Goal: Task Accomplishment & Management: Manage account settings

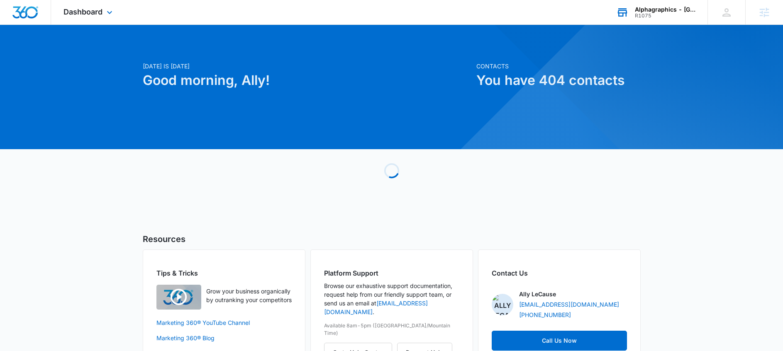
click at [652, 17] on div "R1075" at bounding box center [665, 16] width 61 height 6
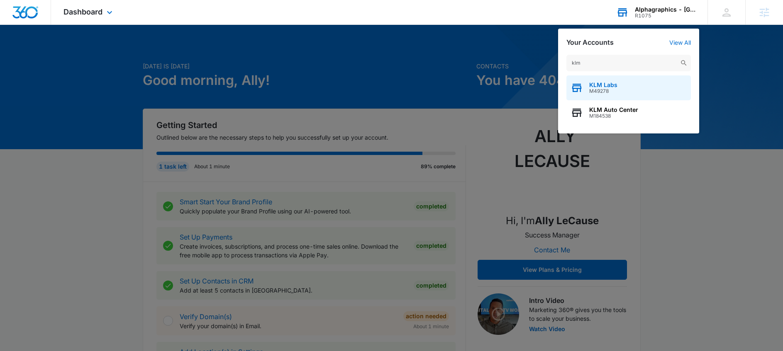
type input "klm"
click at [618, 83] on div "KLM Labs M49278" at bounding box center [628, 88] width 124 height 25
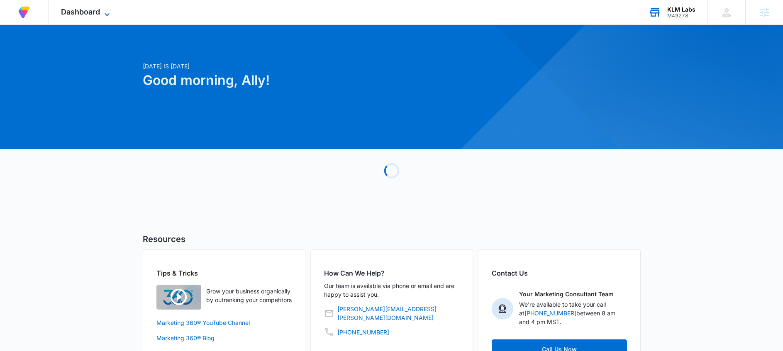
click at [68, 8] on span "Dashboard" at bounding box center [80, 11] width 39 height 9
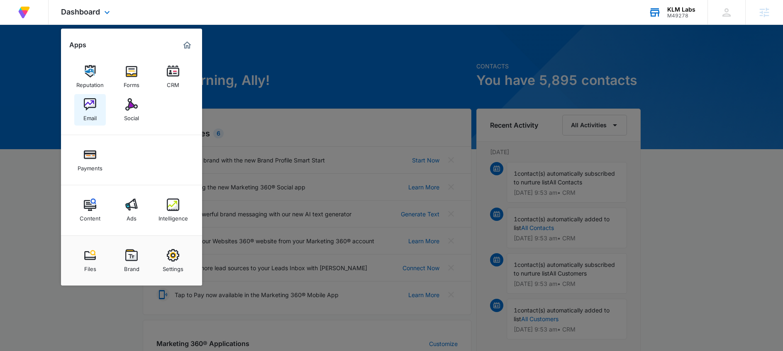
click at [96, 102] on link "Email" at bounding box center [90, 110] width 32 height 32
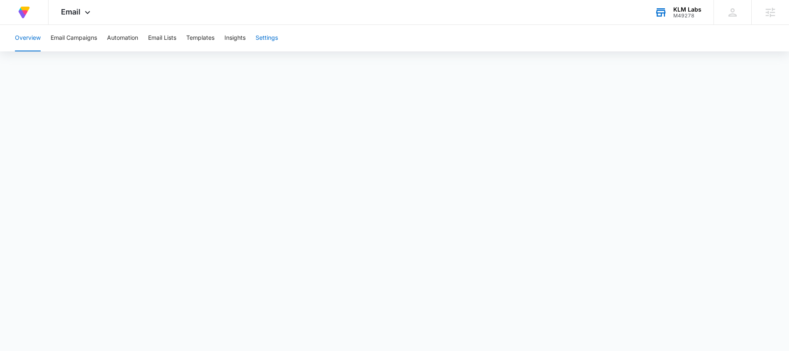
click at [272, 40] on button "Settings" at bounding box center [267, 38] width 22 height 27
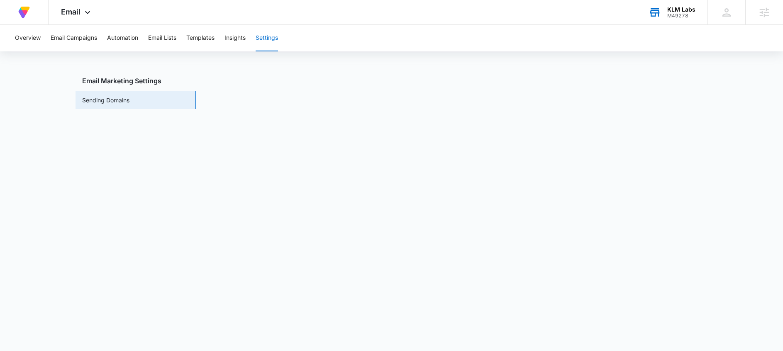
scroll to position [18, 0]
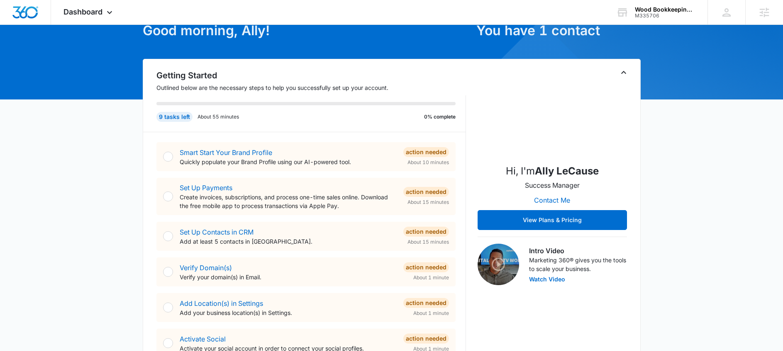
scroll to position [151, 0]
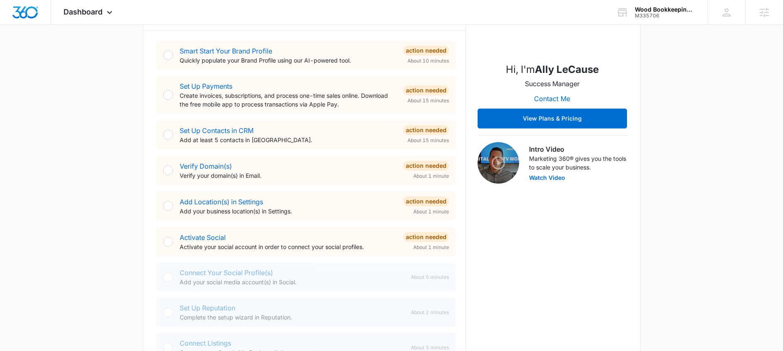
click at [133, 161] on div "Today is Friday, August 15th Good morning, Ally! Contacts You have 1 contact Ge…" at bounding box center [391, 351] width 783 height 935
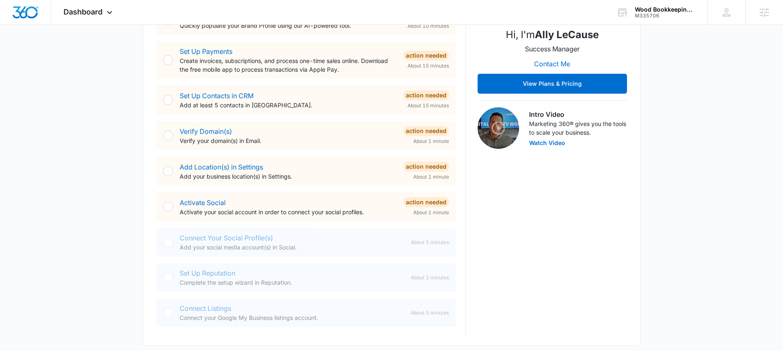
scroll to position [306, 0]
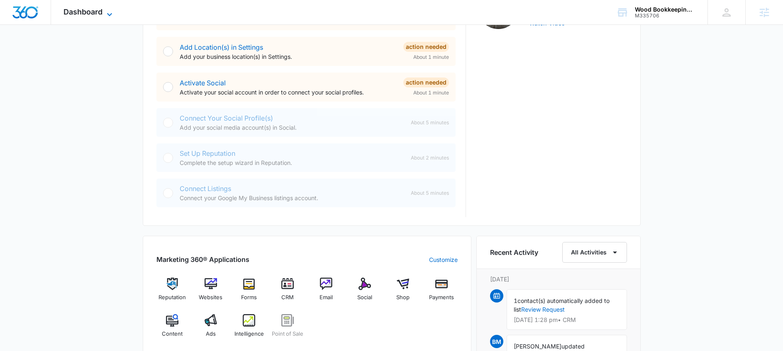
click at [90, 15] on span "Dashboard" at bounding box center [82, 11] width 39 height 9
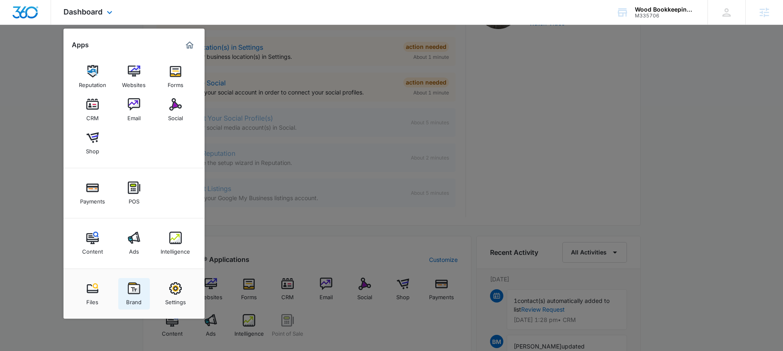
click at [134, 292] on img at bounding box center [134, 289] width 12 height 12
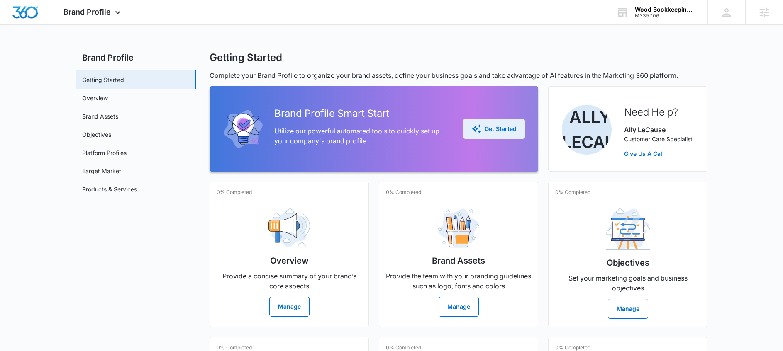
click at [499, 126] on div "Get Started" at bounding box center [493, 129] width 45 height 10
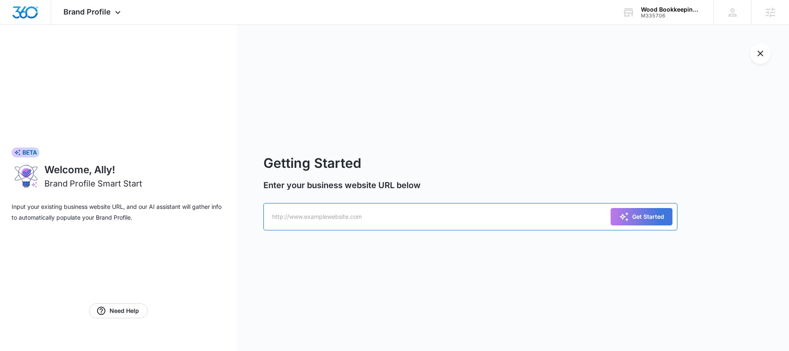
click at [294, 222] on input "text" at bounding box center [470, 216] width 415 height 27
paste input "https://hds.uvd.mybluehost.me/website_d23f8ac0/"
type input "https://hds.uvd.mybluehost.me/website_d23f8ac0/"
click at [654, 215] on div "Get Started" at bounding box center [641, 217] width 45 height 10
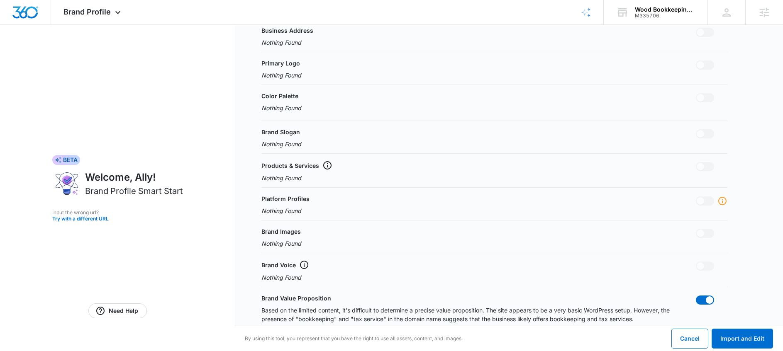
scroll to position [220, 0]
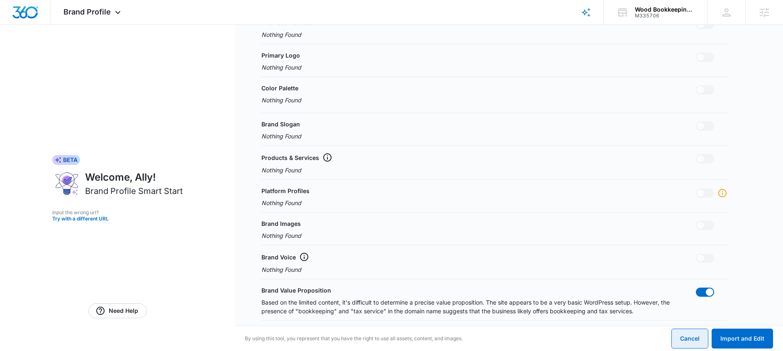
click at [686, 338] on button "Cancel" at bounding box center [689, 339] width 37 height 20
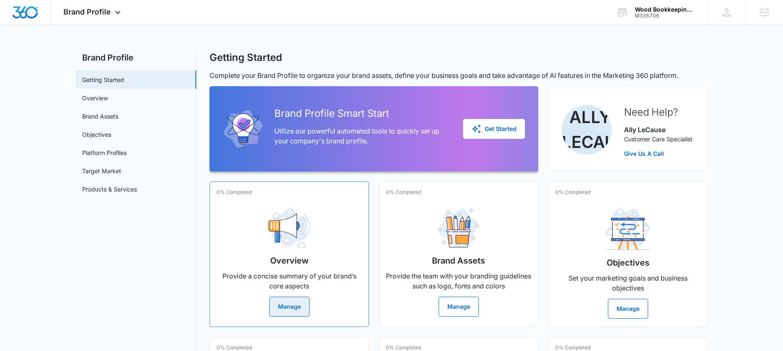
click at [286, 230] on img at bounding box center [288, 228] width 41 height 39
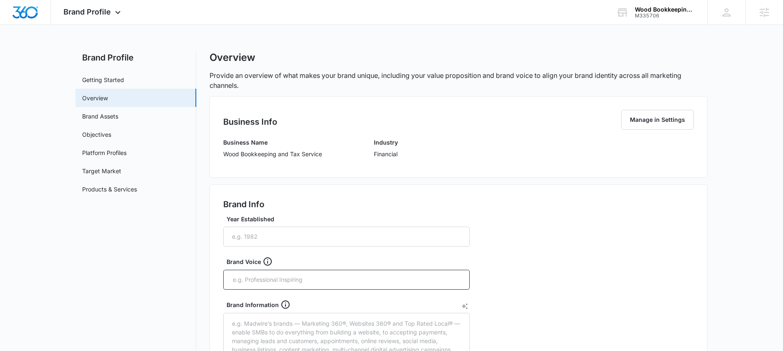
click at [299, 151] on p "Wood Bookkeeping and Tax Service" at bounding box center [272, 154] width 99 height 9
click at [251, 235] on input "Year Established" at bounding box center [346, 237] width 246 height 20
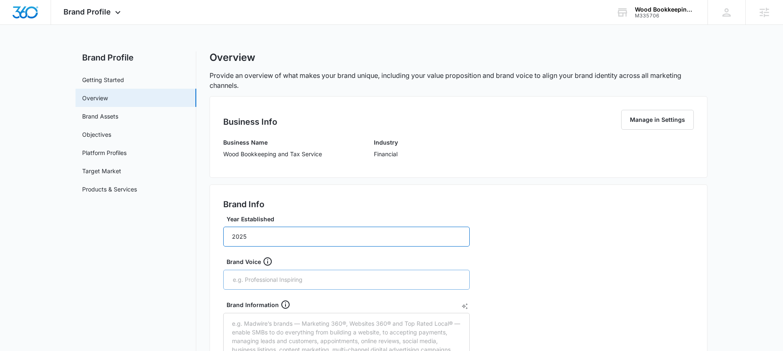
type input "2025"
click at [242, 278] on input "text" at bounding box center [347, 280] width 231 height 12
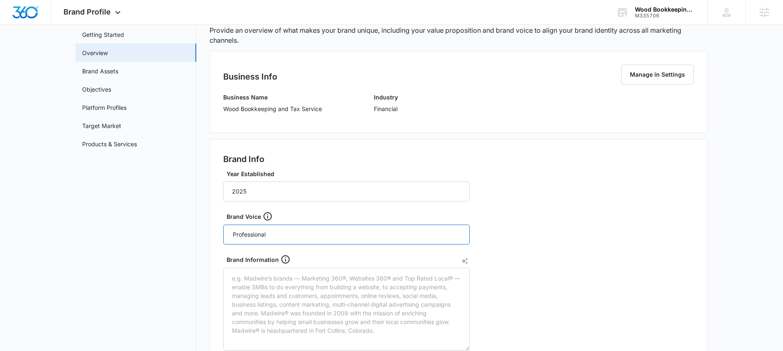
scroll to position [49, 0]
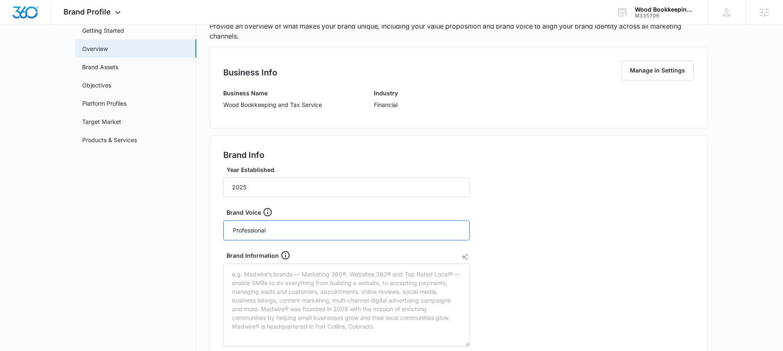
type input "Professional"
click at [190, 278] on nav "Brand Profile Getting Started Overview Brand Assets Objectives Platform Profile…" at bounding box center [136, 344] width 121 height 684
click at [268, 289] on textarea "Brand Information" at bounding box center [346, 305] width 246 height 83
click at [463, 254] on icon "AI Text Generator" at bounding box center [464, 257] width 7 height 7
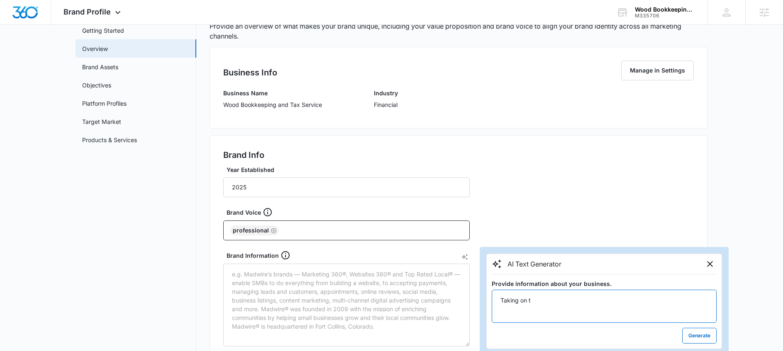
drag, startPoint x: 542, startPoint y: 302, endPoint x: 485, endPoint y: 301, distance: 57.7
click at [485, 301] on div "AI Text Generator Provide information about your business. Taking on t Generate" at bounding box center [604, 301] width 249 height 109
type textarea "W"
type textarea "Tax Ease offers tax return services similar to companies like turbo tax"
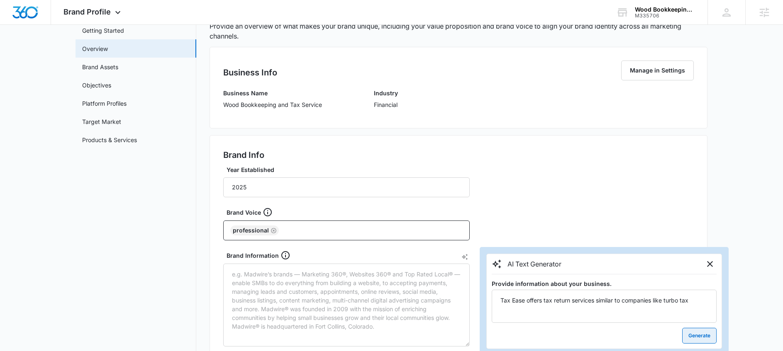
click at [694, 332] on button "Generate" at bounding box center [699, 336] width 34 height 16
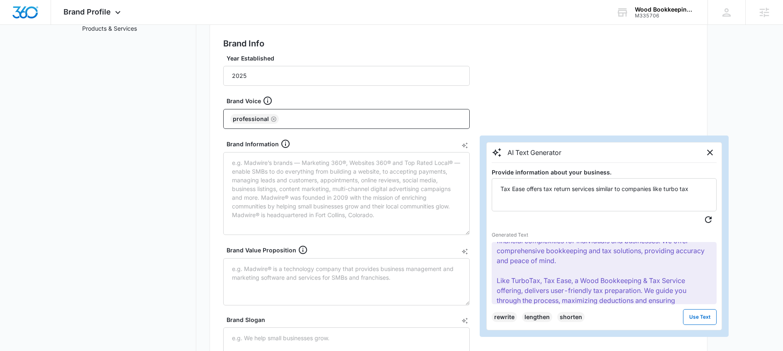
scroll to position [15, 0]
click at [609, 258] on p "Wood Bookkeeping & Tax Service, founded in 2025, simplifies financial complexit…" at bounding box center [604, 273] width 225 height 62
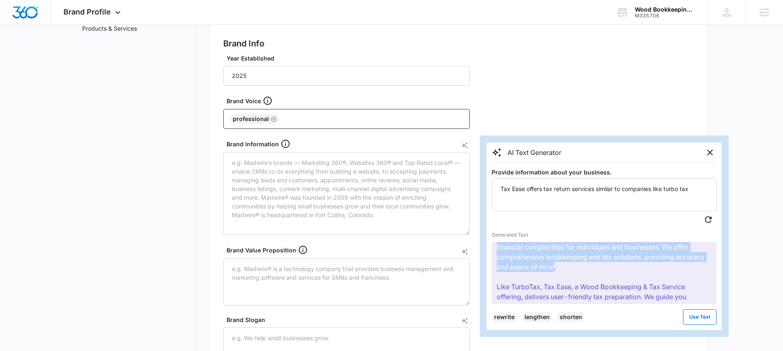
click at [609, 258] on p "Wood Bookkeeping & Tax Service, founded in 2025, simplifies financial complexit…" at bounding box center [604, 273] width 225 height 62
click at [608, 264] on p "Wood Bookkeeping & Tax Service, founded in 2025, simplifies financial complexit…" at bounding box center [604, 273] width 225 height 62
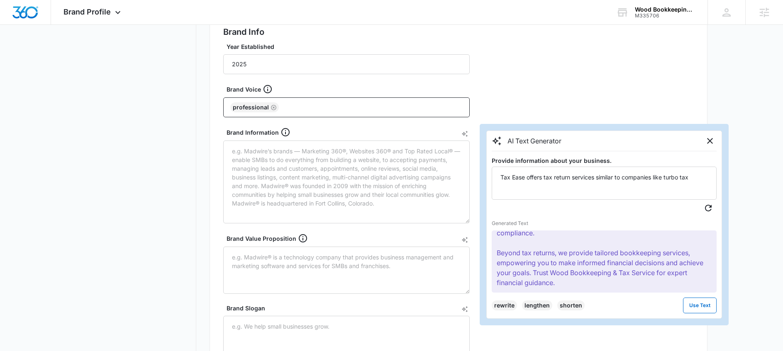
scroll to position [174, 0]
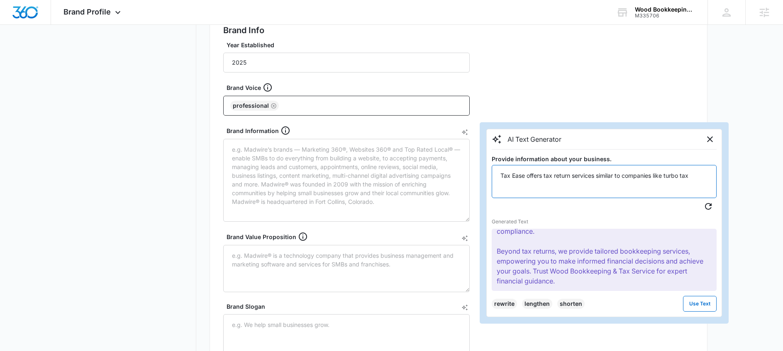
click at [583, 188] on textarea "Tax Ease offers tax return services similar to companies like turbo tax" at bounding box center [604, 181] width 225 height 33
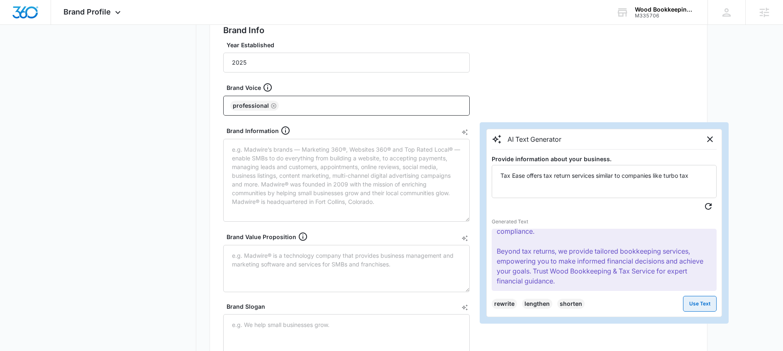
click at [699, 306] on button "Use Text" at bounding box center [700, 304] width 34 height 16
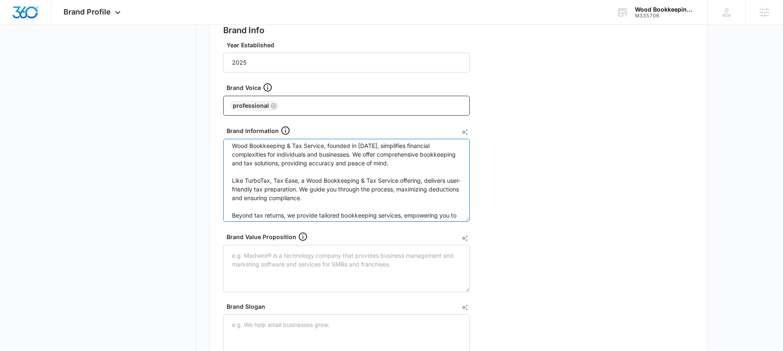
scroll to position [0, 0]
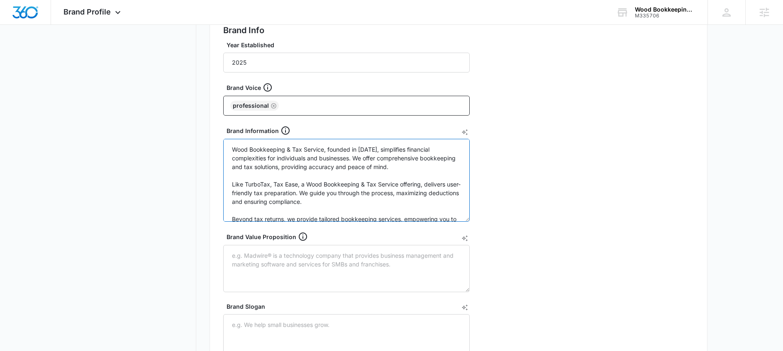
click at [266, 151] on textarea "Wood Bookkeeping & Tax Service, founded in 2025, simplifies financial complexit…" at bounding box center [346, 180] width 246 height 83
click at [459, 152] on textarea "Wood Bookkeeping & Tax Service, founded in 2025, simplifies financial complexit…" at bounding box center [346, 180] width 246 height 83
drag, startPoint x: 322, startPoint y: 151, endPoint x: 195, endPoint y: 151, distance: 127.4
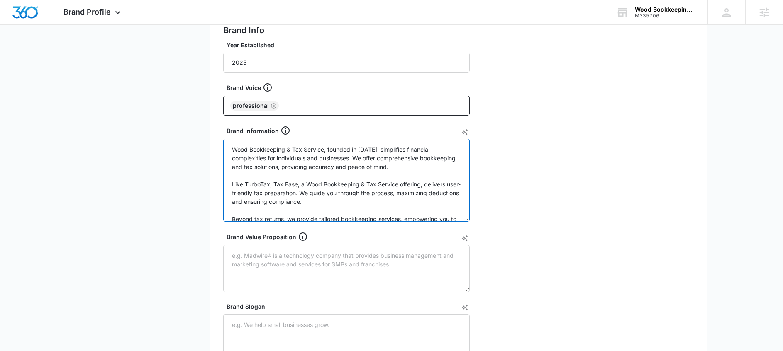
click at [195, 151] on div "Brand Profile Getting Started Overview Brand Assets Objectives Platform Profile…" at bounding box center [392, 219] width 632 height 684
drag, startPoint x: 309, startPoint y: 151, endPoint x: 258, endPoint y: 148, distance: 51.6
click at [258, 148] on textarea "Tax Ease, founded in 2025, simplifies financial complexities for individuals an…" at bounding box center [346, 180] width 246 height 83
click at [431, 149] on textarea "Tax Ease simplifies financial complexities for individuals and businesses. We o…" at bounding box center [346, 180] width 246 height 83
click at [366, 151] on textarea "Tax Ease simplifies financial complexities for individuals and businesses by pr…" at bounding box center [346, 180] width 246 height 83
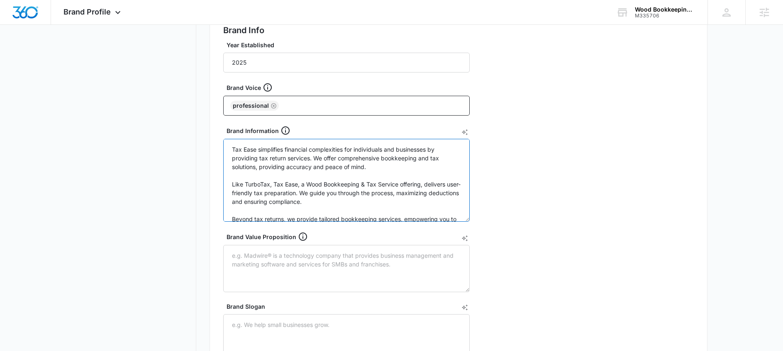
drag, startPoint x: 337, startPoint y: 158, endPoint x: 429, endPoint y: 158, distance: 91.7
click at [429, 158] on textarea "Tax Ease simplifies financial complexities for individuals and businesses by pr…" at bounding box center [346, 180] width 246 height 83
click at [427, 169] on textarea "Tax Ease simplifies financial complexities for individuals and businesses by pr…" at bounding box center [346, 180] width 246 height 83
click at [333, 190] on textarea "Tax Ease simplifies financial complexities for individuals and businesses by pr…" at bounding box center [346, 180] width 246 height 83
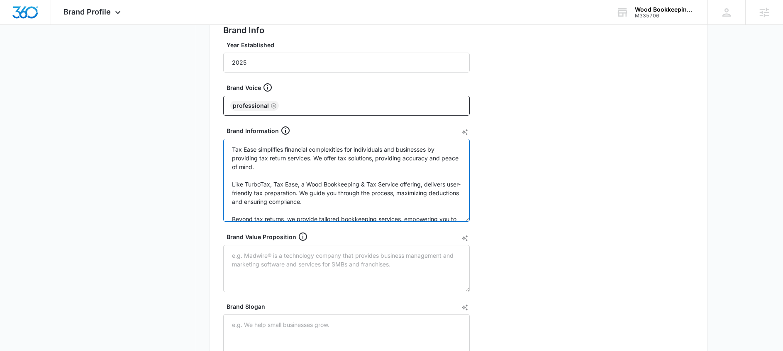
click at [333, 190] on textarea "Tax Ease simplifies financial complexities for individuals and businesses by pr…" at bounding box center [346, 180] width 246 height 83
click at [354, 187] on textarea "Tax Ease simplifies financial complexities for individuals and businesses by pr…" at bounding box center [346, 180] width 246 height 83
drag, startPoint x: 420, startPoint y: 184, endPoint x: 155, endPoint y: 183, distance: 265.6
click at [155, 183] on div "Brand Profile Getting Started Overview Brand Assets Objectives Platform Profile…" at bounding box center [392, 219] width 632 height 684
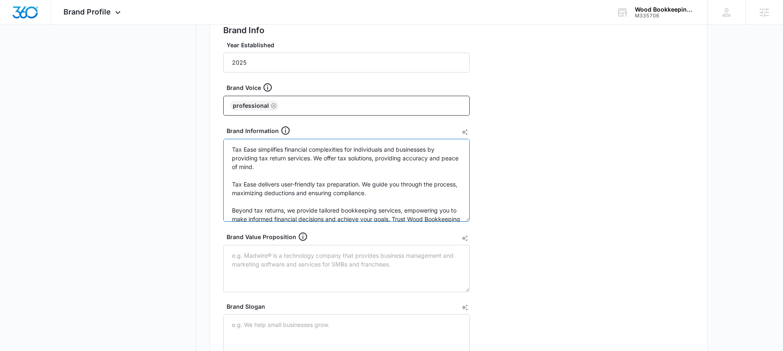
click at [366, 178] on textarea "Tax Ease simplifies financial complexities for individuals and businesses by pr…" at bounding box center [346, 180] width 246 height 83
click at [358, 181] on textarea "Tax Ease simplifies financial complexities for individuals and businesses by pr…" at bounding box center [346, 180] width 246 height 83
drag, startPoint x: 320, startPoint y: 193, endPoint x: 428, endPoint y: 184, distance: 108.2
click at [428, 184] on textarea "Tax Ease simplifies financial complexities for individuals and businesses by pr…" at bounding box center [346, 180] width 246 height 83
click at [249, 207] on textarea "Tax Ease simplifies financial complexities for individuals and businesses by pr…" at bounding box center [346, 180] width 246 height 83
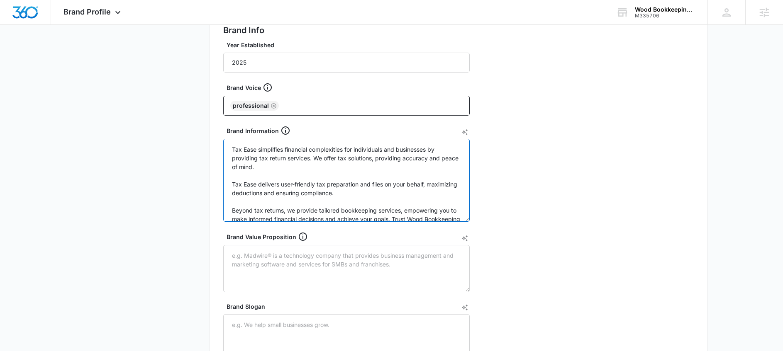
click at [249, 207] on textarea "Tax Ease simplifies financial complexities for individuals and businesses by pr…" at bounding box center [346, 180] width 246 height 83
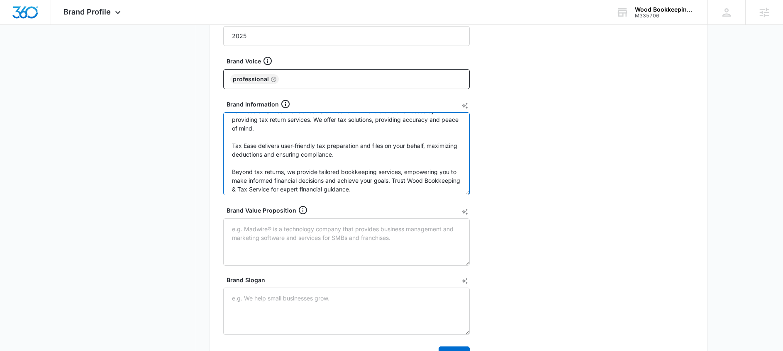
scroll to position [17, 0]
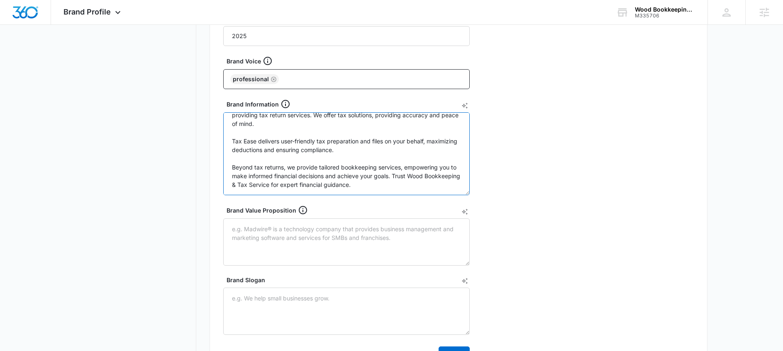
click at [407, 183] on textarea "Tax Ease simplifies financial complexities for individuals and businesses by pr…" at bounding box center [346, 153] width 246 height 83
drag, startPoint x: 421, startPoint y: 187, endPoint x: 226, endPoint y: 168, distance: 196.4
click at [226, 168] on textarea "Tax Ease simplifies financial complexities for individuals and businesses by pr…" at bounding box center [346, 153] width 246 height 83
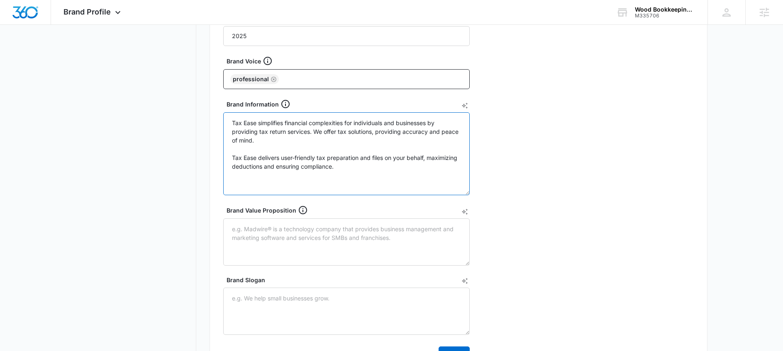
scroll to position [0, 0]
click at [332, 179] on textarea "Tax Ease simplifies financial complexities for individuals and businesses by pr…" at bounding box center [346, 153] width 246 height 83
click at [266, 176] on textarea "Tax Ease simplifies financial complexities for individuals and businesses by pr…" at bounding box center [346, 153] width 246 height 83
click at [314, 186] on textarea "Tax Ease simplifies financial complexities for individuals and businesses by pr…" at bounding box center [346, 153] width 246 height 83
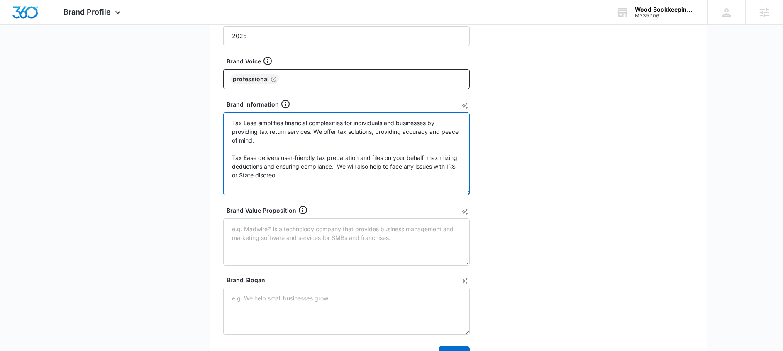
drag, startPoint x: 319, startPoint y: 179, endPoint x: 437, endPoint y: 166, distance: 119.0
click at [437, 166] on textarea "Tax Ease simplifies financial complexities for individuals and businesses by pr…" at bounding box center [346, 153] width 246 height 83
drag, startPoint x: 371, startPoint y: 177, endPoint x: 340, endPoint y: 164, distance: 33.5
click at [340, 164] on textarea "Tax Ease simplifies financial complexities for individuals and businesses by pr…" at bounding box center [346, 153] width 246 height 83
type textarea "Tax Ease simplifies financial complexities for individuals and businesses by pr…"
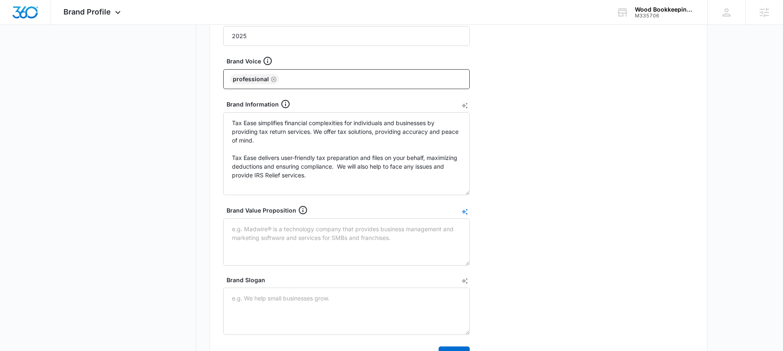
click at [465, 212] on icon "AI Text Generator" at bounding box center [464, 212] width 7 height 7
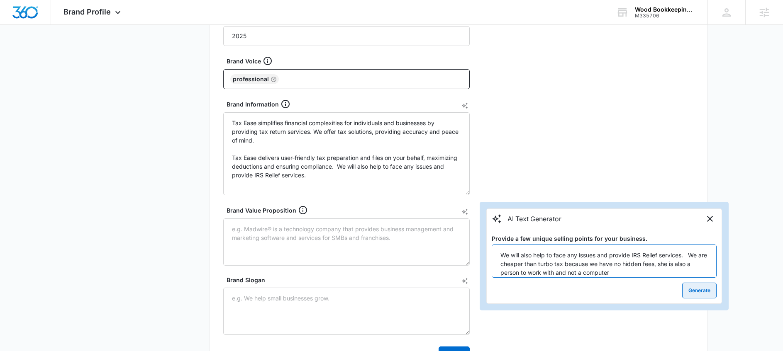
type textarea "We will also help to face any issues and provide IRS Relief services. We are ch…"
drag, startPoint x: 716, startPoint y: 295, endPoint x: 710, endPoint y: 293, distance: 6.4
click at [716, 295] on button "Generate" at bounding box center [699, 291] width 34 height 16
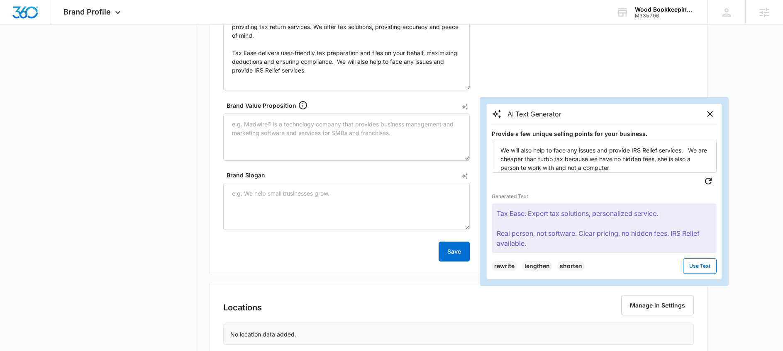
scroll to position [312, 0]
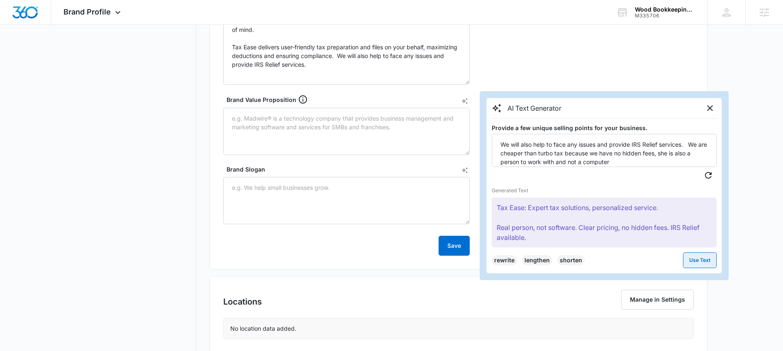
drag, startPoint x: 716, startPoint y: 264, endPoint x: 708, endPoint y: 259, distance: 9.3
click at [712, 260] on button "Use Text" at bounding box center [700, 261] width 34 height 16
type textarea "Tax Ease: Expert tax solutions, personalized service. Real person, not software…"
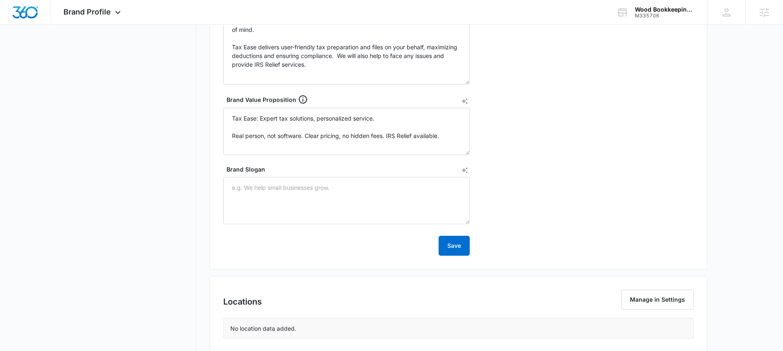
click at [708, 259] on main "Brand Profile Getting Started Overview Brand Assets Objectives Platform Profile…" at bounding box center [391, 87] width 783 height 694
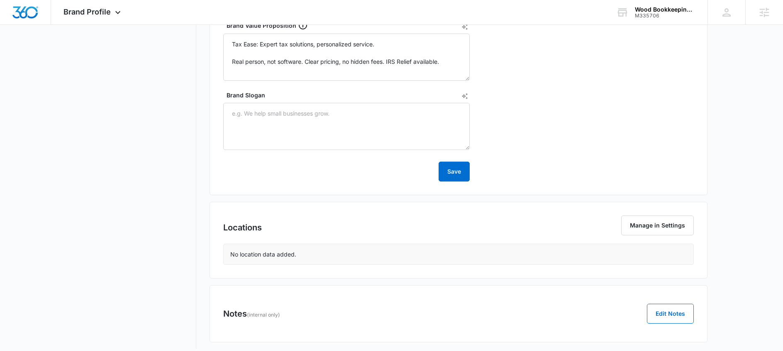
scroll to position [394, 0]
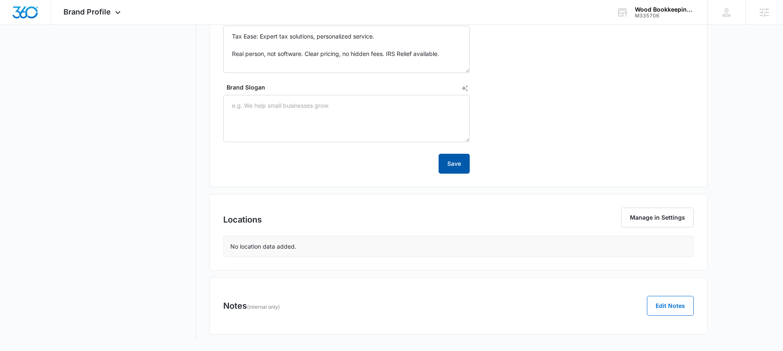
click at [459, 166] on button "Save" at bounding box center [454, 164] width 31 height 20
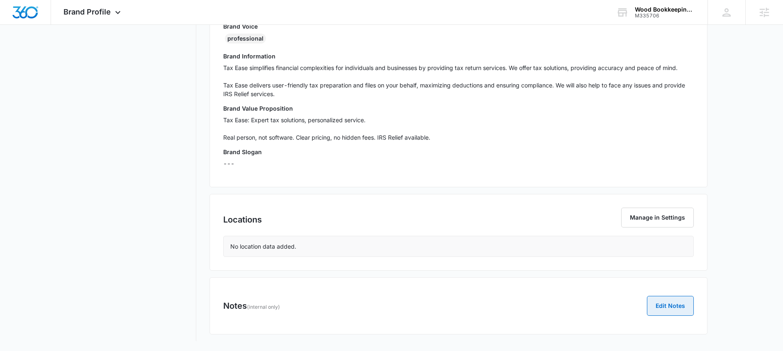
click at [654, 304] on button "Edit Notes" at bounding box center [670, 306] width 47 height 20
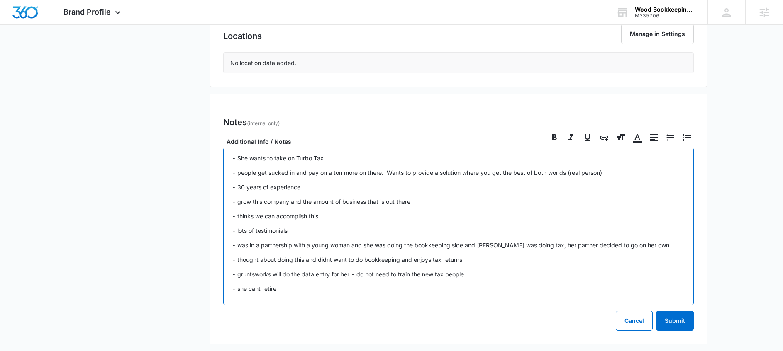
scroll to position [419, 0]
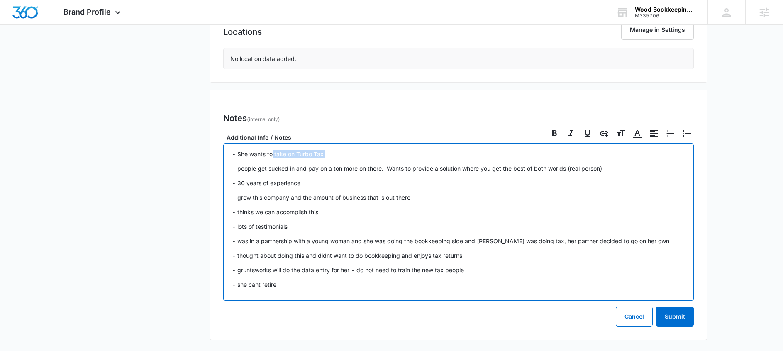
drag, startPoint x: 253, startPoint y: 154, endPoint x: 197, endPoint y: 160, distance: 56.3
click at [239, 169] on p "- people get sucked in and pay on a ton more on there. Wants to provide a solut…" at bounding box center [458, 168] width 453 height 9
drag, startPoint x: 254, startPoint y: 153, endPoint x: 171, endPoint y: 149, distance: 82.3
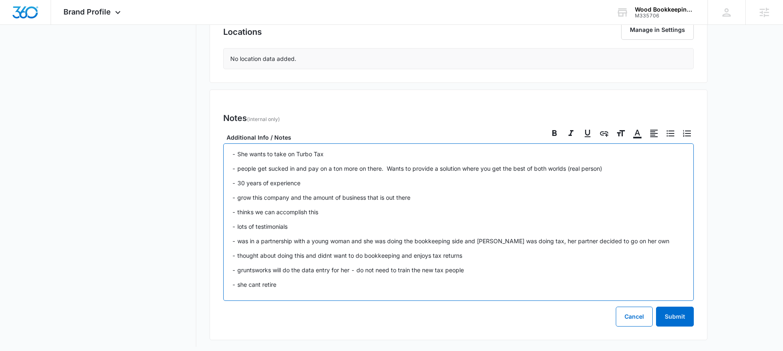
drag, startPoint x: 315, startPoint y: 293, endPoint x: 698, endPoint y: 163, distance: 405.3
click at [214, 147] on div "Notes (internal only) Edit Notes Additional Info / Notes - She wants to take on…" at bounding box center [459, 215] width 498 height 251
click at [660, 133] on button "t('actions.formatting.textAlignment')" at bounding box center [653, 133] width 13 height 13
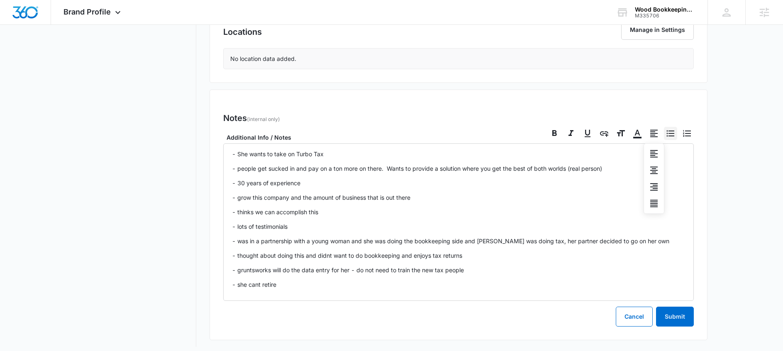
click at [668, 133] on icon at bounding box center [671, 134] width 10 height 10
click at [664, 127] on input "Bulleted List" at bounding box center [663, 127] width 0 height 0
checkbox input "true"
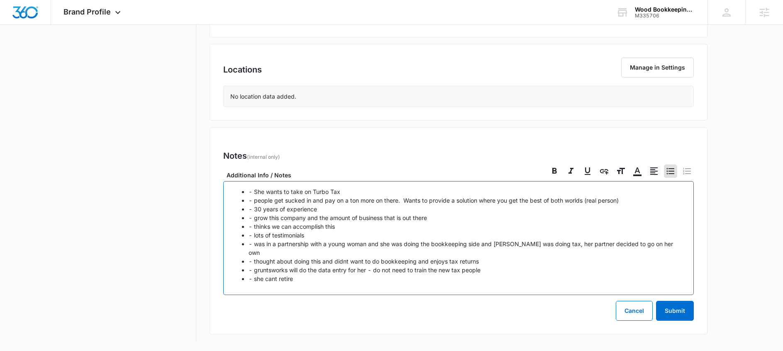
scroll to position [372, 0]
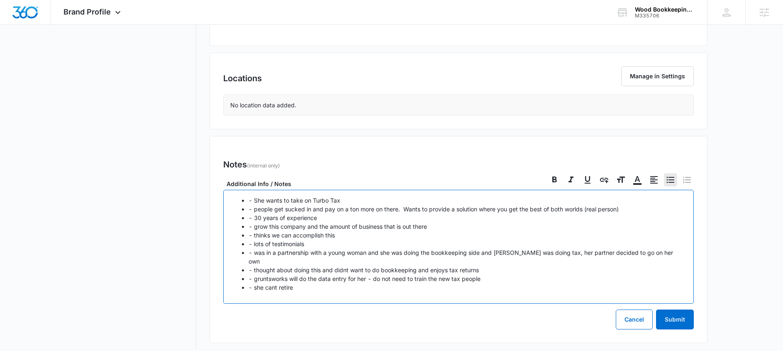
click at [294, 205] on p "- people get sucked in and pay on a ton more on there. Wants to provide a solut…" at bounding box center [467, 209] width 437 height 9
click at [339, 196] on p "- She wants to take on Turbo Tax" at bounding box center [467, 200] width 437 height 9
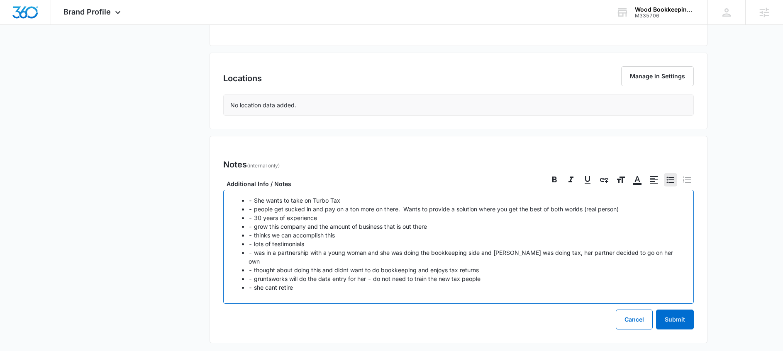
click at [311, 209] on p "- people get sucked in and pay on a ton more on there. Wants to provide a solut…" at bounding box center [467, 209] width 437 height 9
click at [398, 210] on p "- people get sucked in and pay on a ton more on there. Wants to provide a solut…" at bounding box center [467, 209] width 437 height 9
click at [626, 207] on p "- people get sucked in and pay on a ton more on turbo tax. Wants to provide a s…" at bounding box center [467, 209] width 437 height 9
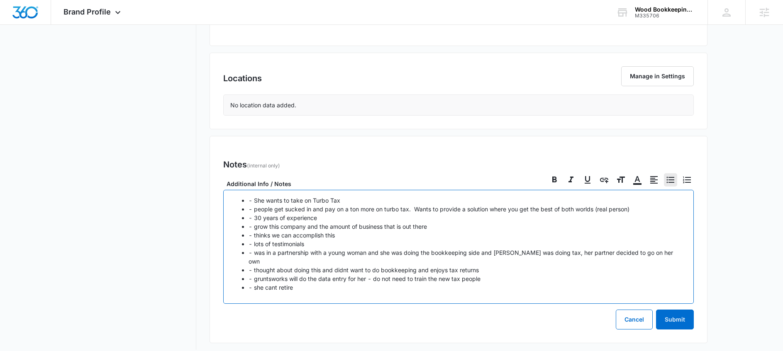
click at [368, 213] on p "- people get sucked in and pay on a ton more on turbo tax. Wants to provide a s…" at bounding box center [467, 209] width 437 height 9
click at [345, 234] on p "- thinks we can accomplish this" at bounding box center [467, 235] width 437 height 9
click at [280, 222] on p "- grow this company and the amount of business that is out there" at bounding box center [467, 226] width 437 height 9
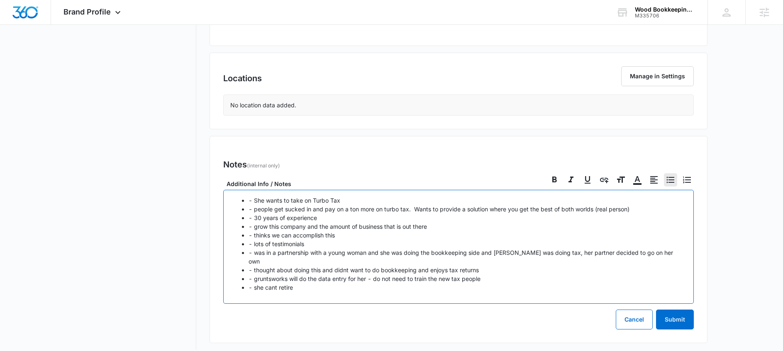
click at [285, 236] on p "- thinks we can accomplish this" at bounding box center [467, 235] width 437 height 9
click at [297, 234] on p "- thinks we can accomplish this" at bounding box center [467, 235] width 437 height 9
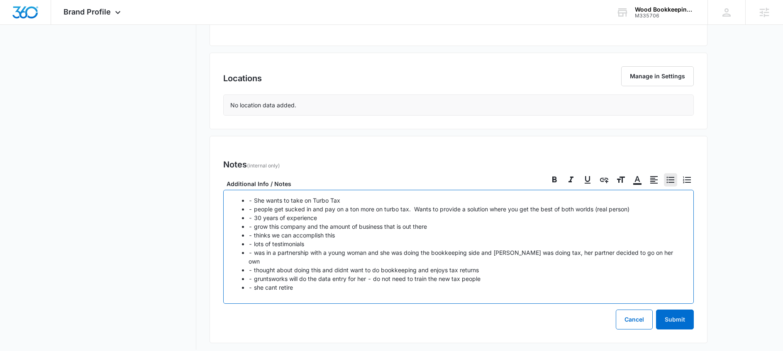
click at [301, 229] on p "- grow this company and the amount of business that is out there" at bounding box center [467, 226] width 437 height 9
click at [448, 227] on p "- grow this company and the amount of business that is out there" at bounding box center [467, 226] width 437 height 9
click at [325, 228] on p "- grow this company and the amount of business that is out there" at bounding box center [467, 226] width 437 height 9
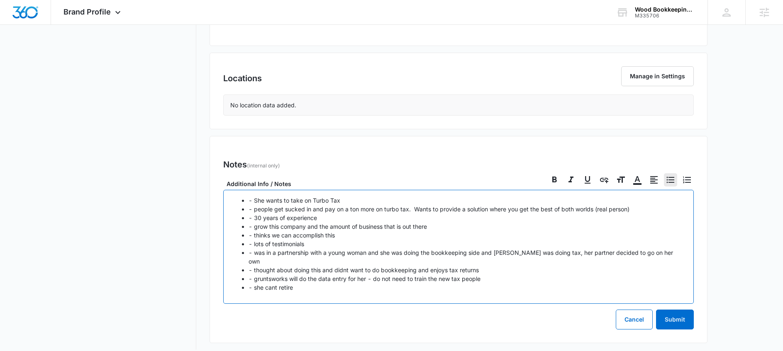
click at [285, 237] on p "- thinks we can accomplish this" at bounding box center [467, 235] width 437 height 9
click at [354, 238] on p "- thinks we can accomplish this" at bounding box center [467, 235] width 437 height 9
click at [282, 246] on p "- lots of testimonials" at bounding box center [467, 244] width 437 height 9
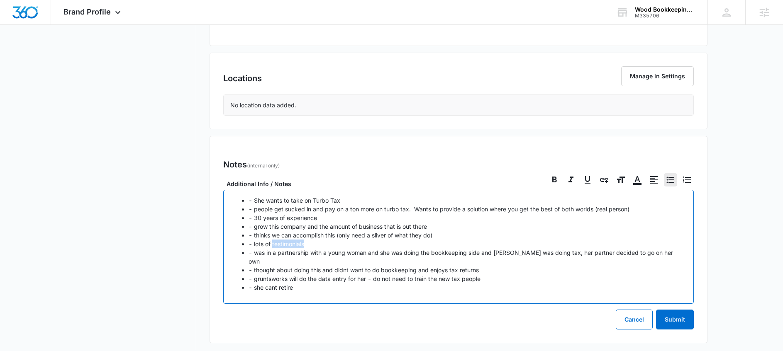
click at [282, 246] on p "- lots of testimonials" at bounding box center [467, 244] width 437 height 9
drag, startPoint x: 258, startPoint y: 249, endPoint x: 265, endPoint y: 245, distance: 8.0
click at [263, 246] on ul "- She wants to take on Turbo Tax - people get sucked in and pay on a ton more o…" at bounding box center [458, 244] width 453 height 96
click at [265, 245] on p "- lots of testimonials" at bounding box center [467, 244] width 437 height 9
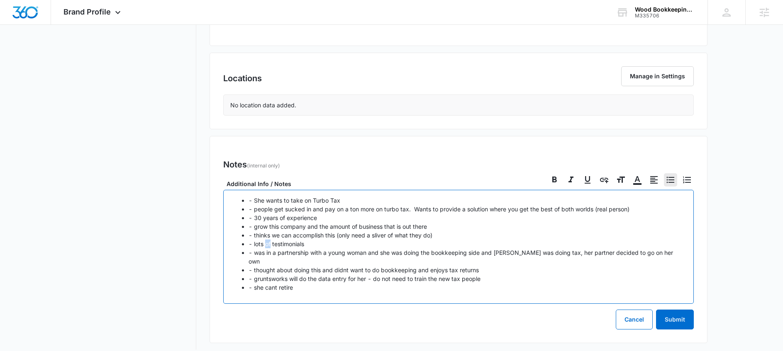
click at [265, 245] on p "- lots of testimonials" at bounding box center [467, 244] width 437 height 9
click at [290, 254] on p "- was in a partnership with a young woman and she was doing the bookkeeping sid…" at bounding box center [467, 257] width 437 height 17
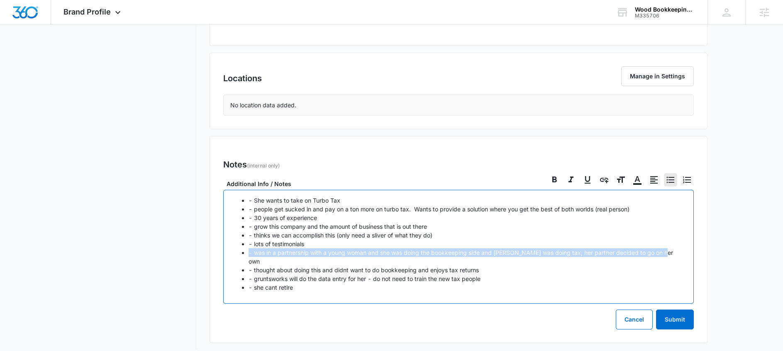
click at [290, 254] on p "- was in a partnership with a young woman and she was doing the bookkeeping sid…" at bounding box center [467, 257] width 437 height 17
click at [395, 252] on p "- was in a partnership with a young woman and she was doing the bookkeeping sid…" at bounding box center [467, 257] width 437 height 17
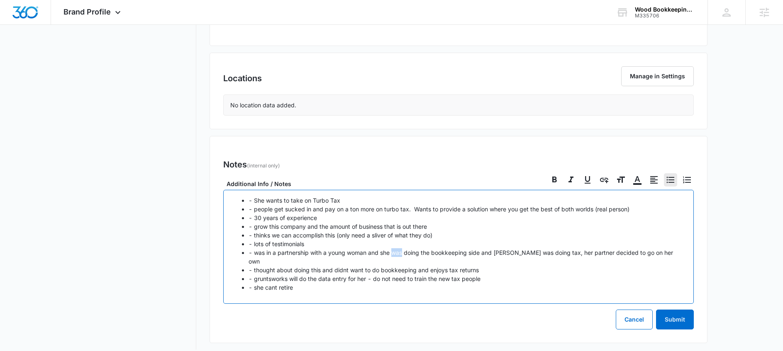
click at [395, 252] on p "- was in a partnership with a young woman and she was doing the bookkeeping sid…" at bounding box center [467, 257] width 437 height 17
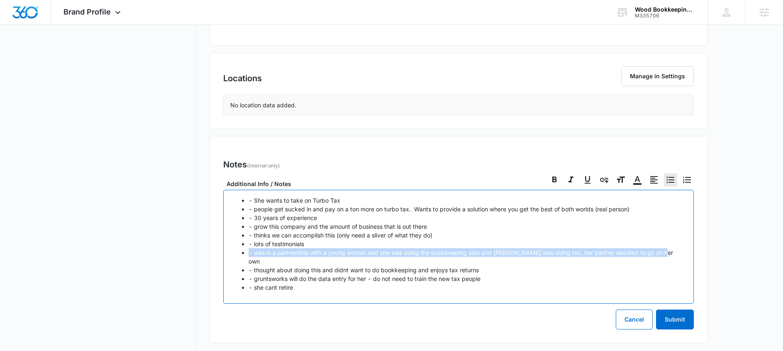
click at [395, 252] on p "- was in a partnership with a young woman and she was doing the bookkeeping sid…" at bounding box center [467, 257] width 437 height 17
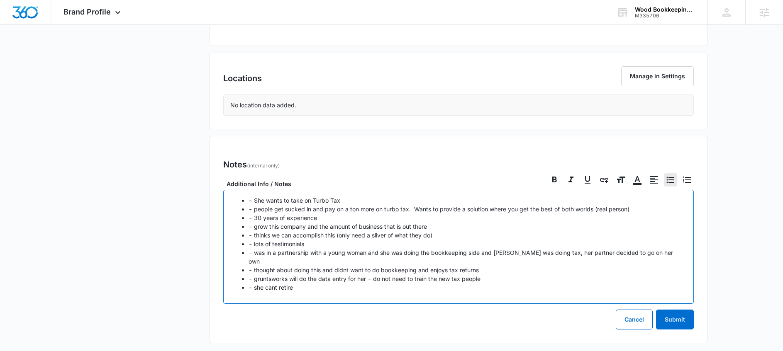
click at [515, 244] on p "- lots of testimonials" at bounding box center [467, 244] width 437 height 9
click at [503, 252] on p "- was in a partnership with a young woman and she was doing the bookkeeping sid…" at bounding box center [467, 257] width 437 height 17
click at [612, 266] on p "- thought about doing this and didnt want to do bookkeeping and enjoys tax retu…" at bounding box center [467, 270] width 437 height 9
click at [671, 251] on p "- was in a partnership with a young woman and she was doing the bookkeeping sid…" at bounding box center [467, 257] width 437 height 17
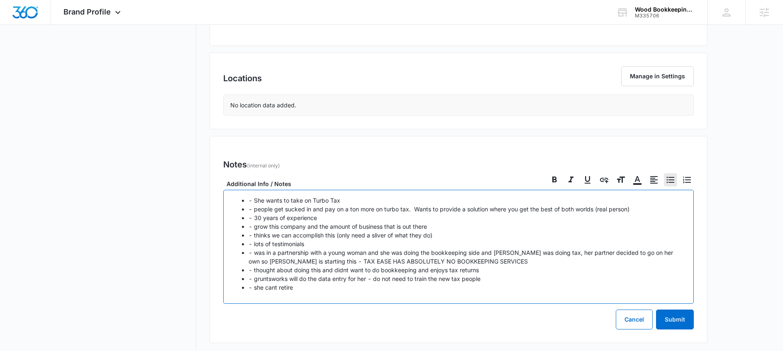
click at [361, 263] on p "- was in a partnership with a young woman and she was doing the bookkeeping sid…" at bounding box center [467, 257] width 437 height 17
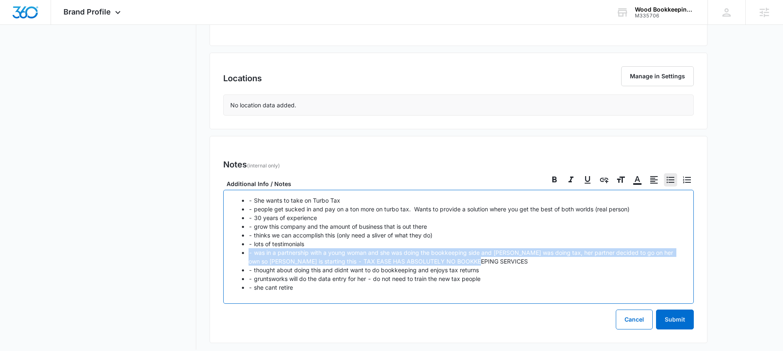
click at [361, 263] on p "- was in a partnership with a young woman and she was doing the bookkeeping sid…" at bounding box center [467, 257] width 437 height 17
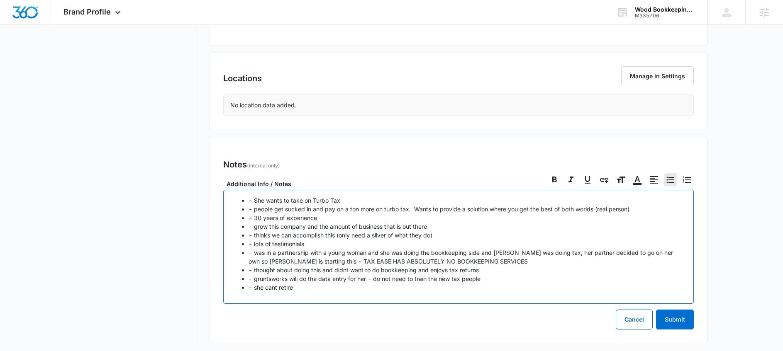
click at [416, 275] on p "- gruntsworks will do the data entry for her - do not need to train the new tax…" at bounding box center [467, 279] width 437 height 9
drag, startPoint x: 514, startPoint y: 262, endPoint x: 313, endPoint y: 263, distance: 200.8
click at [313, 263] on p "- was in a partnership with a young woman and she was doing the bookkeeping sid…" at bounding box center [467, 257] width 437 height 17
checkbox input "true"
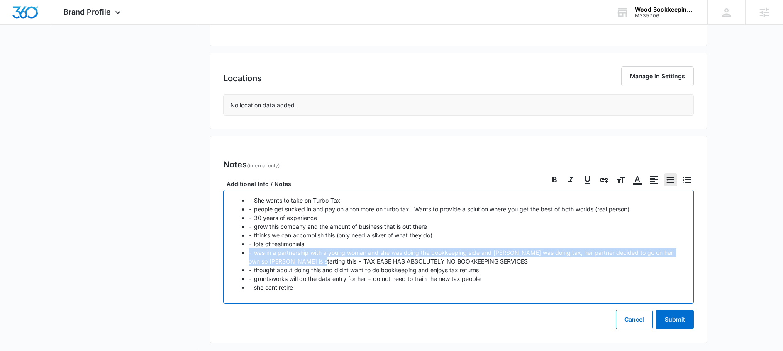
checkbox input "true"
click at [489, 259] on p "- was in a partnership with a young woman and she was doing the bookkeeping sid…" at bounding box center [467, 257] width 437 height 17
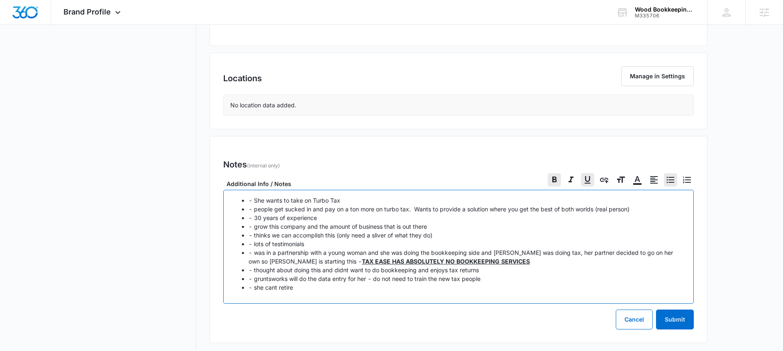
checkbox input "false"
checkbox input "true"
drag, startPoint x: 508, startPoint y: 263, endPoint x: 312, endPoint y: 260, distance: 195.9
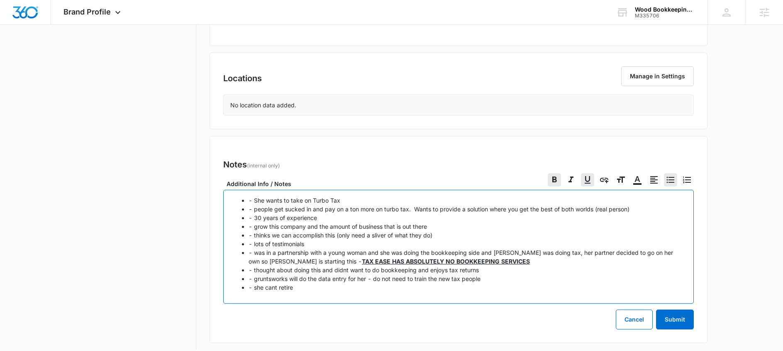
click at [312, 260] on p "- was in a partnership with a young woman and she was doing the bookkeeping sid…" at bounding box center [467, 257] width 437 height 17
copy u "TAX EASE HAS ABSOLUTELY NO BOOKKEEPING SERVICES"
checkbox input "false"
click at [249, 200] on p "- She wants to take on Turbo Tax" at bounding box center [467, 200] width 437 height 9
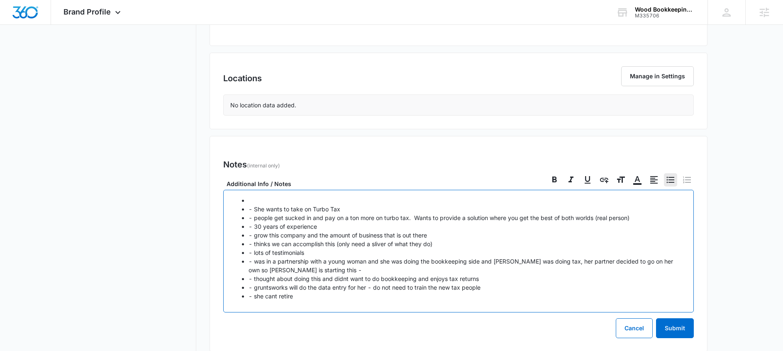
checkbox input "true"
drag, startPoint x: 437, startPoint y: 199, endPoint x: 232, endPoint y: 204, distance: 205.0
click at [232, 204] on ul "TAX EASE HAS ABSOLUTELY NO BOOKKEEPING SERVICES - She wants to take on Turbo Ta…" at bounding box center [458, 248] width 453 height 105
click at [639, 180] on icon "Set/Unset Link" at bounding box center [637, 180] width 10 height 10
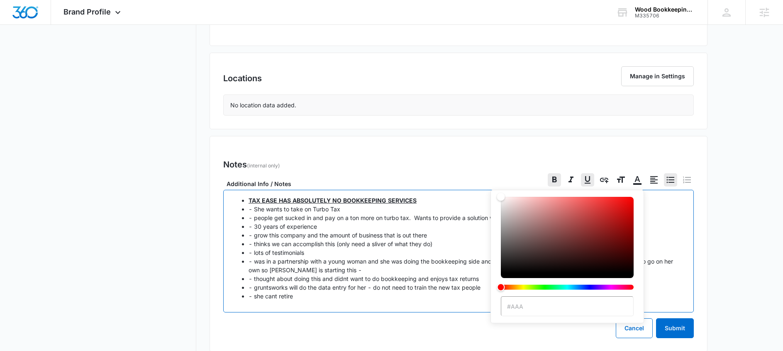
click at [513, 287] on div "Hue" at bounding box center [567, 287] width 133 height 5
drag, startPoint x: 509, startPoint y: 288, endPoint x: 470, endPoint y: 288, distance: 39.0
click at [470, 288] on div "#aaa TAX EASE HAS ABSOLUTELY NO BOOKKEEPING SERVICES - She wants to take on Tur…" at bounding box center [458, 242] width 471 height 139
type input "#f30505"
click at [631, 201] on div "Color" at bounding box center [567, 235] width 133 height 76
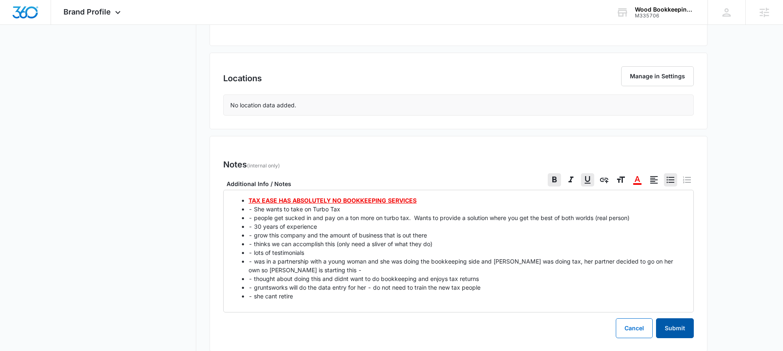
click at [692, 327] on button "Submit" at bounding box center [675, 329] width 38 height 20
click at [132, 234] on nav "Brand Profile Getting Started Overview Brand Assets Objectives Platform Profile…" at bounding box center [136, 19] width 121 height 680
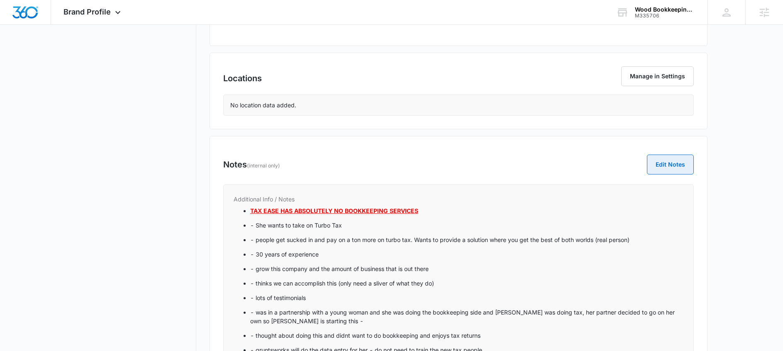
click at [660, 164] on button "Edit Notes" at bounding box center [670, 165] width 47 height 20
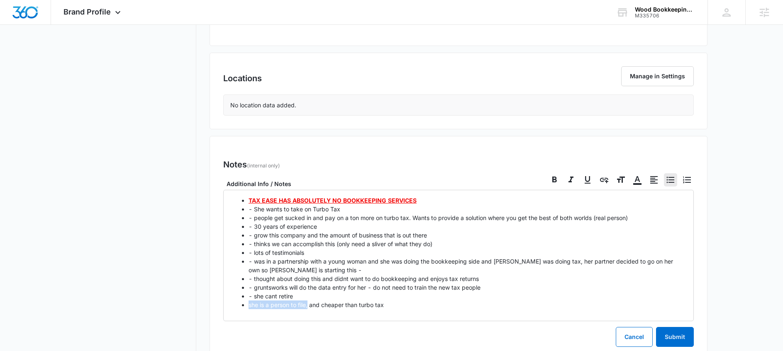
drag, startPoint x: 286, startPoint y: 306, endPoint x: 195, endPoint y: 306, distance: 90.9
click at [195, 306] on div "Brand Profile Getting Started Overview Brand Assets Objectives Platform Profile…" at bounding box center [392, 23] width 632 height 688
click at [668, 335] on button "Submit" at bounding box center [675, 337] width 38 height 20
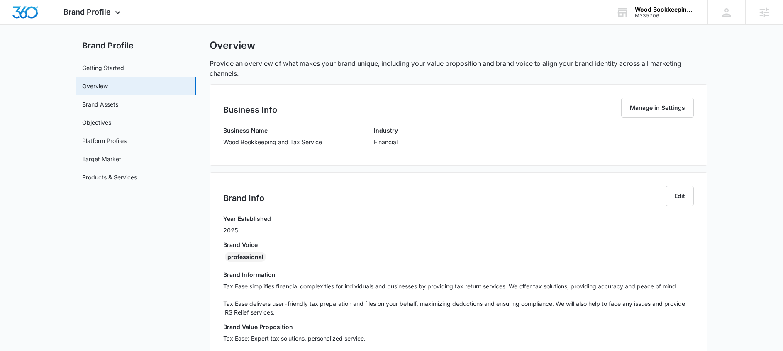
scroll to position [0, 0]
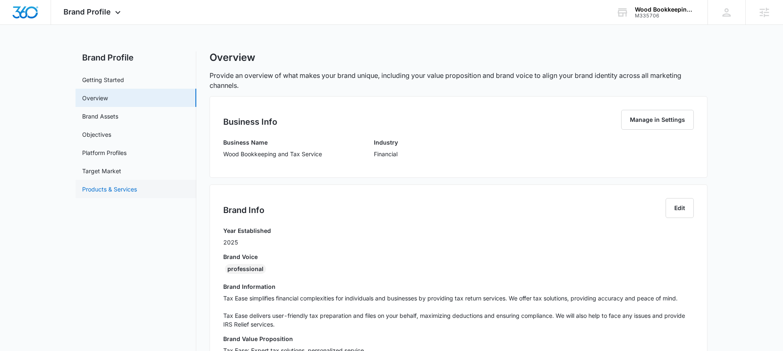
click at [97, 190] on link "Products & Services" at bounding box center [109, 189] width 55 height 9
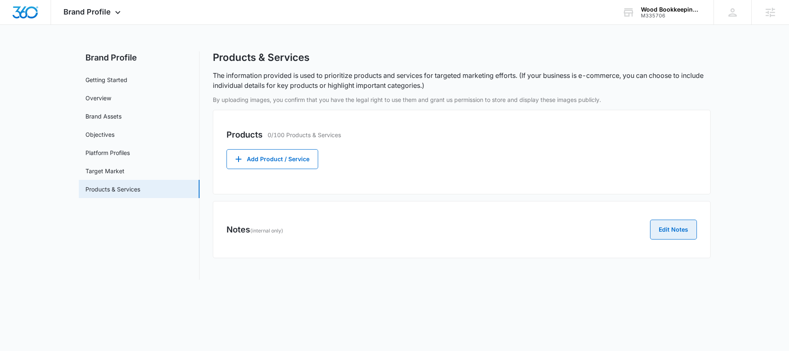
click at [680, 224] on button "Edit Notes" at bounding box center [673, 230] width 47 height 20
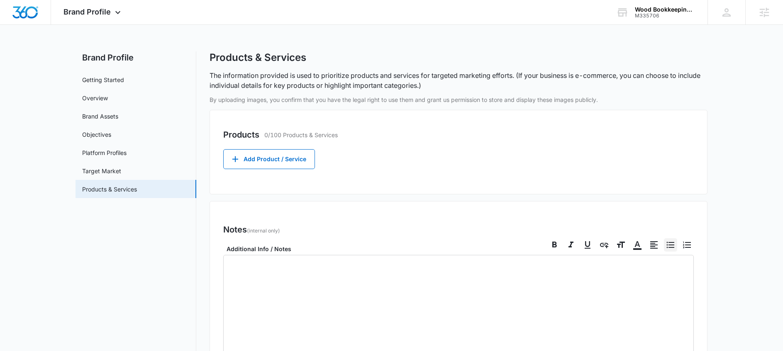
click at [670, 242] on icon at bounding box center [671, 245] width 8 height 6
click at [664, 239] on input "Bulleted List" at bounding box center [663, 238] width 0 height 0
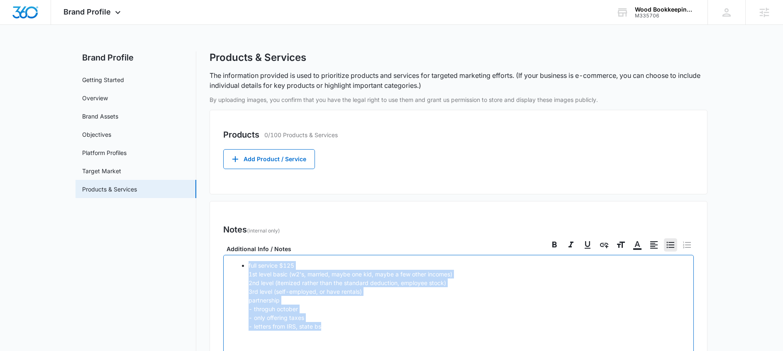
drag, startPoint x: 332, startPoint y: 324, endPoint x: 207, endPoint y: 266, distance: 137.4
click at [207, 266] on div "Brand Profile Getting Started Overview Brand Assets Objectives Platform Profile…" at bounding box center [392, 228] width 632 height 354
click at [673, 247] on icon at bounding box center [671, 245] width 8 height 6
click at [664, 239] on input "Bulleted List" at bounding box center [663, 238] width 0 height 0
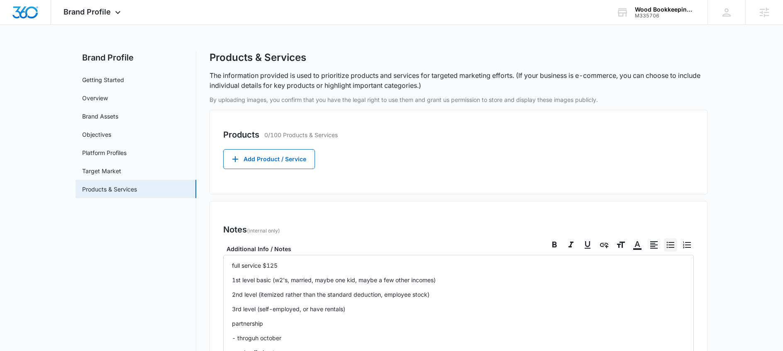
click at [673, 247] on icon at bounding box center [671, 245] width 8 height 6
click at [664, 239] on input "Bulleted List" at bounding box center [663, 238] width 0 height 0
checkbox input "true"
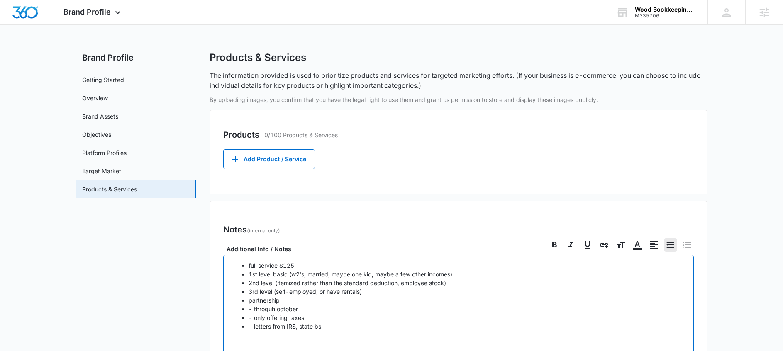
click at [277, 273] on p "1st level basic (w2's, married, maybe one kid, maybe a few other incomes)" at bounding box center [467, 274] width 437 height 9
drag, startPoint x: 287, startPoint y: 266, endPoint x: 226, endPoint y: 268, distance: 61.0
click at [226, 268] on div "full service $125 1st level basic (w2's, married, maybe one kid, maybe a few ot…" at bounding box center [458, 307] width 471 height 104
drag, startPoint x: 310, startPoint y: 265, endPoint x: 280, endPoint y: 264, distance: 29.9
click at [280, 264] on p "full service $125" at bounding box center [467, 265] width 437 height 9
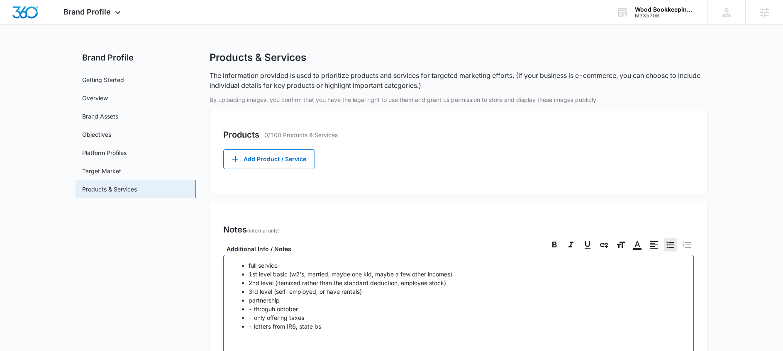
click at [276, 317] on p "- only offering taxes" at bounding box center [467, 318] width 437 height 9
click at [314, 311] on p "- throguh october" at bounding box center [467, 309] width 437 height 9
click at [329, 329] on p "- letters from IRS, state bs" at bounding box center [467, 326] width 437 height 9
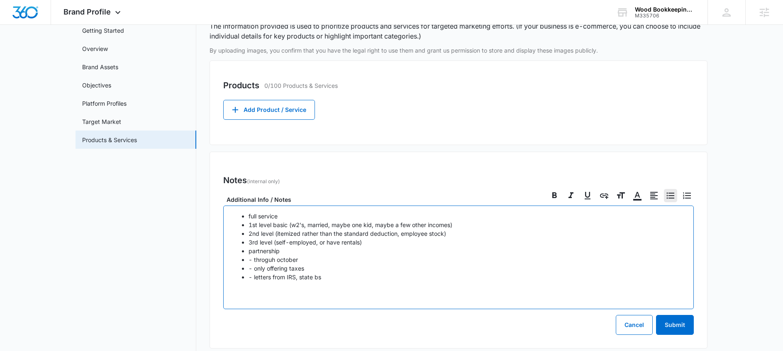
scroll to position [55, 0]
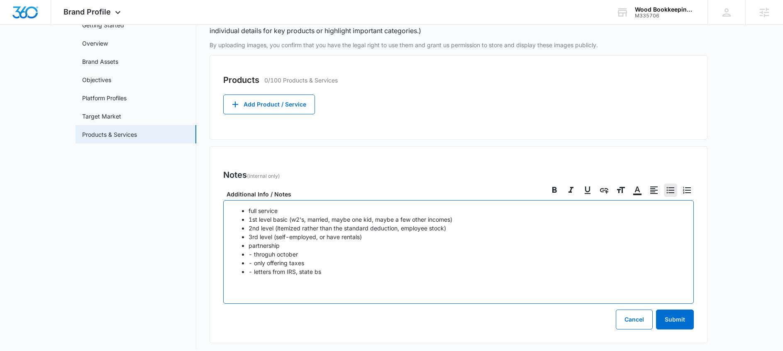
click at [324, 273] on p "- letters from IRS, state bs" at bounding box center [467, 272] width 437 height 9
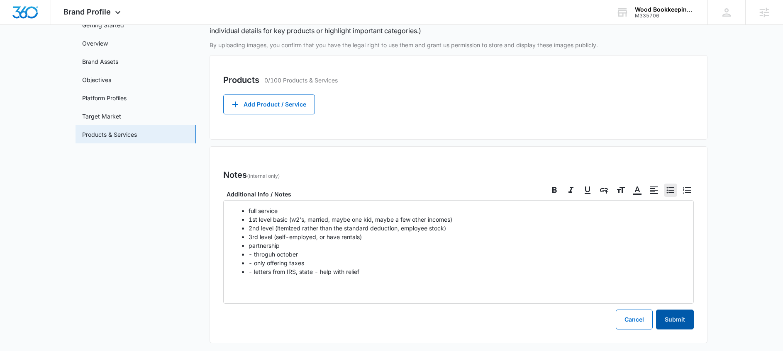
click at [680, 322] on button "Submit" at bounding box center [675, 320] width 38 height 20
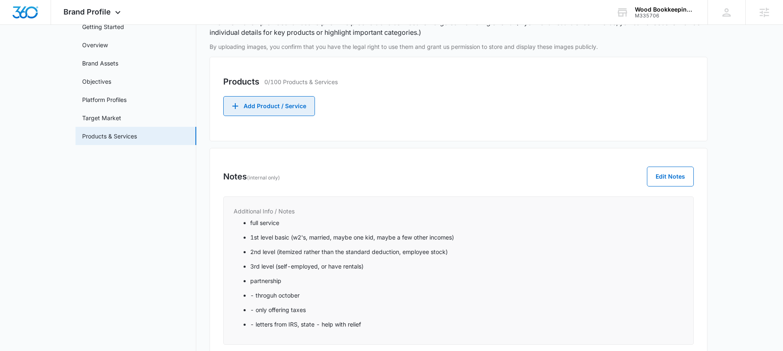
click at [284, 107] on button "Add Product / Service" at bounding box center [269, 106] width 92 height 20
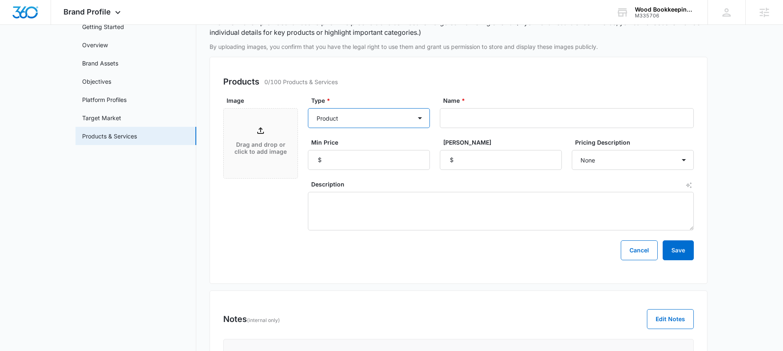
click at [333, 115] on select "Product Product category Service Service category" at bounding box center [369, 118] width 122 height 20
select select "service"
click at [308, 108] on select "Product Product category Service Service category" at bounding box center [369, 118] width 122 height 20
click at [498, 116] on input "Name *" at bounding box center [567, 118] width 254 height 20
type input "1"
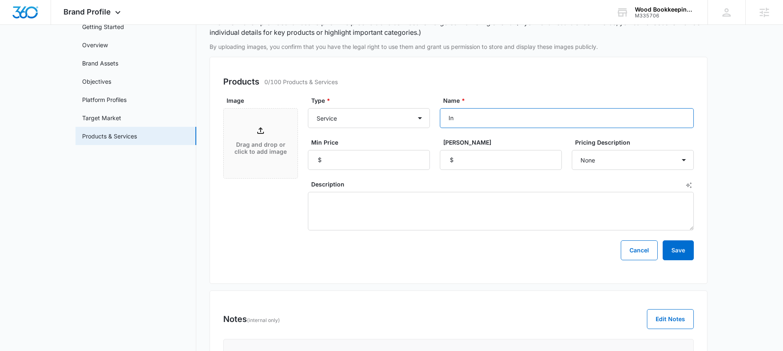
type input "I"
type input "Basic"
click at [368, 164] on input "Min Price" at bounding box center [369, 160] width 122 height 20
type input "125"
click at [678, 154] on select "None Each Per month Per year Per hour Per day" at bounding box center [633, 160] width 122 height 20
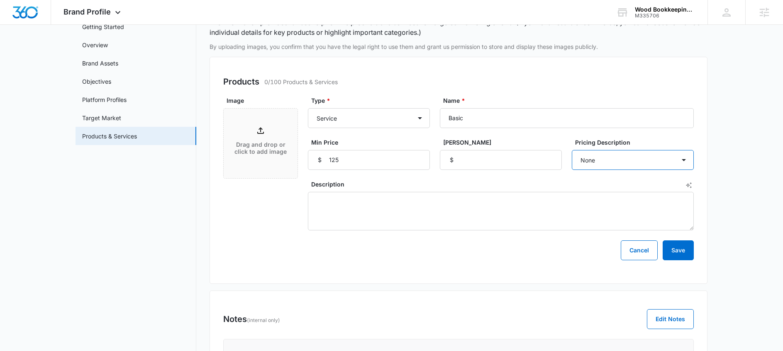
select select "each"
click at [572, 150] on select "None Each Per month Per year Per hour Per day" at bounding box center [633, 160] width 122 height 20
click at [549, 187] on label "Description" at bounding box center [504, 184] width 386 height 9
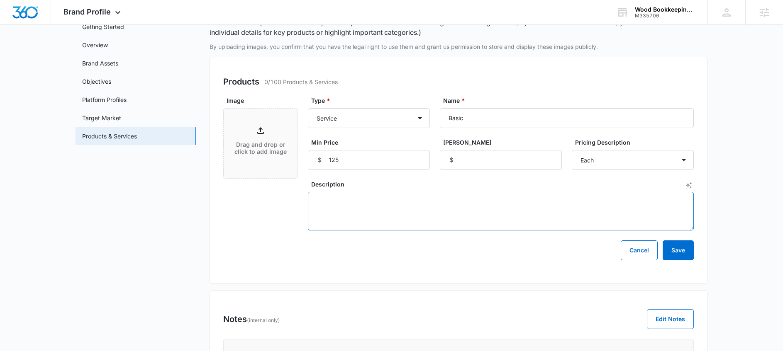
click at [549, 192] on textarea "Description" at bounding box center [501, 211] width 386 height 39
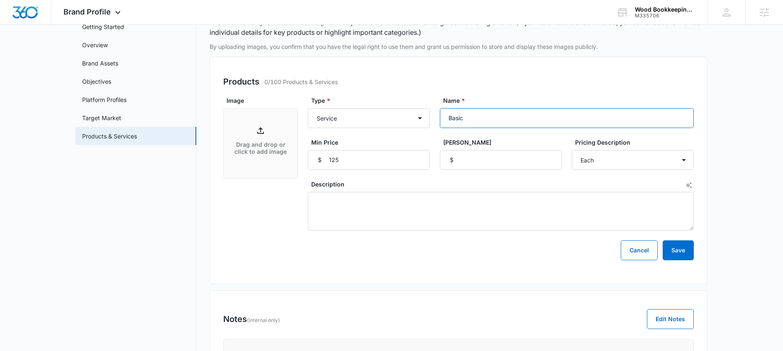
click at [479, 119] on input "Basic" at bounding box center [567, 118] width 254 height 20
type input "Plan A"
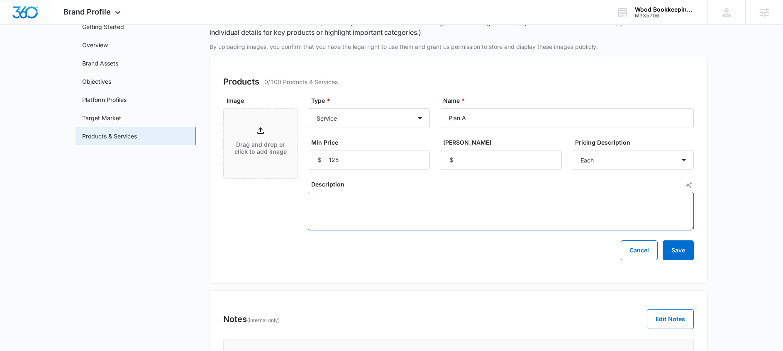
drag, startPoint x: 340, startPoint y: 216, endPoint x: 336, endPoint y: 212, distance: 5.3
click at [340, 216] on textarea "Description" at bounding box center [501, 211] width 386 height 39
paste textarea "W2, 1099R, 1099INT, 1099SA, 1095A, 5498"
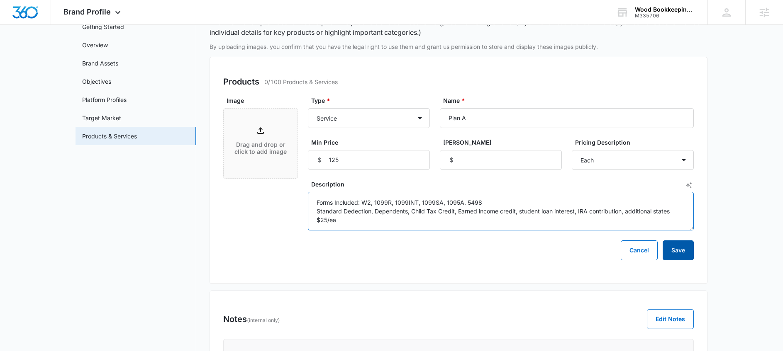
type textarea "Forms Included: W2, 1099R, 1099INT, 1099SA, 1095A, 5498 Standard Dedection, Dep…"
click at [680, 250] on button "Save" at bounding box center [678, 251] width 31 height 20
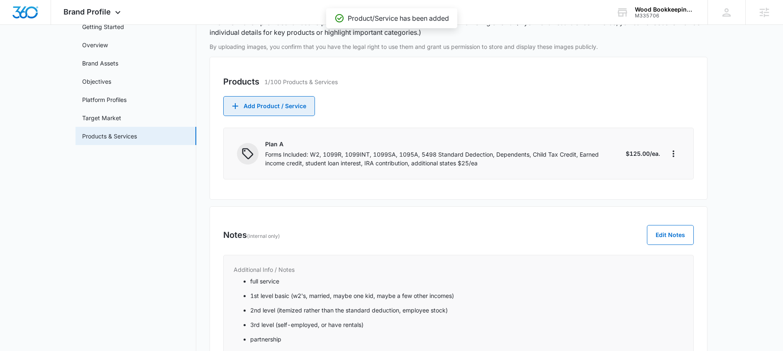
click at [268, 100] on button "Add Product / Service" at bounding box center [269, 106] width 92 height 20
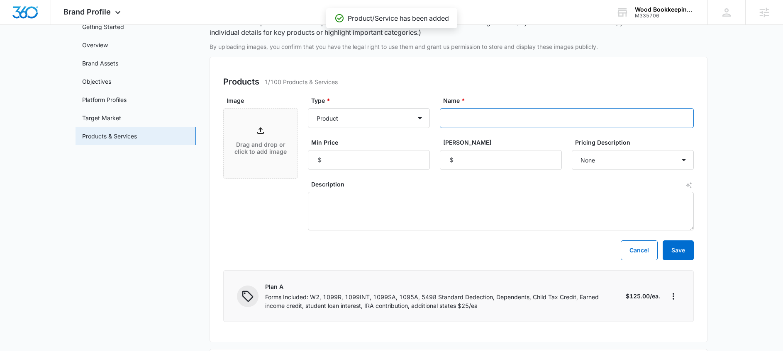
click at [530, 114] on input "Name *" at bounding box center [567, 118] width 254 height 20
type input "Plan B"
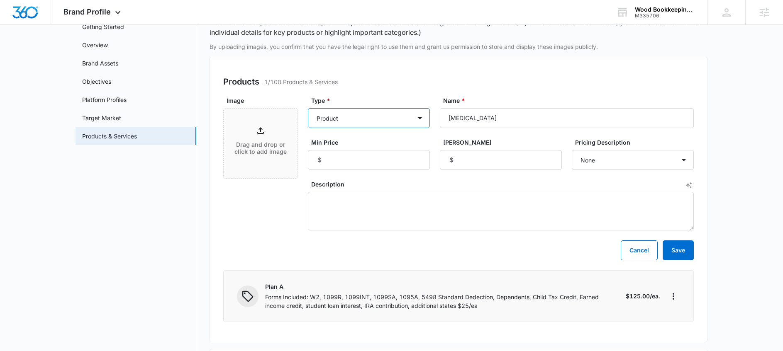
click at [411, 116] on select "Product Product category Service Service category" at bounding box center [369, 118] width 122 height 20
select select "service"
click at [308, 108] on select "Product Product category Service Service category" at bounding box center [369, 118] width 122 height 20
click at [391, 166] on input "Min Price" at bounding box center [369, 160] width 122 height 20
type input "175"
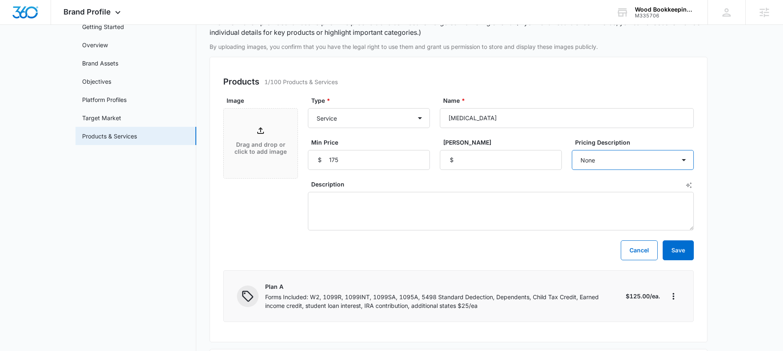
click at [610, 163] on select "None Each Per month Per year Per hour Per day" at bounding box center [633, 160] width 122 height 20
select select "each"
click at [572, 150] on select "None Each Per month Per year Per hour Per day" at bounding box center [633, 160] width 122 height 20
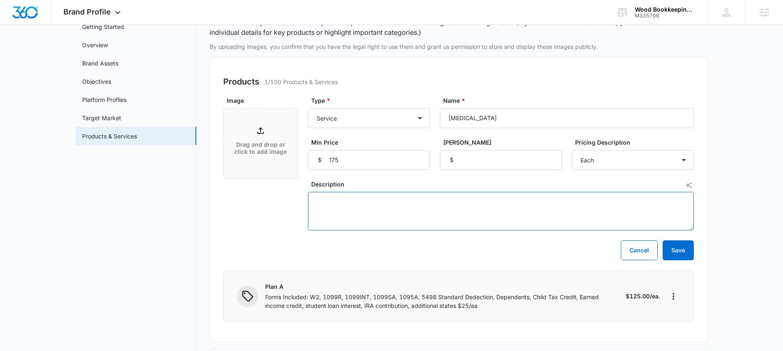
click at [382, 201] on textarea "Description" at bounding box center [501, 211] width 386 height 39
click at [393, 279] on div "Plan A Forms Included: W2, 1099R, 1099INT, 1099SA, 1095A, 5498 Standard Dedecti…" at bounding box center [458, 297] width 471 height 52
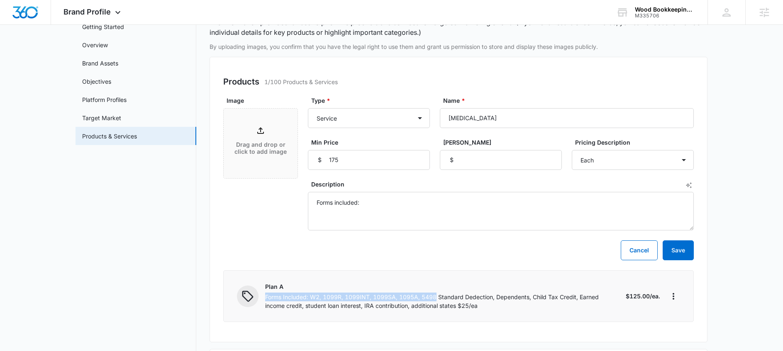
drag, startPoint x: 437, startPoint y: 296, endPoint x: 264, endPoint y: 301, distance: 173.1
click at [264, 301] on div "Plan A Forms Included: W2, 1099R, 1099INT, 1099SA, 1095A, 5498 Standard Dedecti…" at bounding box center [428, 297] width 382 height 28
copy p "Forms Included: W2, 1099R, 1099INT, 1099SA, 1095A, 5498"
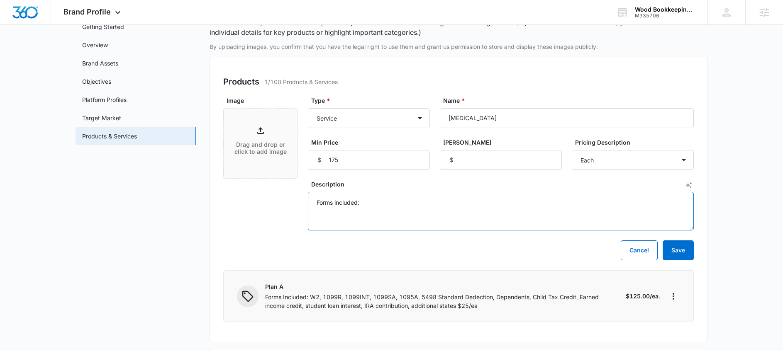
drag, startPoint x: 470, startPoint y: 204, endPoint x: 234, endPoint y: 211, distance: 236.6
click at [234, 211] on div "Image Drag and drop or click to add image Type * Product Product category Servi…" at bounding box center [458, 163] width 471 height 134
drag, startPoint x: 366, startPoint y: 202, endPoint x: 293, endPoint y: 196, distance: 73.6
click at [293, 196] on div "Image Drag and drop or click to add image Type * Product Product category Servi…" at bounding box center [458, 163] width 471 height 134
paste textarea "Included: W2, 1099R, 1099INT, 1099SA, 1095A, 5498"
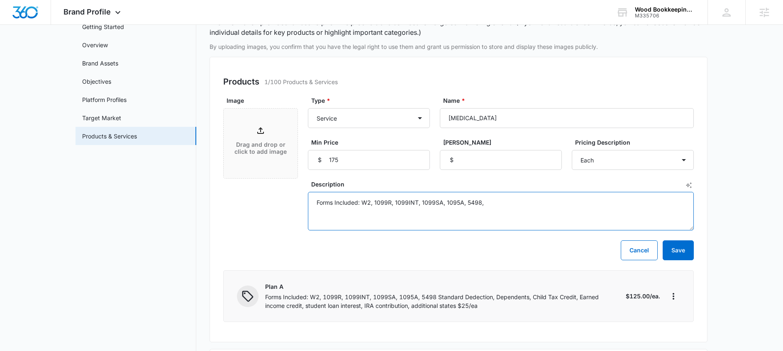
paste textarea "2441 (Daycare), 1099B, 1099 MISC, K1"
paste textarea "Education Credit, HSA/FSA"
click at [404, 211] on textarea "Forms Included: W2, 1099R, 1099INT, 1099SA, 1095A, 5498, 2441 (Daycare), 1099B,…" at bounding box center [501, 211] width 386 height 39
paste textarea "Itemized Deduction"
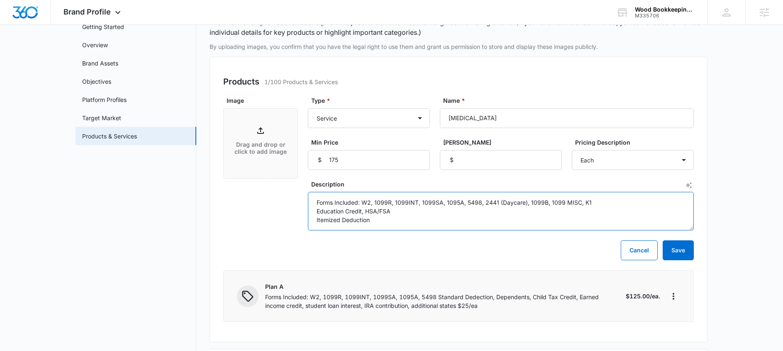
paste textarea "Charitable Donations, State Taxes, Medical"
click at [370, 219] on textarea "Forms Included: W2, 1099R, 1099INT, 1099SA, 1095A, 5498, 2441 (Daycare), 1099B,…" at bounding box center [501, 211] width 386 height 39
click at [524, 213] on textarea "Forms Included: W2, 1099R, 1099INT, 1099SA, 1095A, 5498, 2441 (Daycare), 1099B,…" at bounding box center [501, 211] width 386 height 39
click at [533, 220] on textarea "Forms Included: W2, 1099R, 1099INT, 1099SA, 1095A, 5498, 2441 (Daycare), 1099B,…" at bounding box center [501, 211] width 386 height 39
click at [492, 217] on textarea "Forms Included: W2, 1099R, 1099INT, 1099SA, 1095A, 5498, 2441 (Daycare), 1099B,…" at bounding box center [501, 211] width 386 height 39
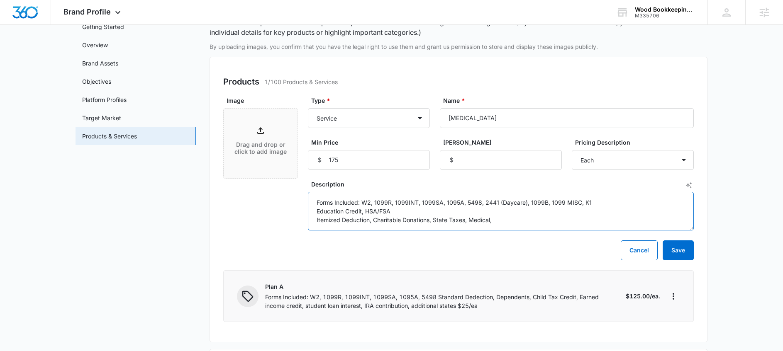
paste textarea "Home Mortgage Interest, Union Dues"
type textarea "Forms Included: W2, 1099R, 1099INT, 1099SA, 1095A, 5498, 2441 (Daycare), 1099B,…"
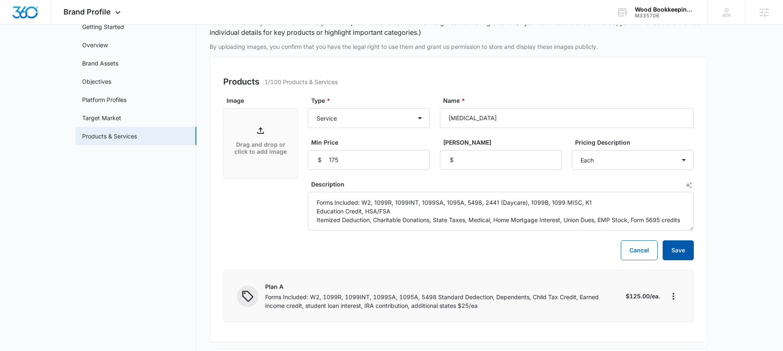
click at [678, 241] on button "Save" at bounding box center [678, 251] width 31 height 20
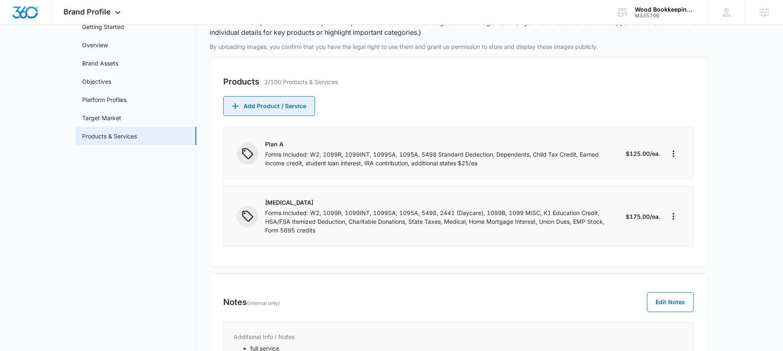
click at [241, 107] on button "Add Product / Service" at bounding box center [269, 106] width 92 height 20
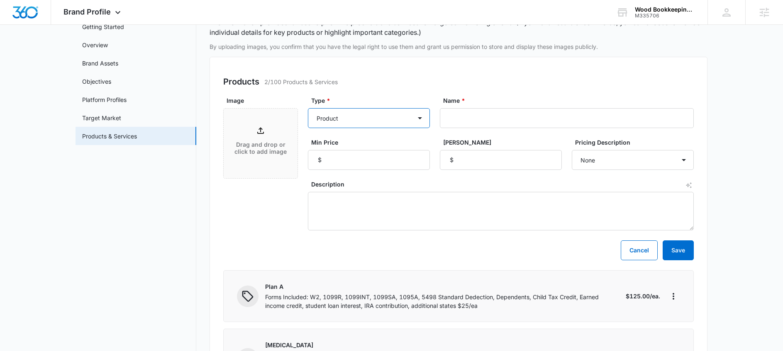
click at [336, 109] on select "Product Product category Service Service category" at bounding box center [369, 118] width 122 height 20
select select "service"
click at [308, 108] on select "Product Product category Service Service category" at bounding box center [369, 118] width 122 height 20
click at [485, 112] on input "Name *" at bounding box center [567, 118] width 254 height 20
type input "Plan C"
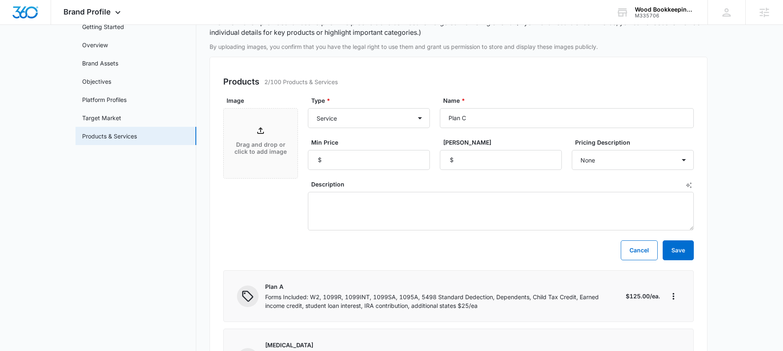
click at [219, 261] on div "Products 2/100 Products & Services Image Drag and drop or click to add image Ty…" at bounding box center [459, 233] width 498 height 353
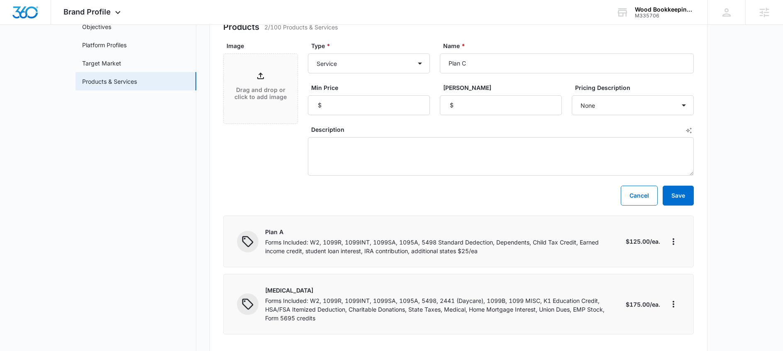
scroll to position [110, 0]
click at [319, 314] on p "Forms Included: W2, 1099R, 1099INT, 1099SA, 1095A, 5498, 2441 (Daycare), 1099B,…" at bounding box center [442, 308] width 354 height 26
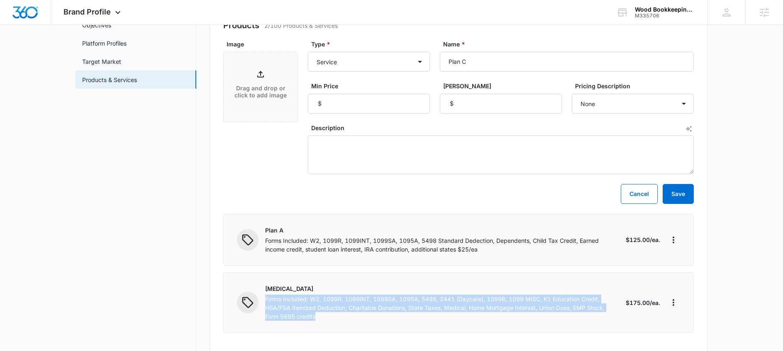
drag, startPoint x: 337, startPoint y: 319, endPoint x: 266, endPoint y: 302, distance: 73.0
click at [266, 302] on p "Forms Included: W2, 1099R, 1099INT, 1099SA, 1095A, 5498, 2441 (Daycare), 1099B,…" at bounding box center [442, 308] width 354 height 26
click at [287, 310] on p "Forms Included: W2, 1099R, 1099INT, 1099SA, 1095A, 5498, 2441 (Daycare), 1099B,…" at bounding box center [442, 308] width 354 height 26
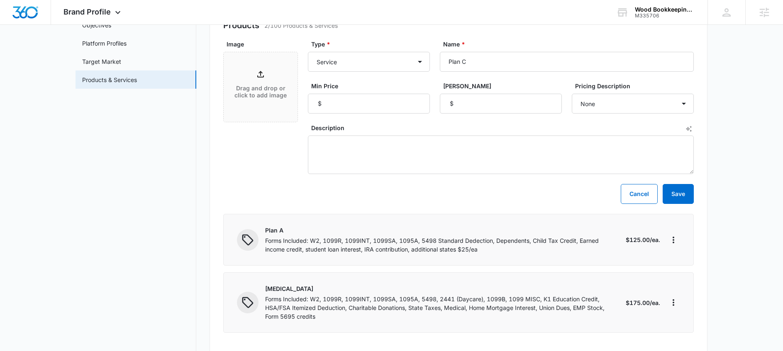
click at [382, 316] on p "Forms Included: W2, 1099R, 1099INT, 1099SA, 1095A, 5498, 2441 (Daycare), 1099B,…" at bounding box center [442, 308] width 354 height 26
click at [375, 158] on textarea "Description" at bounding box center [501, 155] width 386 height 39
type textarea "A"
click at [320, 319] on p "Forms Included: W2, 1099R, 1099INT, 1099SA, 1095A, 5498, 2441 (Daycare), 1099B,…" at bounding box center [442, 308] width 354 height 26
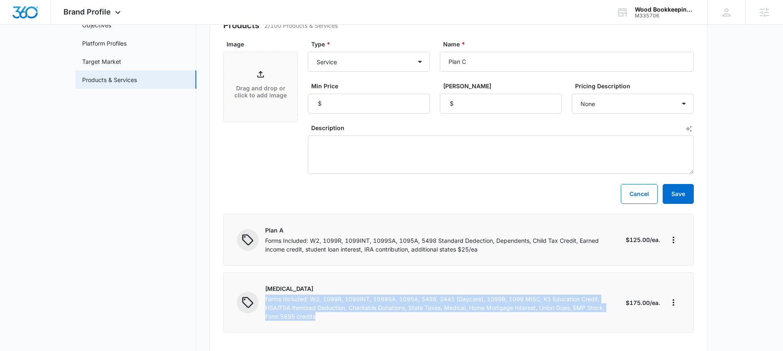
drag, startPoint x: 334, startPoint y: 317, endPoint x: 263, endPoint y: 298, distance: 73.4
click at [263, 298] on div "Plan B Forms Included: W2, 1099R, 1099INT, 1099SA, 1095A, 5498, 2441 (Daycare),…" at bounding box center [428, 303] width 382 height 37
copy p "Forms Included: W2, 1099R, 1099INT, 1099SA, 1095A, 5498, 2441 (Daycare), 1099B,…"
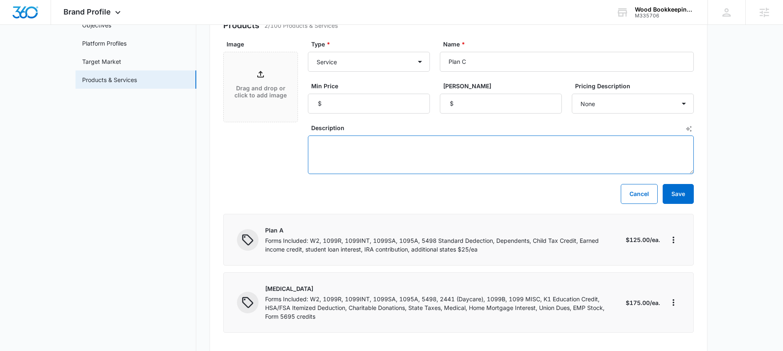
click at [352, 158] on textarea "Description" at bounding box center [501, 155] width 386 height 39
paste textarea "Forms Included: W2, 1099R, 1099INT, 1099SA, 1095A, 5498, 2441 (Daycare), 1099B,…"
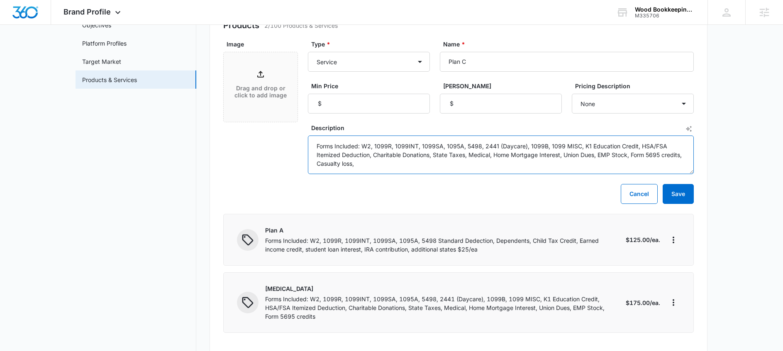
paste textarea "Self-Employment Sole Proprietor** (Complete Self-Employment Form)"
paste textarea "Depreciation/Mileage"
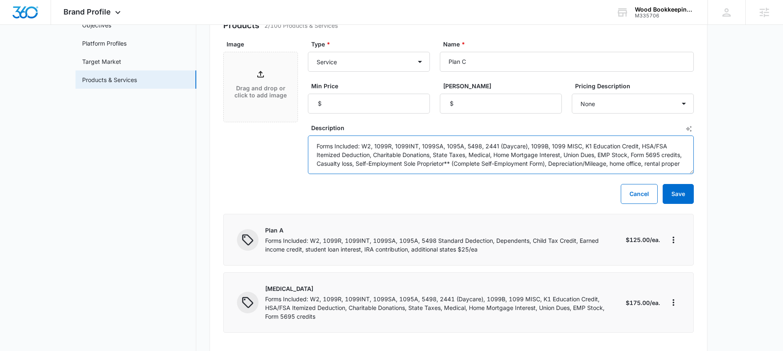
scroll to position [2, 0]
type textarea "Forms Included: W2, 1099R, 1099INT, 1099SA, 1095A, 5498, 2441 (Daycare), 1099B,…"
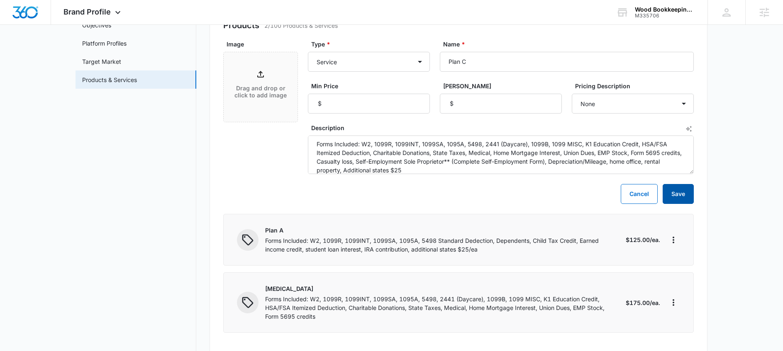
click at [680, 184] on button "Save" at bounding box center [678, 194] width 31 height 20
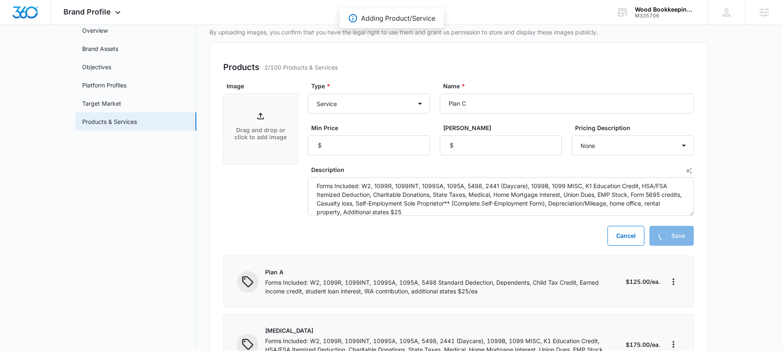
scroll to position [59, 0]
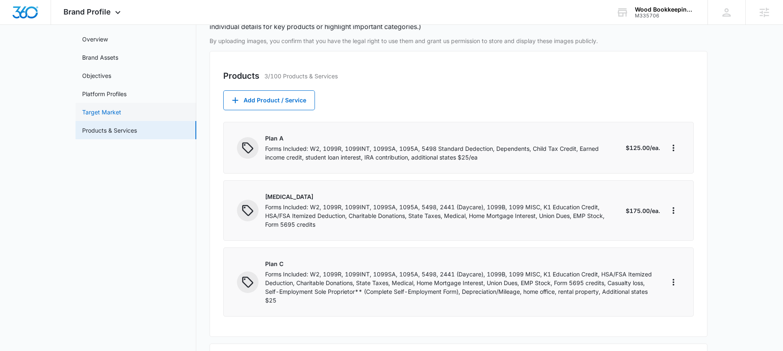
click at [120, 115] on link "Target Market" at bounding box center [101, 112] width 39 height 9
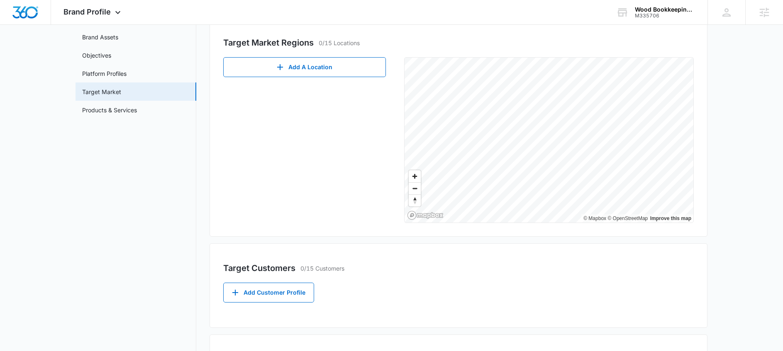
scroll to position [222, 0]
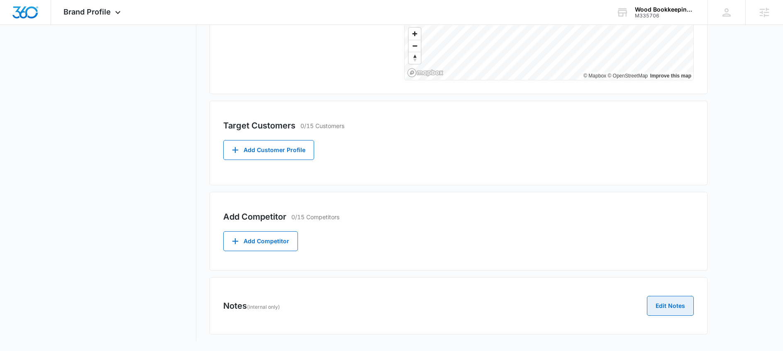
click at [662, 304] on button "Edit Notes" at bounding box center [670, 306] width 47 height 20
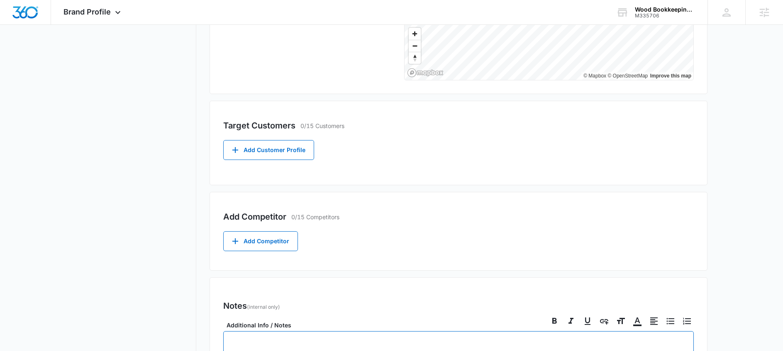
scroll to position [233, 0]
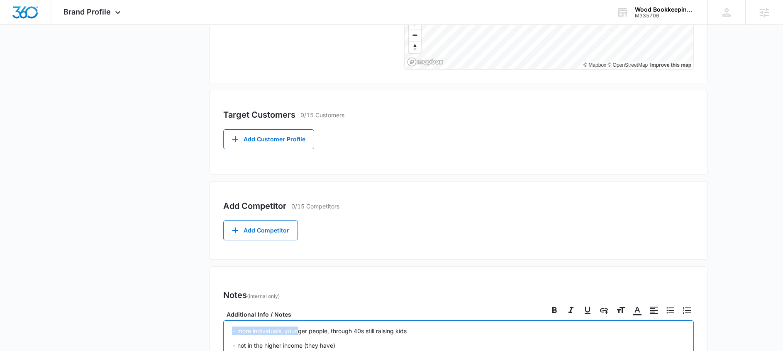
drag, startPoint x: 227, startPoint y: 333, endPoint x: 112, endPoint y: 333, distance: 114.9
click at [112, 333] on div "Brand Profile Getting Started Overview Brand Assets Objectives Platform Profile…" at bounding box center [392, 145] width 632 height 652
click at [334, 345] on p "- not in the higher income (they have)" at bounding box center [458, 345] width 453 height 9
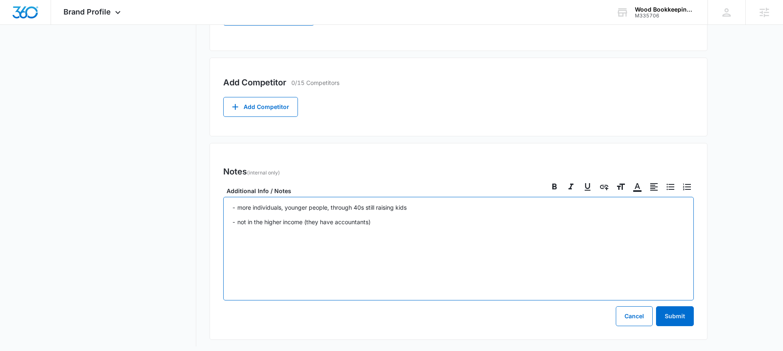
scroll to position [362, 0]
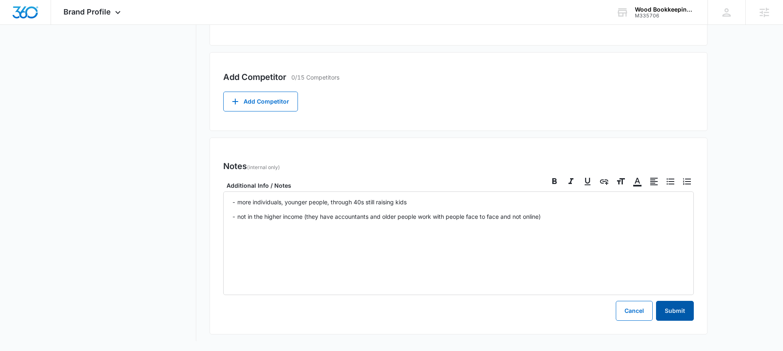
drag, startPoint x: 674, startPoint y: 313, endPoint x: 647, endPoint y: 309, distance: 26.9
click at [674, 313] on button "Submit" at bounding box center [675, 311] width 38 height 20
drag, startPoint x: 251, startPoint y: 121, endPoint x: 255, endPoint y: 114, distance: 8.8
click at [251, 121] on div "Add Competitor 0/15 Competitors Add Competitor" at bounding box center [459, 91] width 498 height 79
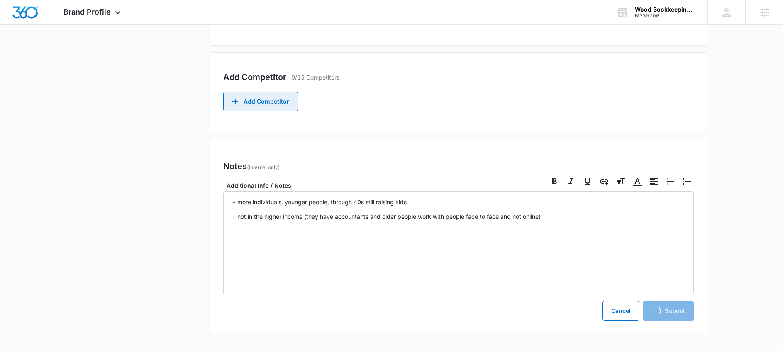
click at [264, 99] on button "Add Competitor" at bounding box center [260, 102] width 75 height 20
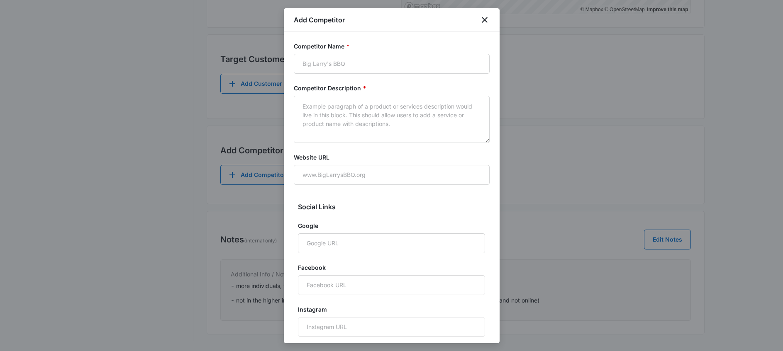
scroll to position [288, 0]
click at [321, 76] on form "Competitor Name * Competitor Description * Website URL Social Links Google Face…" at bounding box center [392, 206] width 196 height 329
click at [340, 71] on input "Competitor Name *" at bounding box center [392, 64] width 196 height 20
type input "Turbo Tax"
click at [339, 162] on div "Website URL" at bounding box center [392, 169] width 196 height 32
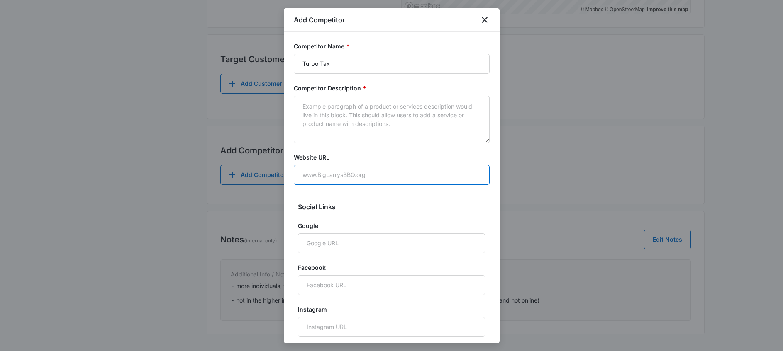
click at [339, 170] on input "Website URL" at bounding box center [392, 175] width 196 height 20
paste input "https://www.google.com/aclk?sa=l&ai=DChsSEwjS-sj2q42PAxWfLkQIHZN8CUAYACICCAEQAB…"
click at [358, 174] on input "https://www.google.com/aclk?sa=l&ai=DChsSEwjS-sj2q42PAxWfLkQIHZN8CUAYACICCAEQAB…" at bounding box center [392, 175] width 196 height 20
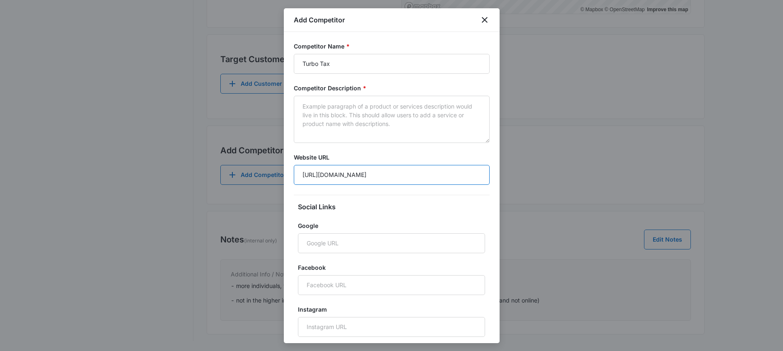
click at [358, 174] on input "https://www.google.com/aclk?sa=l&ai=DChsSEwjS-sj2q42PAxWfLkQIHZN8CUAYACICCAEQAB…" at bounding box center [392, 175] width 196 height 20
paste input "turbotax.intuit.com/"
type input "https://turbotax.intuit.com/"
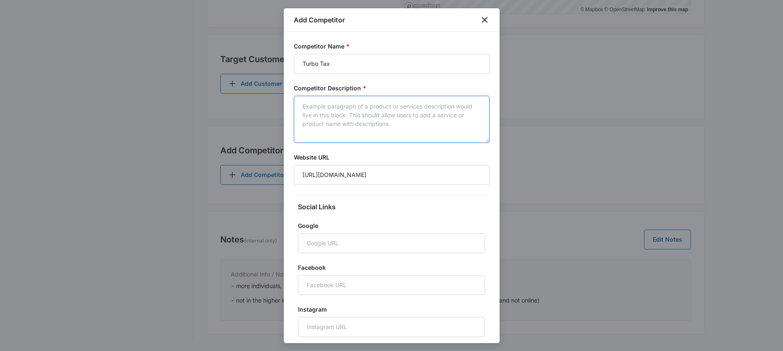
click at [374, 107] on textarea "Competitor Description *" at bounding box center [392, 119] width 196 height 47
paste textarea "Official Site — TurboTax® Makes It Easy To Get Your Taxes Done Right, Guarantee…"
drag, startPoint x: 344, startPoint y: 109, endPoint x: 290, endPoint y: 102, distance: 53.9
type textarea "TurboTax® Makes It Easy To Get Your Taxes Done Right, Guaranteed. No Tax Knowle…"
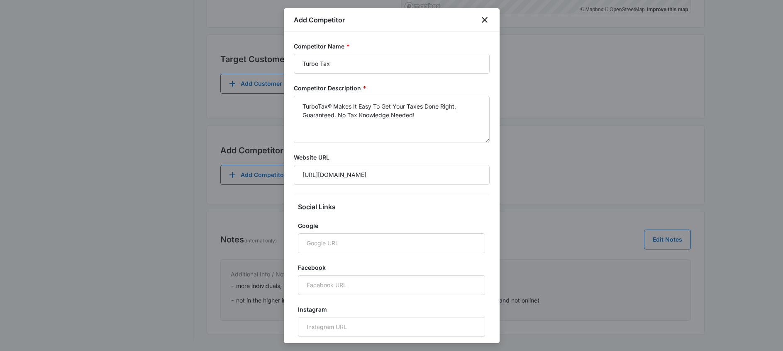
click at [437, 144] on form "Competitor Name * Turbo Tax Competitor Description * TurboTax® Makes It Easy To…" at bounding box center [392, 206] width 196 height 329
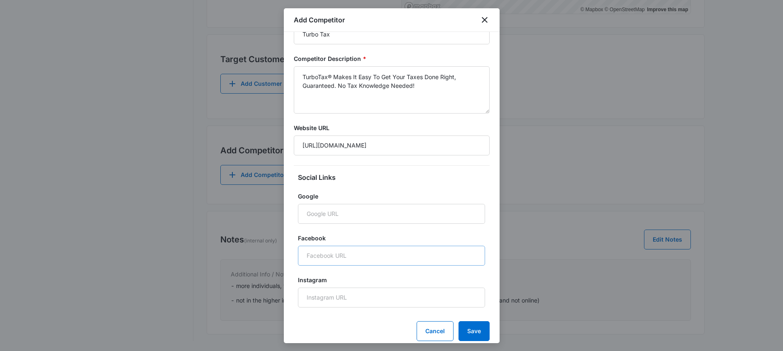
scroll to position [47, 0]
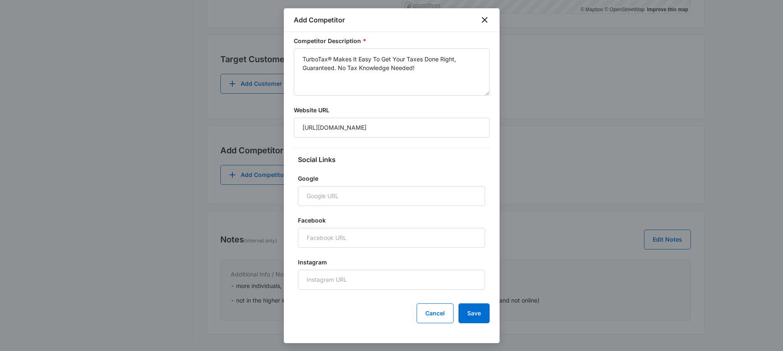
click at [348, 311] on div "Cancel Save" at bounding box center [392, 314] width 196 height 20
click at [461, 314] on button "Save" at bounding box center [473, 314] width 31 height 20
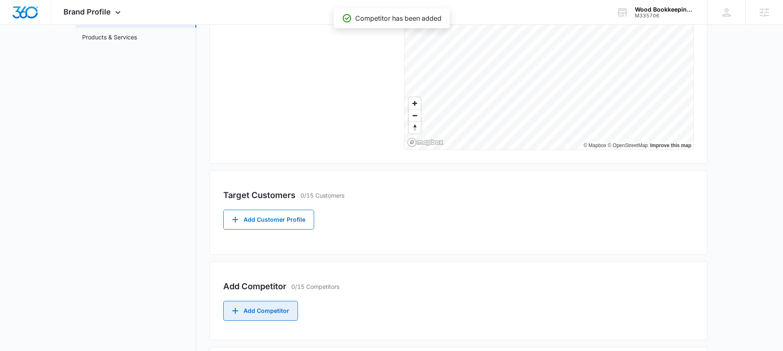
scroll to position [147, 0]
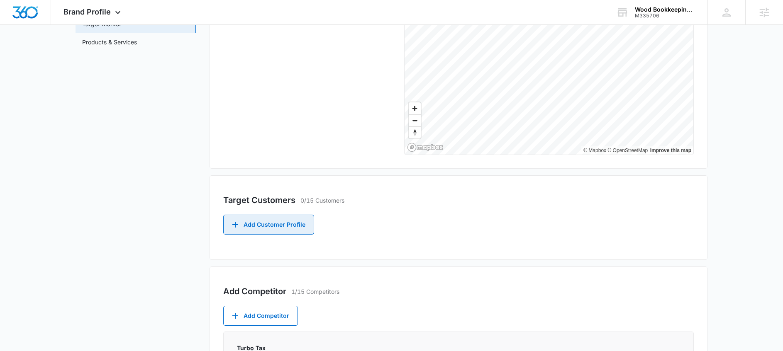
click at [268, 219] on button "Add Customer Profile" at bounding box center [268, 225] width 91 height 20
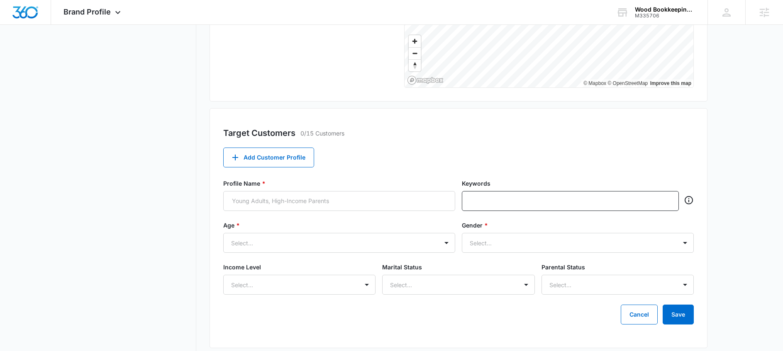
scroll to position [208, 0]
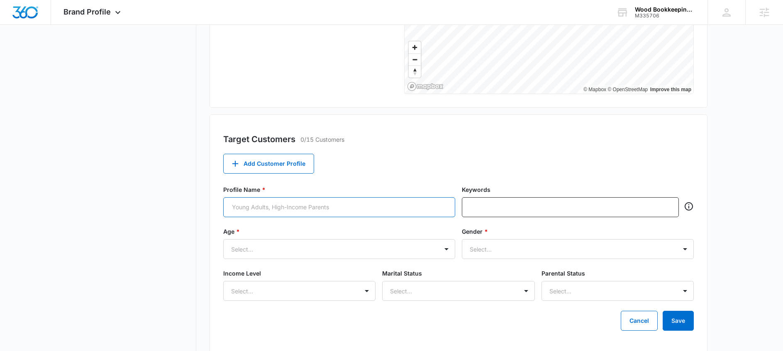
click at [283, 203] on input "Profile Name *" at bounding box center [339, 208] width 232 height 20
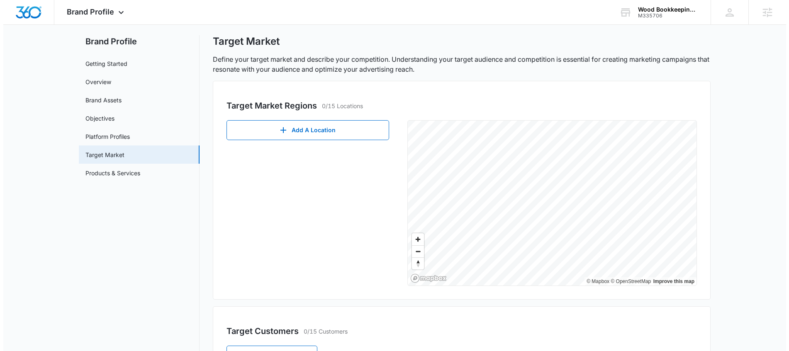
scroll to position [0, 0]
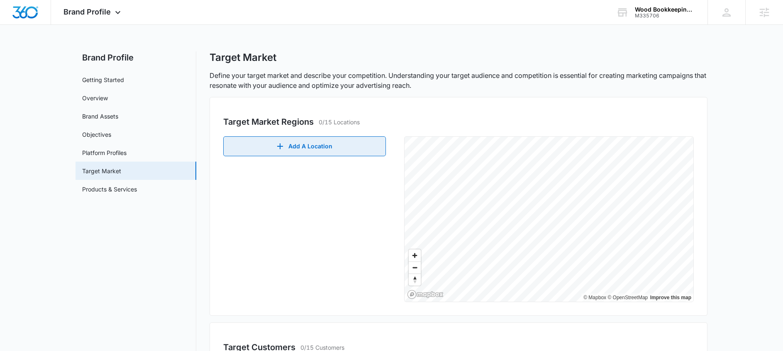
click at [274, 142] on button "Add A Location" at bounding box center [304, 147] width 163 height 20
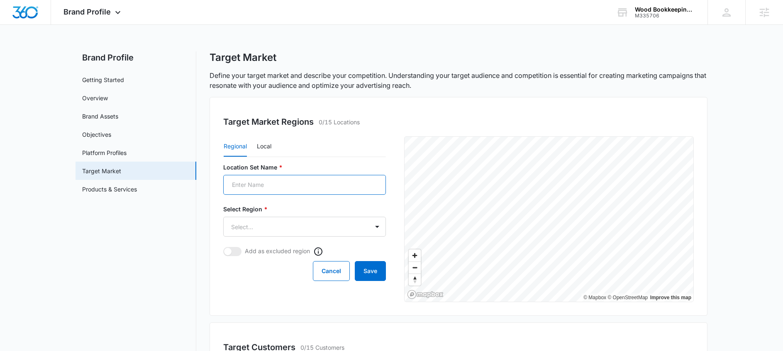
click at [262, 182] on input "Profile Name *" at bounding box center [304, 185] width 163 height 20
type input "o"
type input "Washington"
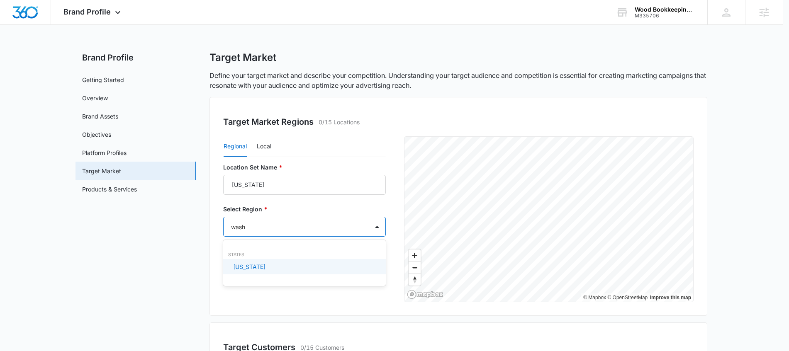
type input "washi"
click at [270, 269] on div "Washington" at bounding box center [303, 267] width 141 height 9
click at [202, 249] on div at bounding box center [394, 175] width 789 height 351
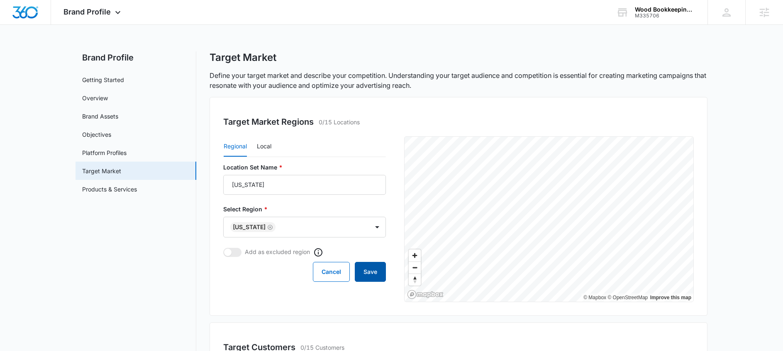
click at [366, 268] on button "Save" at bounding box center [370, 272] width 31 height 20
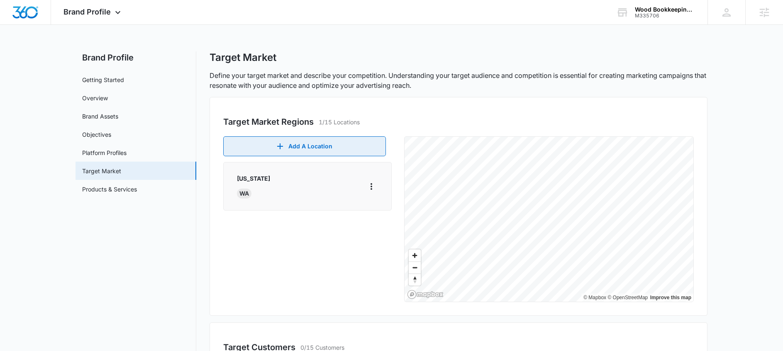
click at [295, 141] on button "Add A Location" at bounding box center [304, 147] width 163 height 20
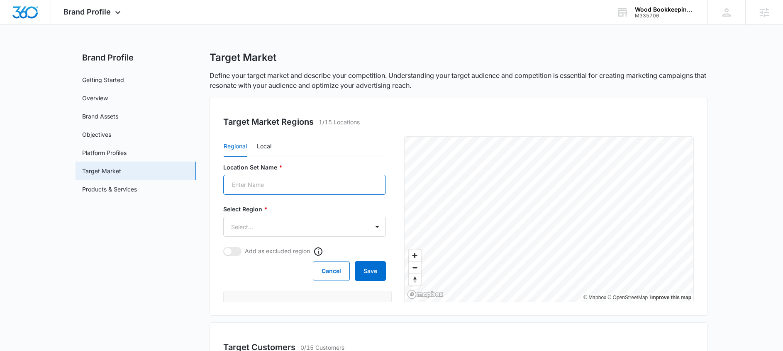
click at [275, 185] on input "Profile Name *" at bounding box center [304, 185] width 163 height 20
type input "California"
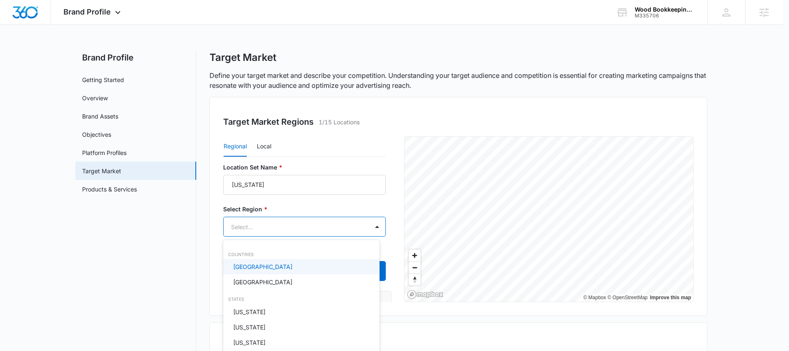
click at [255, 231] on body "Brand Profile Apps Reputation Websites Forms CRM Email Social Shop Payments POS…" at bounding box center [394, 175] width 789 height 351
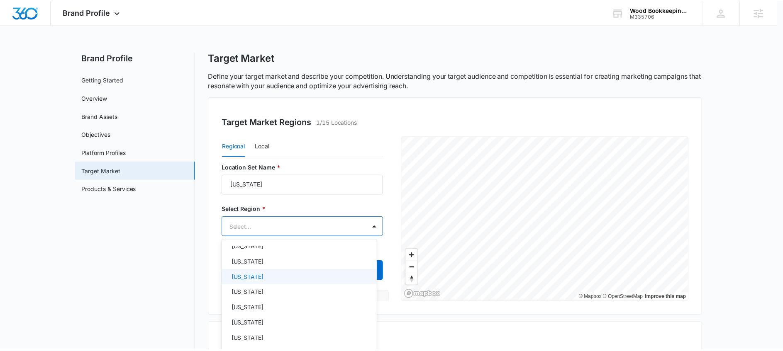
scroll to position [112, 0]
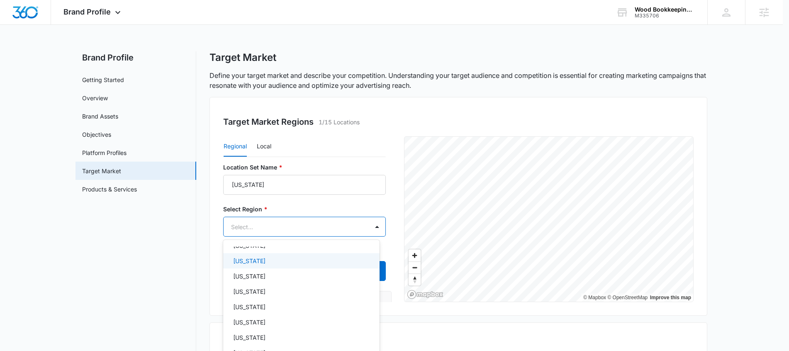
click at [253, 262] on p "California" at bounding box center [249, 261] width 32 height 9
click at [194, 260] on div at bounding box center [394, 175] width 789 height 351
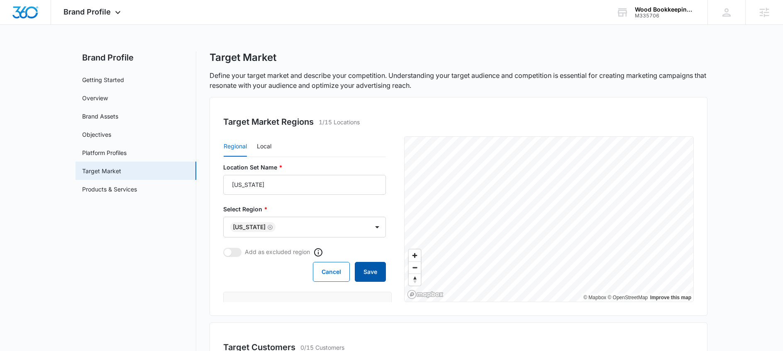
click at [363, 270] on button "Save" at bounding box center [370, 272] width 31 height 20
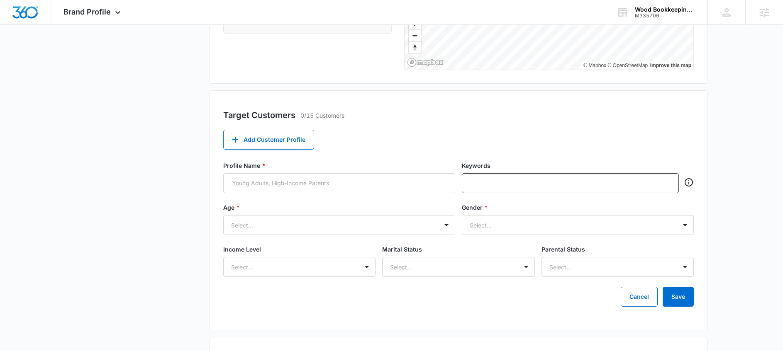
scroll to position [237, 0]
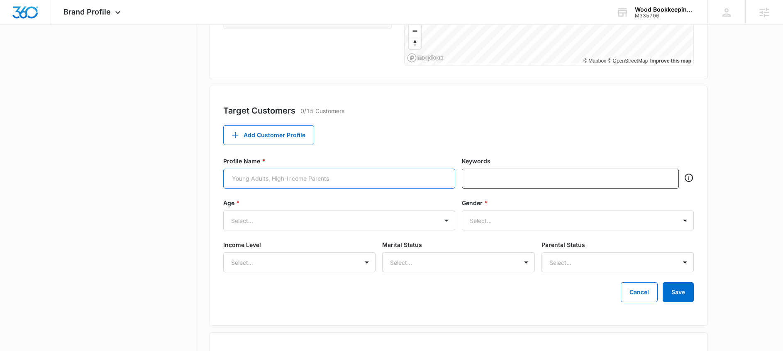
click at [285, 174] on input "Profile Name *" at bounding box center [339, 179] width 232 height 20
paste input "The First-Time Filer"
type input "The First-Time Filer"
click at [507, 179] on input "text" at bounding box center [571, 179] width 201 height 12
paste input "how to file taxes for the first time, W-2 only, simple tax return, free e-file,…"
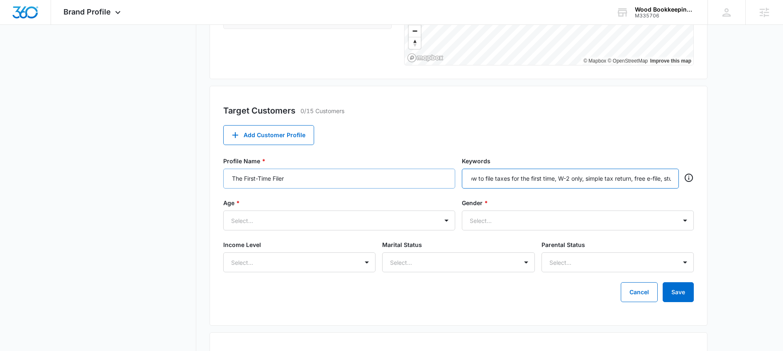
scroll to position [0, 0]
drag, startPoint x: 517, startPoint y: 180, endPoint x: 387, endPoint y: 184, distance: 129.9
click at [387, 184] on div "Profile Name * The First-Time Filer Keywords how to file taxes for the first ti…" at bounding box center [458, 178] width 471 height 42
click at [561, 179] on input "how to file taxes for the first time, W-2 only, simple tax return, free e-file,…" at bounding box center [571, 179] width 201 height 12
type input "how to file taxes for the first time, W-2 only, simple tax return, free e-file,…"
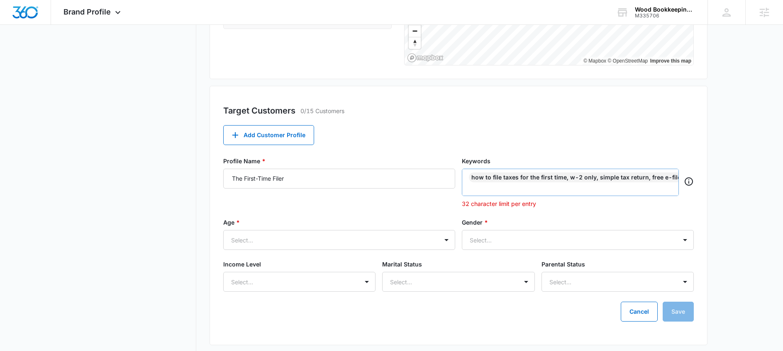
click at [590, 180] on div "how to file taxes for the first time, W-2 only, simple tax return, free e-file,…" at bounding box center [777, 178] width 617 height 10
click at [590, 178] on div "how to file taxes for the first time, W-2 only, simple tax return, free e-file,…" at bounding box center [777, 178] width 617 height 10
click at [576, 204] on div "Keywords how to file taxes for the first time, W-2 only, simple tax return, fre…" at bounding box center [578, 182] width 232 height 51
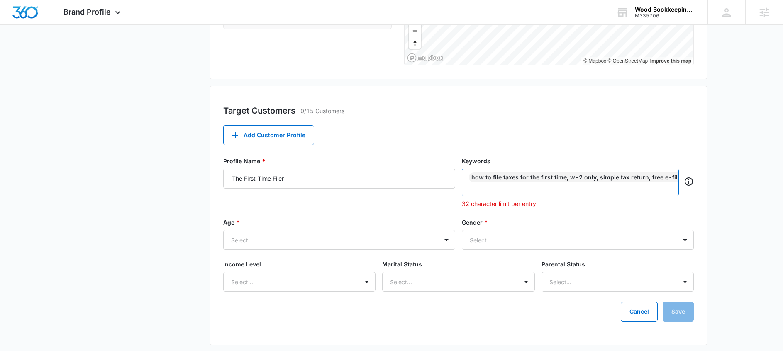
click at [580, 190] on input "text" at bounding box center [571, 188] width 201 height 10
click at [649, 178] on div "how to file taxes for the first time, W-2 only, simple tax return, free e-file,…" at bounding box center [777, 178] width 617 height 10
click at [694, 232] on div "Target Customers 0/15 Customers Add Customer Profile Profile Name * The First-T…" at bounding box center [459, 216] width 498 height 260
click at [494, 173] on div "how to file taxes for the first time, W-2 only, simple tax return, free e-file,…" at bounding box center [777, 178] width 617 height 10
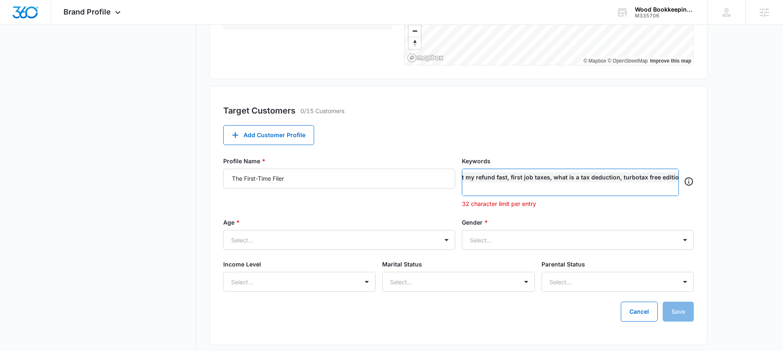
click at [685, 180] on icon "Remove" at bounding box center [687, 177] width 5 height 5
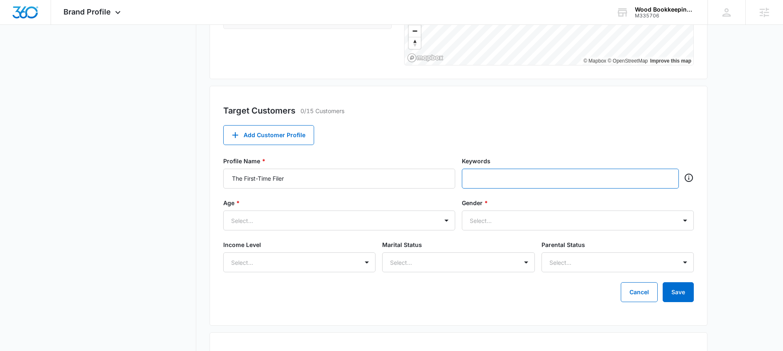
scroll to position [0, 0]
click at [532, 181] on input "text" at bounding box center [571, 179] width 201 height 12
type input "w-2 taxes"
type input "simple tax return"
type input "taxt return services"
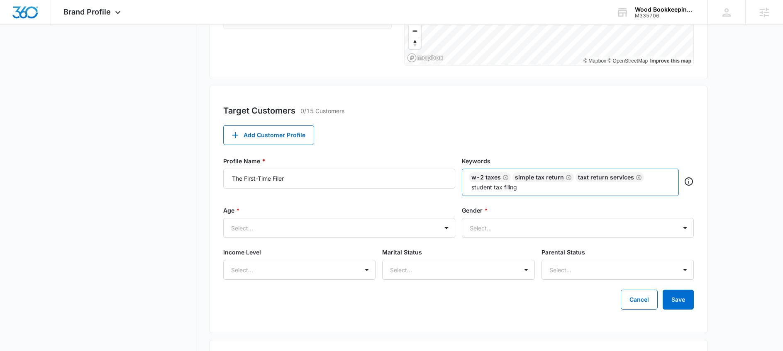
type input "student tax filing"
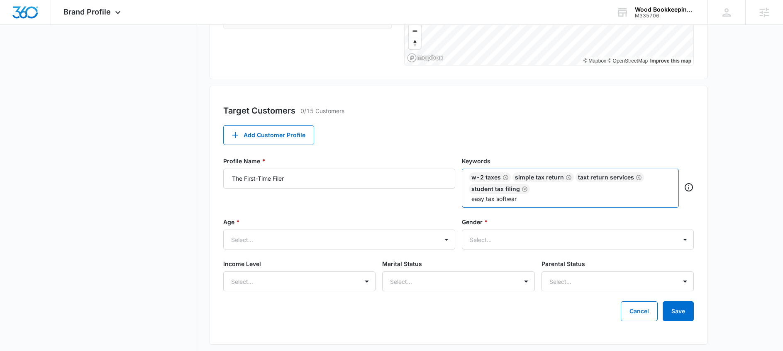
type input "easy tax software"
type input "1040 for beginners"
type input "first job t"
drag, startPoint x: 529, startPoint y: 202, endPoint x: 445, endPoint y: 199, distance: 83.9
click at [445, 199] on div "Profile Name * The First-Time Filer Keywords w-2 taxes simple tax return taxt r…" at bounding box center [458, 187] width 471 height 61
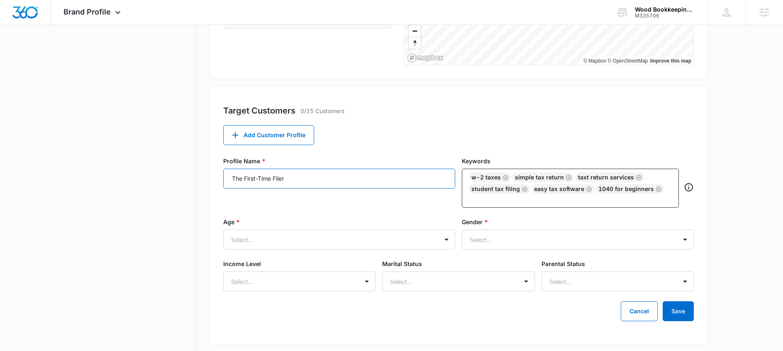
click at [327, 181] on input "The First-Time Filer" at bounding box center [339, 179] width 232 height 20
drag, startPoint x: 327, startPoint y: 181, endPoint x: 141, endPoint y: 180, distance: 185.5
click at [141, 180] on div "Brand Profile Getting Started Overview Brand Assets Objectives Platform Profile…" at bounding box center [392, 237] width 632 height 844
type input "Young Adults"
click at [493, 198] on input "text" at bounding box center [571, 199] width 201 height 10
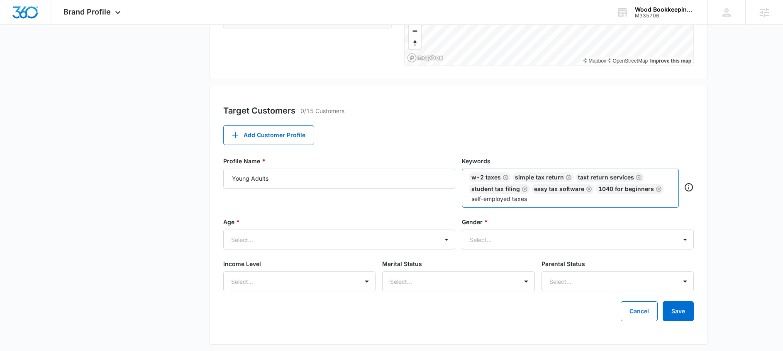
type input "self-employed taxes"
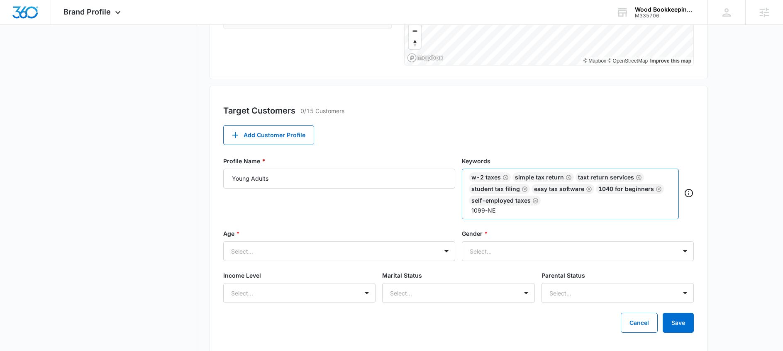
type input "1099-NEC"
type input "freelance tax deductions"
type input "q"
type input "b"
type input "uber/lyft driver taxes"
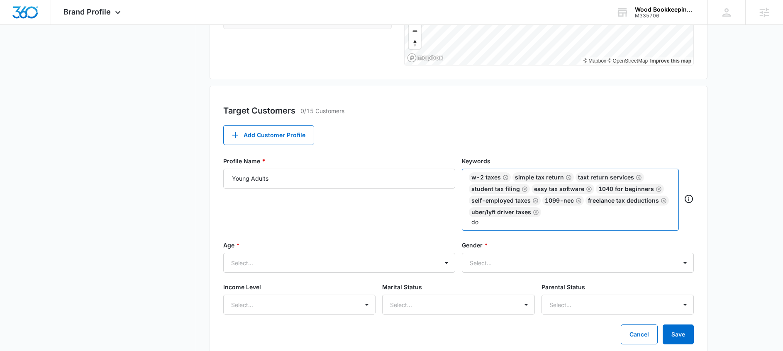
type input "d"
type input "DoorDash taxes"
type input "independent contractor taxes"
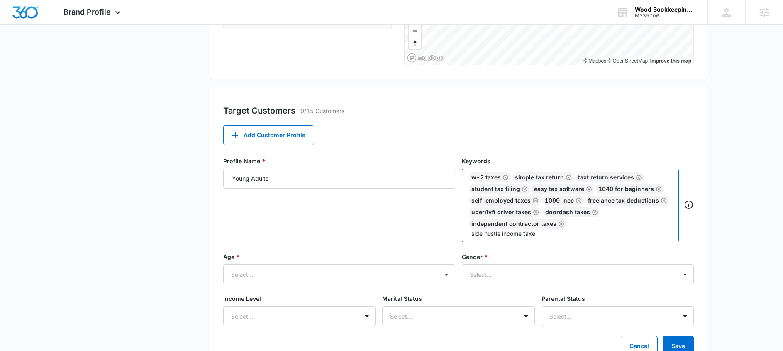
type input "side hustle income taxes"
type input "mileage deduction"
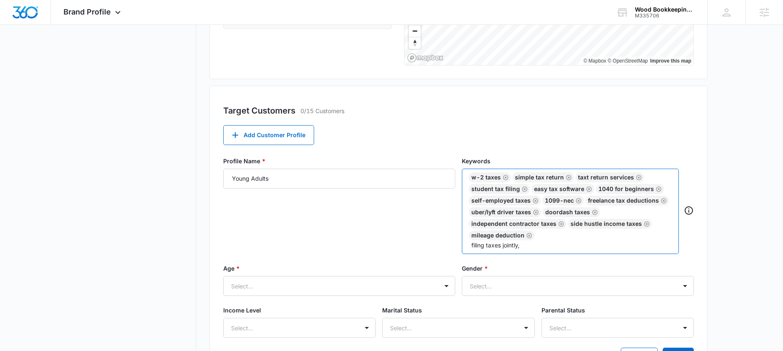
type input "filing taxes jointly"
type input "mortgage interest deduction"
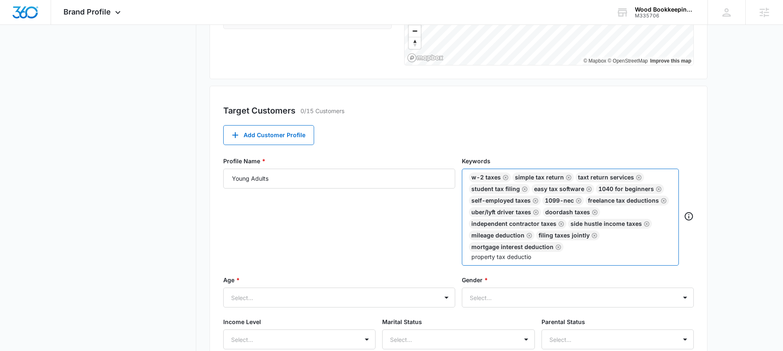
type input "property tax deduction"
type input "child tax credit"
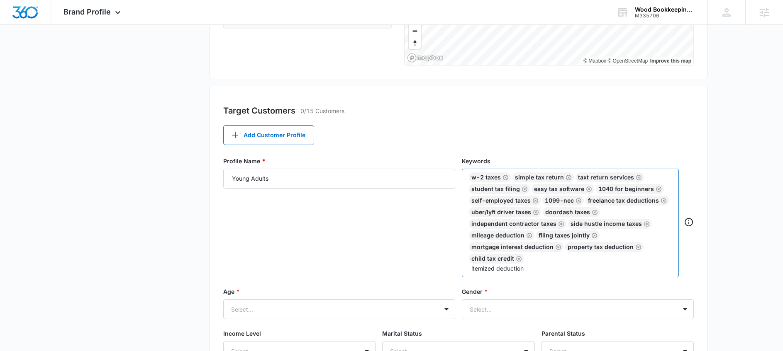
type input "itemized deductions"
type input "charitable donations write off"
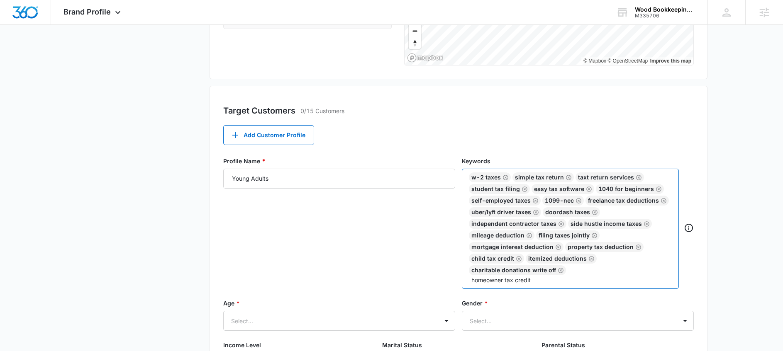
type input "homeowner tax credits"
type input "stock trafing taxes"
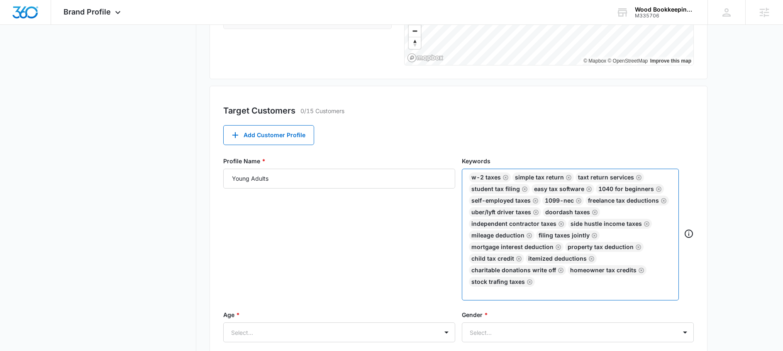
type input "e"
type input "cryptocurrency taxes"
type input "c"
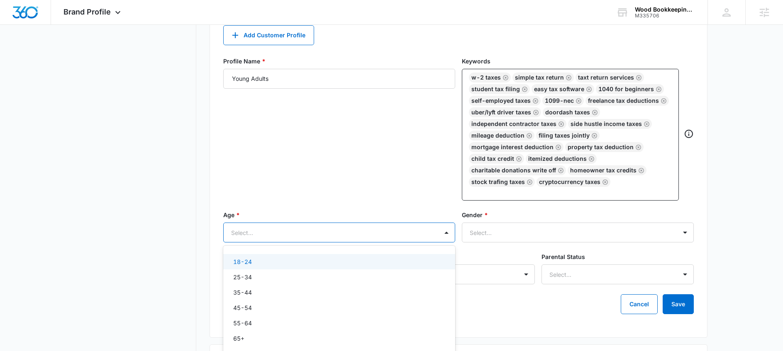
scroll to position [344, 0]
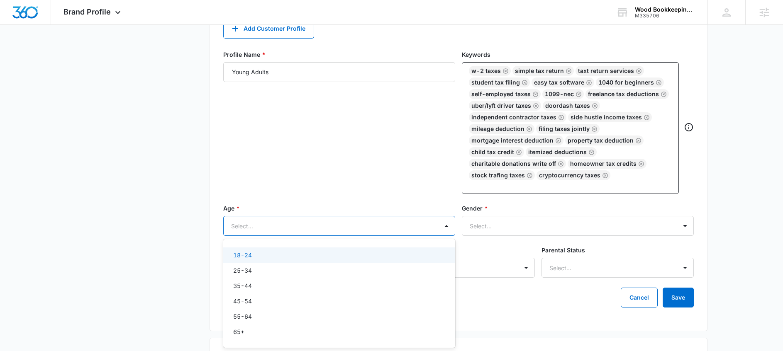
click at [266, 236] on div "Select..." at bounding box center [339, 226] width 232 height 20
click at [250, 256] on p "18-24" at bounding box center [242, 255] width 19 height 9
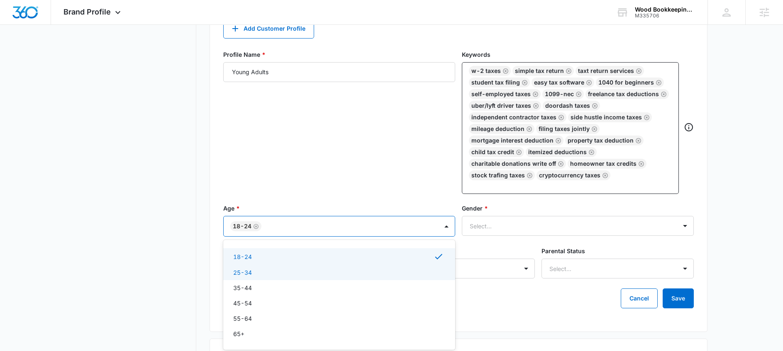
click at [251, 272] on p "25-34" at bounding box center [242, 272] width 19 height 9
click at [250, 290] on p "35-44" at bounding box center [242, 289] width 19 height 9
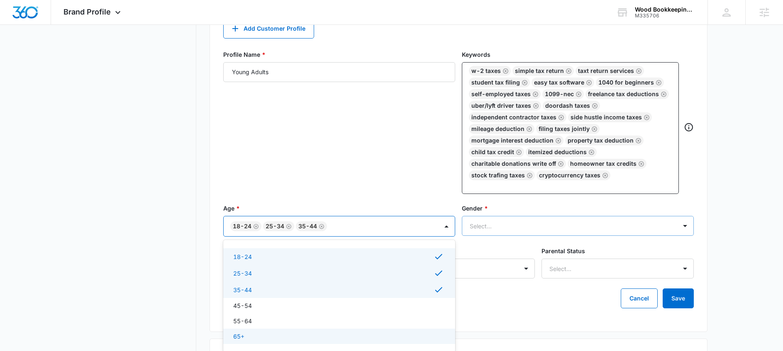
click at [556, 227] on div at bounding box center [568, 226] width 196 height 10
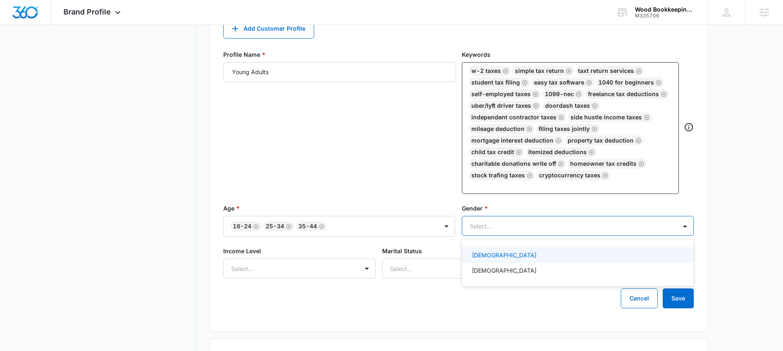
click at [515, 259] on div "Female" at bounding box center [577, 255] width 210 height 9
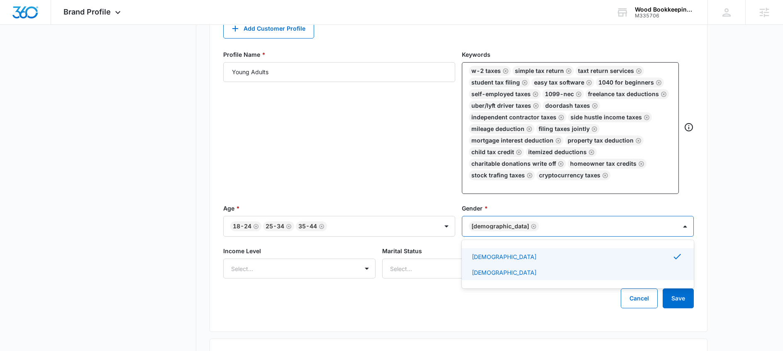
click at [505, 273] on div "Male" at bounding box center [577, 272] width 210 height 9
click at [232, 273] on div "Select..." at bounding box center [299, 269] width 152 height 20
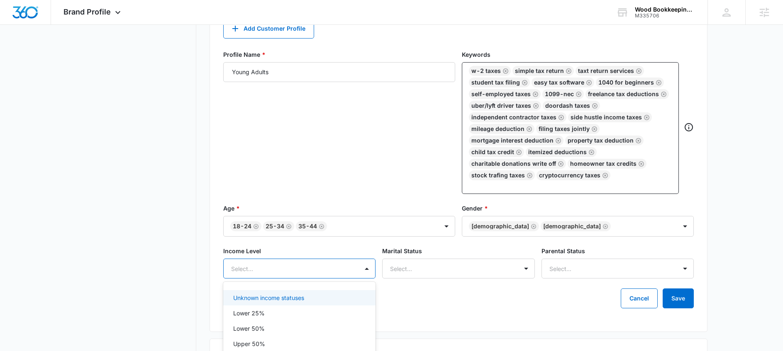
scroll to position [371, 0]
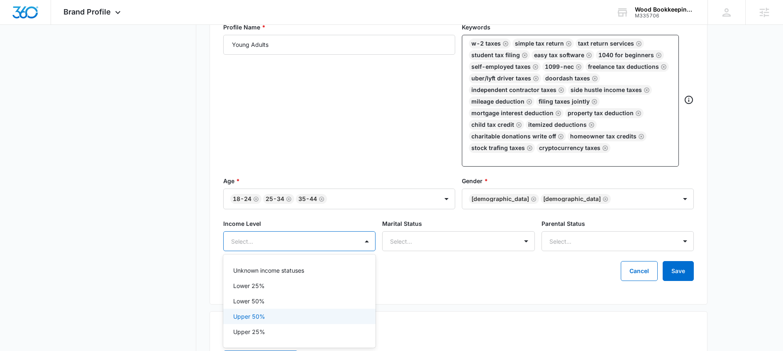
click at [260, 314] on p "Upper 50%" at bounding box center [249, 316] width 32 height 9
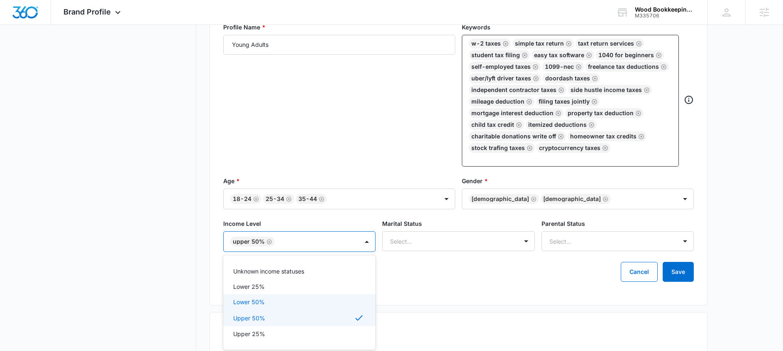
click at [256, 300] on p "Lower 50%" at bounding box center [249, 302] width 32 height 9
click at [500, 293] on div "Target Customers 0/15 Customers Add Customer Profile Profile Name * Young Adult…" at bounding box center [459, 129] width 498 height 354
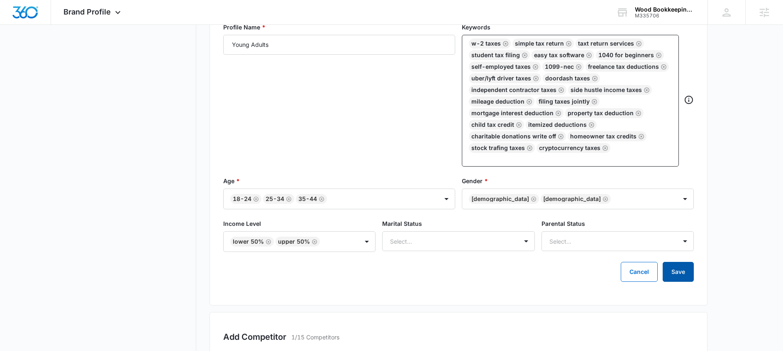
click at [671, 272] on button "Save" at bounding box center [678, 272] width 31 height 20
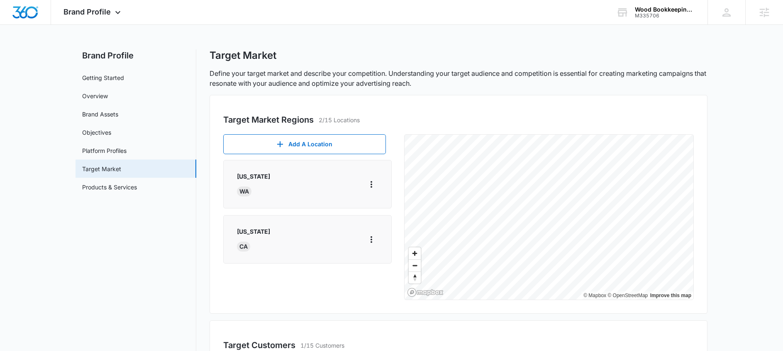
scroll to position [0, 0]
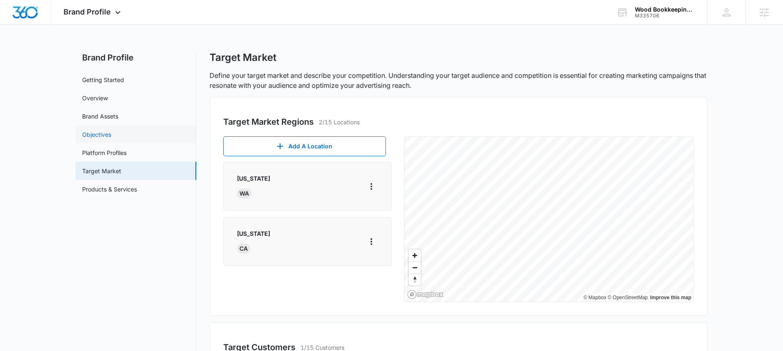
click at [110, 136] on link "Objectives" at bounding box center [96, 134] width 29 height 9
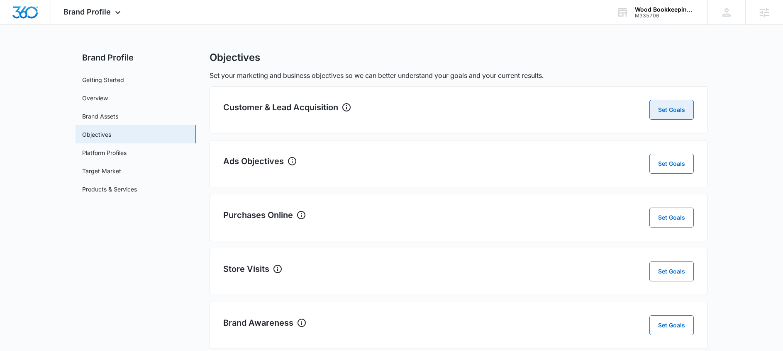
click at [680, 103] on button "Set Goals" at bounding box center [671, 110] width 44 height 20
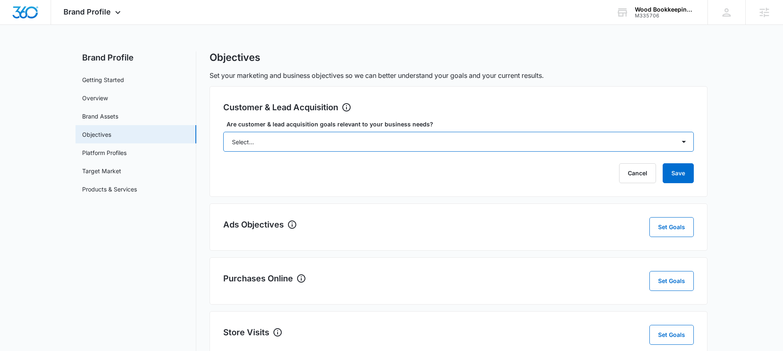
click at [319, 143] on select "Select... Yes No Yes, but don't currently have the data" at bounding box center [458, 142] width 471 height 20
select select "yes, but later"
click at [223, 132] on select "Select... Yes No Yes, but don't currently have the data" at bounding box center [458, 142] width 471 height 20
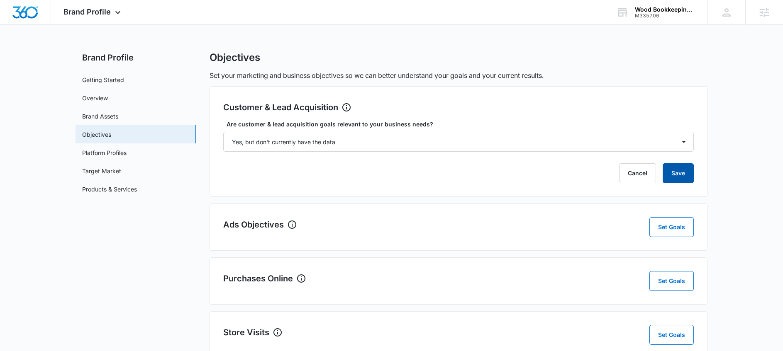
click at [688, 176] on button "Save" at bounding box center [678, 173] width 31 height 20
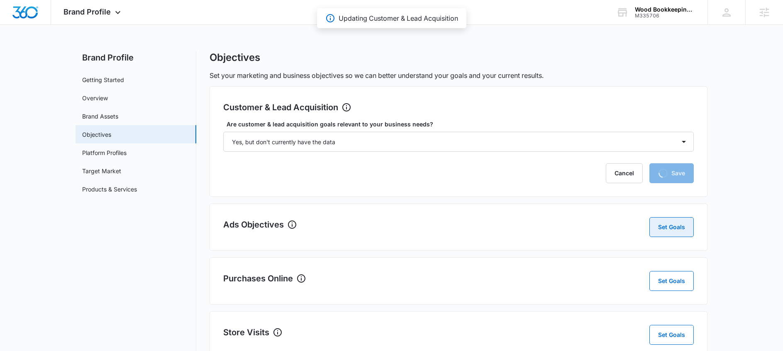
click at [678, 224] on button "Set Goals" at bounding box center [671, 227] width 44 height 20
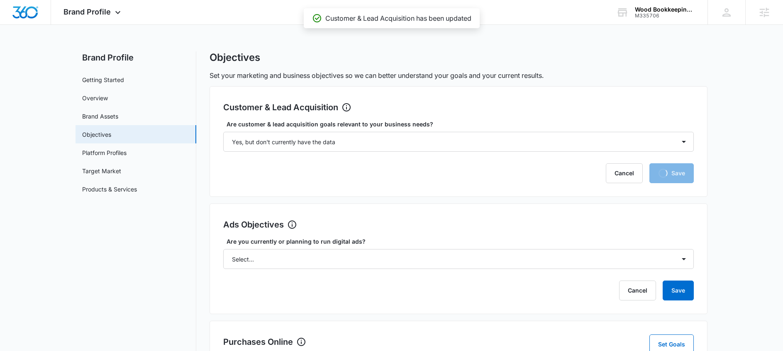
click at [266, 244] on label "Are you currently or planning to run digital ads?" at bounding box center [462, 241] width 471 height 9
click at [266, 249] on select "Select... Yes No Yes, but don't currently have the data" at bounding box center [458, 259] width 471 height 20
click at [256, 260] on select "Select... Yes No Yes, but don't currently have the data" at bounding box center [458, 259] width 471 height 20
select select "yes, but later"
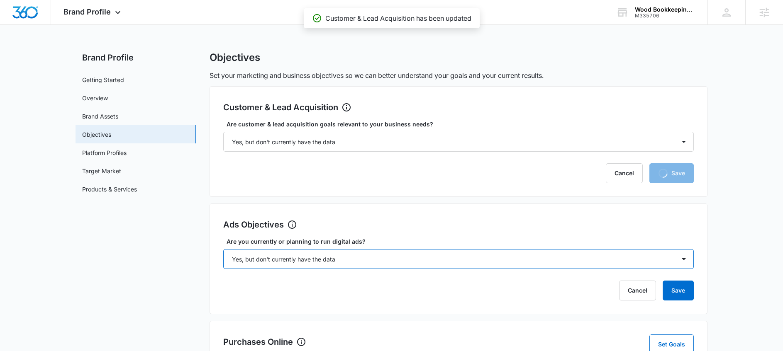
click at [223, 249] on select "Select... Yes No Yes, but don't currently have the data" at bounding box center [458, 259] width 471 height 20
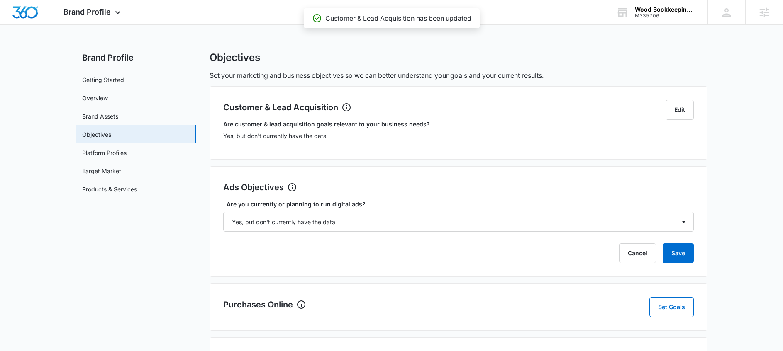
click at [693, 287] on div "Purchases Online Set Goals" at bounding box center [459, 307] width 498 height 47
click at [677, 258] on button "Save" at bounding box center [678, 254] width 31 height 20
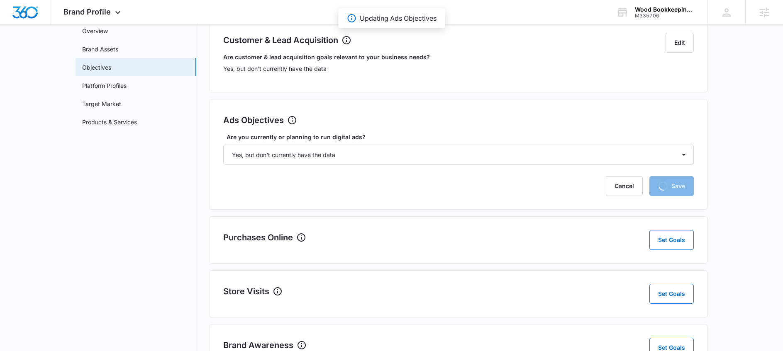
scroll to position [68, 0]
click at [675, 240] on button "Set Goals" at bounding box center [671, 239] width 44 height 20
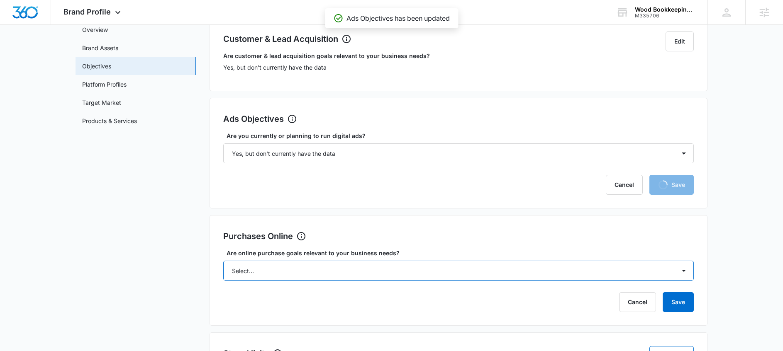
click at [267, 275] on select "Select... Yes No Yes, but don't currently have the data" at bounding box center [458, 271] width 471 height 20
select select "no"
click at [223, 261] on select "Select... Yes No Yes, but don't currently have the data" at bounding box center [458, 271] width 471 height 20
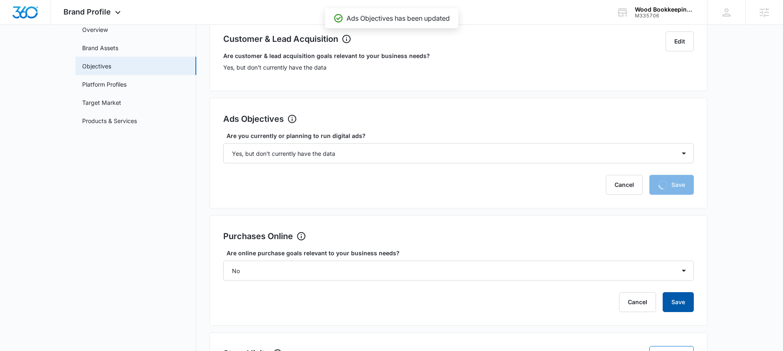
click at [668, 300] on button "Save" at bounding box center [678, 303] width 31 height 20
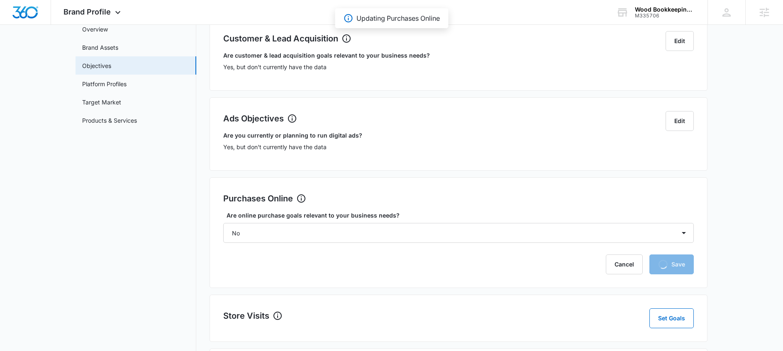
scroll to position [209, 0]
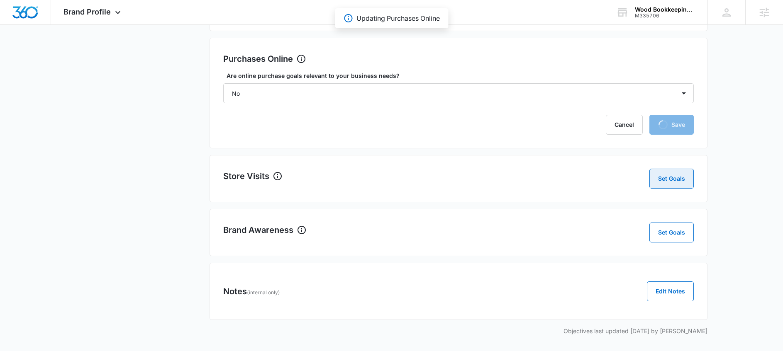
click at [684, 179] on button "Set Goals" at bounding box center [671, 179] width 44 height 20
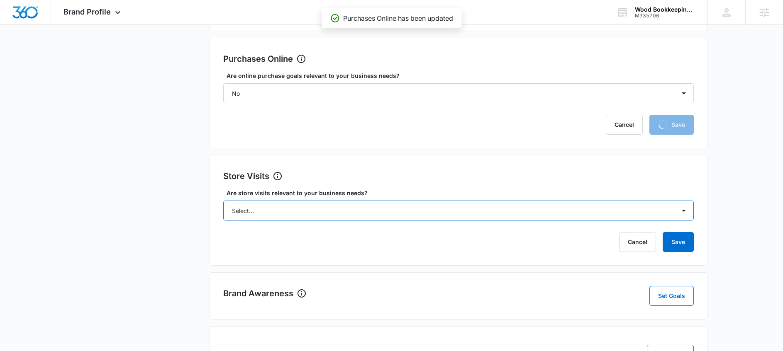
click at [314, 212] on select "Select... Yes No Yes, but don't currently have the data" at bounding box center [458, 211] width 471 height 20
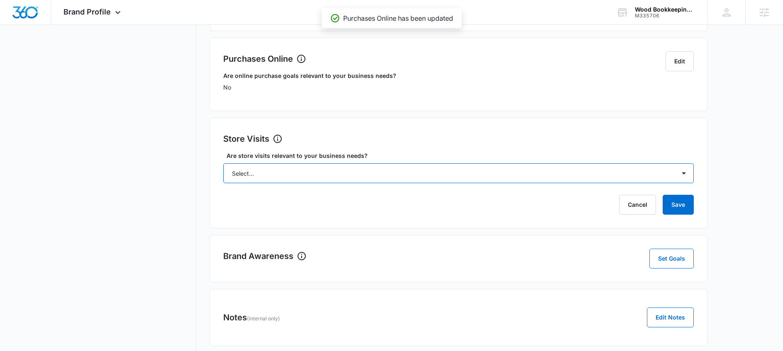
select select "no"
click at [223, 163] on select "Select... Yes No Yes, but don't currently have the data" at bounding box center [458, 173] width 471 height 20
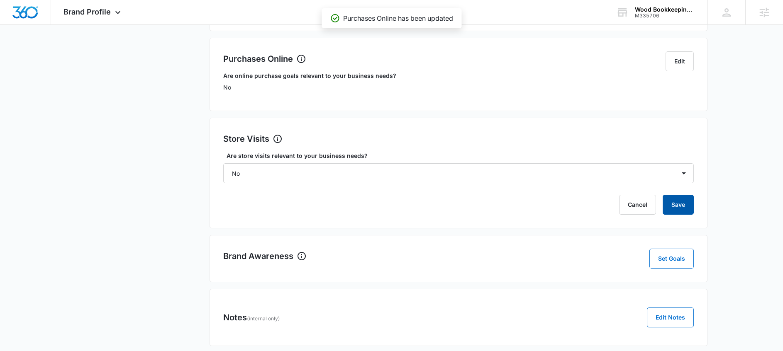
click at [690, 204] on button "Save" at bounding box center [678, 205] width 31 height 20
drag, startPoint x: 685, startPoint y: 252, endPoint x: 657, endPoint y: 253, distance: 27.4
click at [684, 252] on button "Set Goals" at bounding box center [671, 259] width 44 height 20
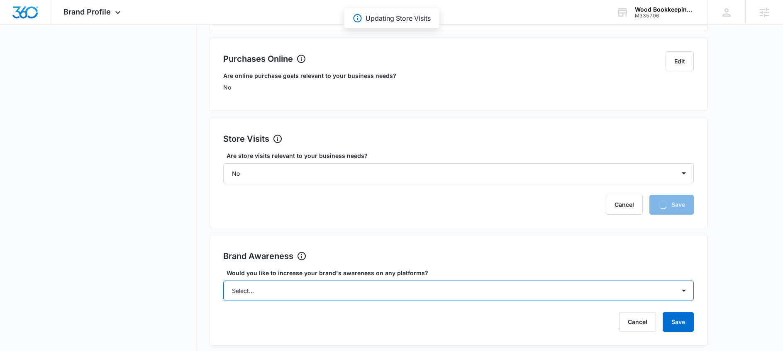
click at [277, 281] on select "Select... Yes No" at bounding box center [458, 291] width 471 height 20
select select "yes"
click at [223, 281] on select "Select... Yes No" at bounding box center [458, 291] width 471 height 20
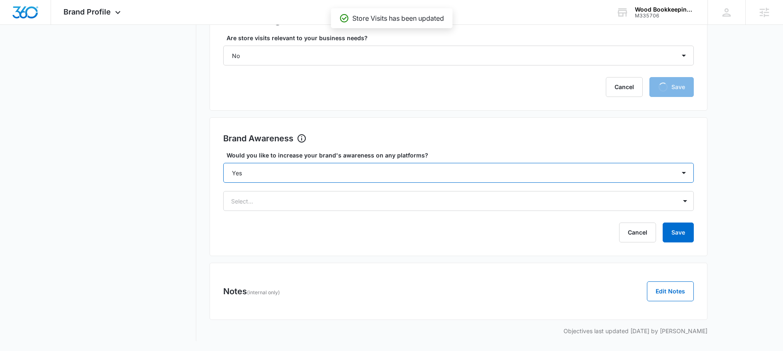
scroll to position [289, 0]
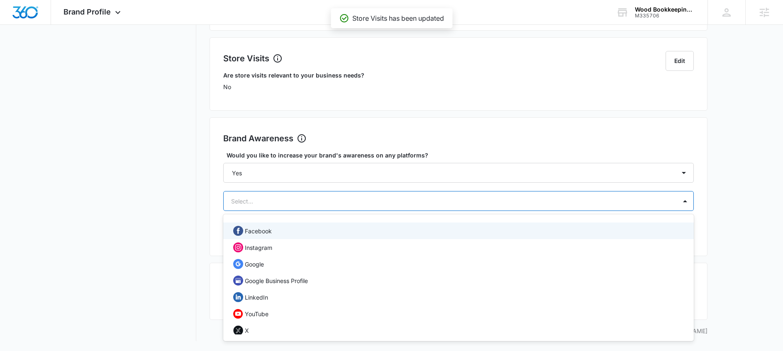
click at [470, 195] on div "Select..." at bounding box center [450, 201] width 453 height 19
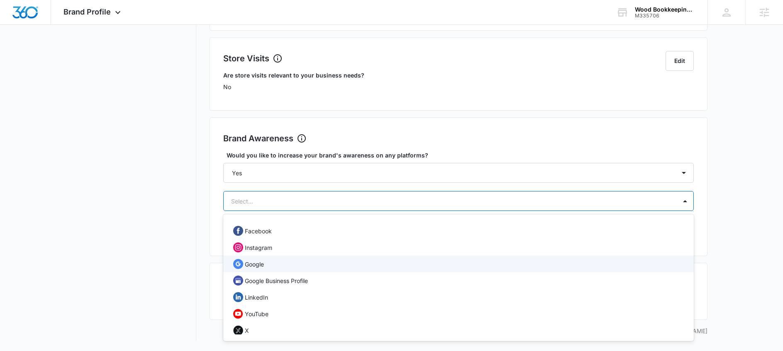
click at [262, 265] on p "Google" at bounding box center [254, 264] width 19 height 9
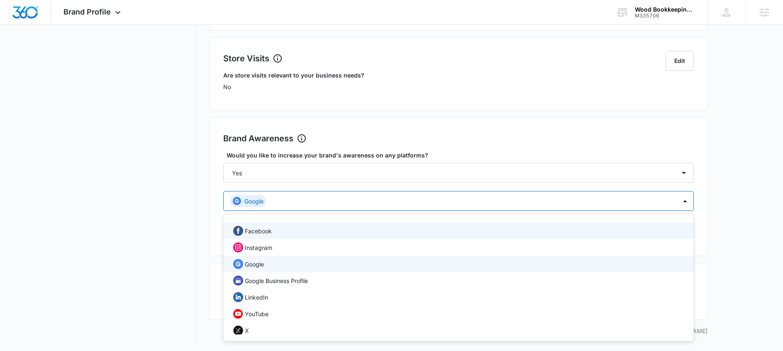
click at [278, 234] on div "Facebook" at bounding box center [457, 231] width 449 height 10
click at [151, 222] on nav "Brand Profile Getting Started Overview Brand Assets Objectives Platform Profile…" at bounding box center [136, 51] width 121 height 579
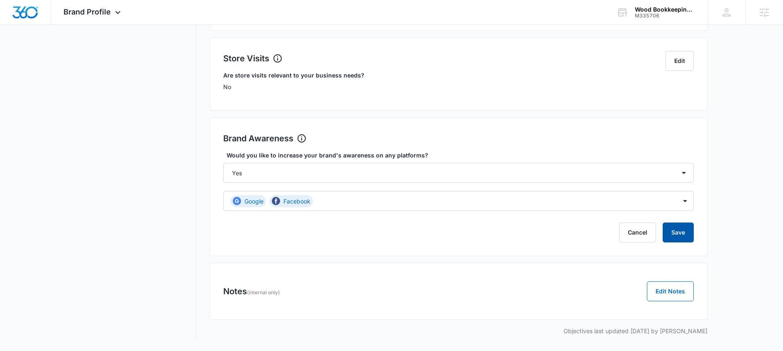
click at [683, 231] on button "Save" at bounding box center [678, 233] width 31 height 20
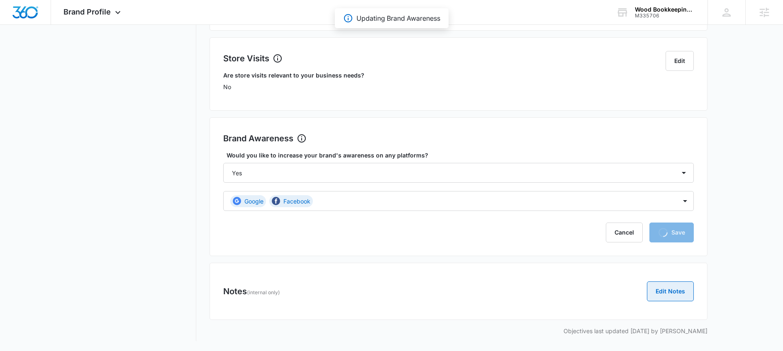
click at [674, 285] on button "Edit Notes" at bounding box center [670, 292] width 47 height 20
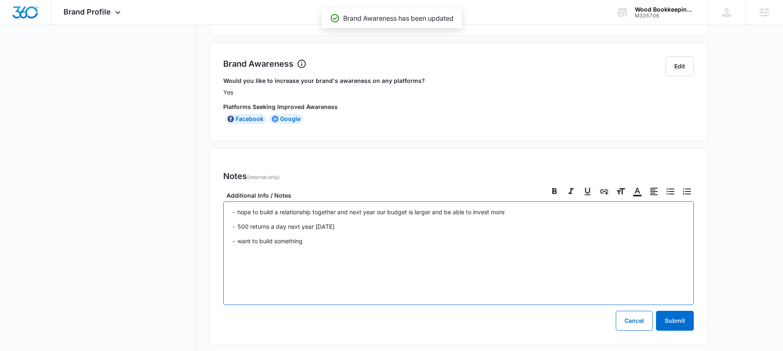
scroll to position [323, 0]
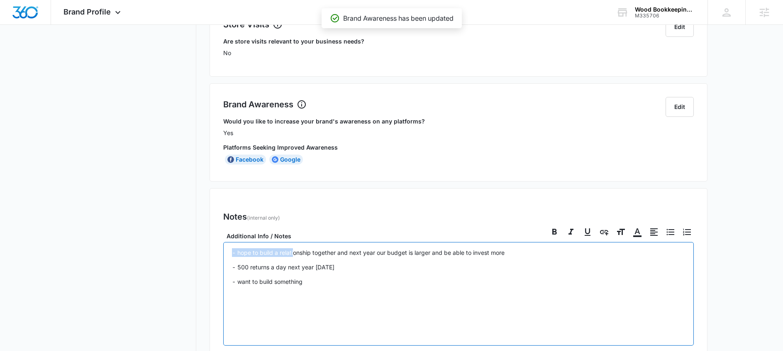
drag, startPoint x: 269, startPoint y: 252, endPoint x: 161, endPoint y: 251, distance: 107.9
click at [161, 251] on div "Brand Profile Getting Started Overview Brand Assets Objectives Platform Profile…" at bounding box center [392, 67] width 632 height 678
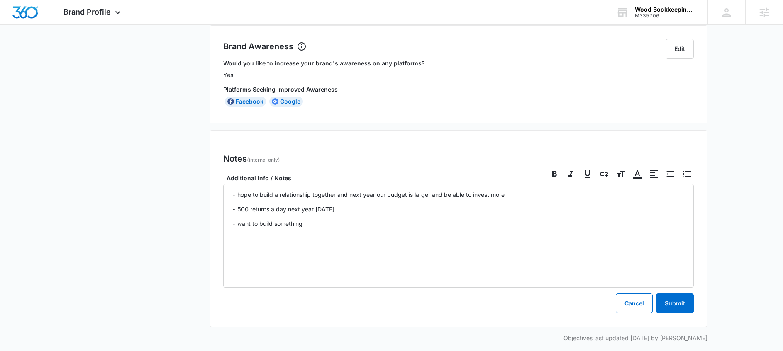
scroll to position [388, 0]
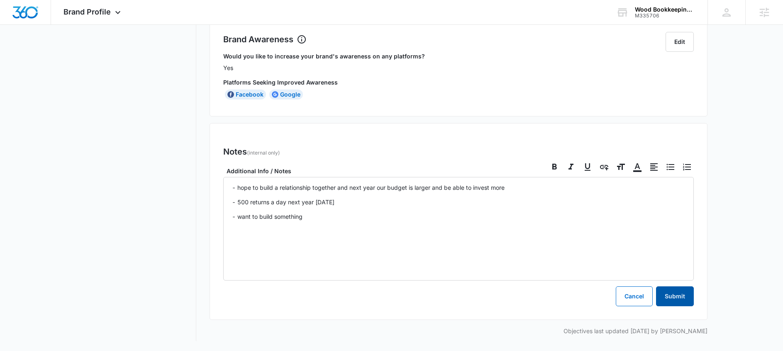
click at [665, 297] on button "Submit" at bounding box center [675, 297] width 38 height 20
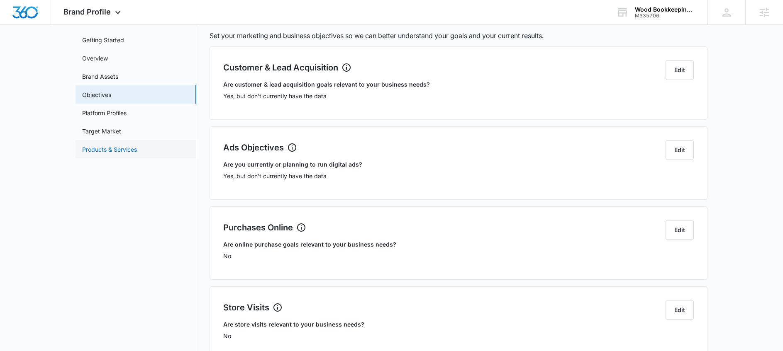
scroll to position [0, 0]
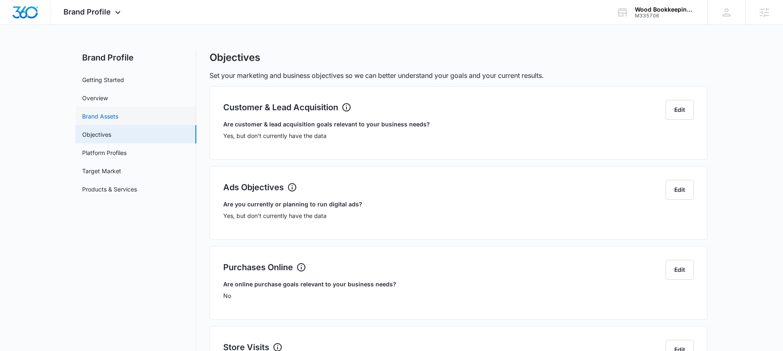
click at [98, 116] on link "Brand Assets" at bounding box center [100, 116] width 36 height 9
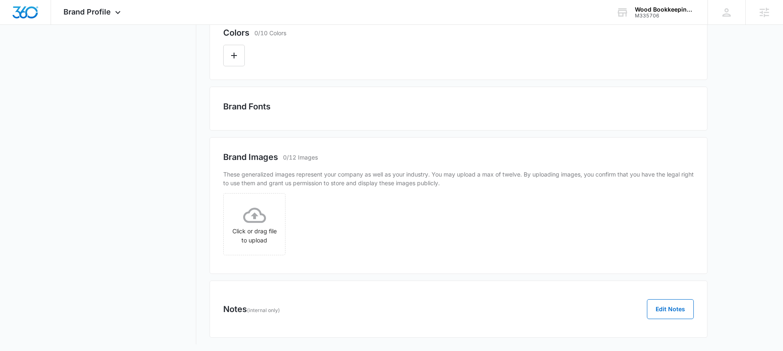
scroll to position [239, 0]
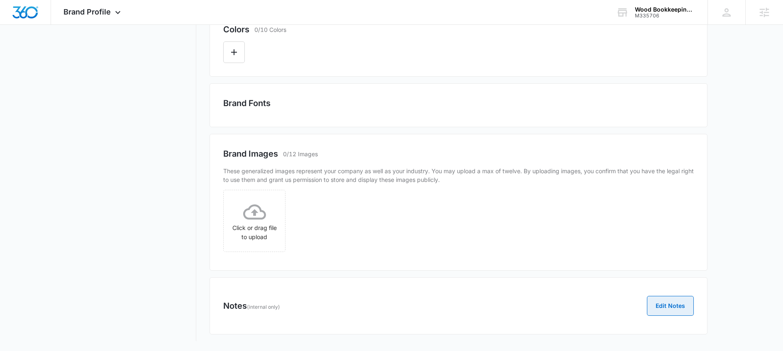
click at [688, 303] on button "Edit Notes" at bounding box center [670, 306] width 47 height 20
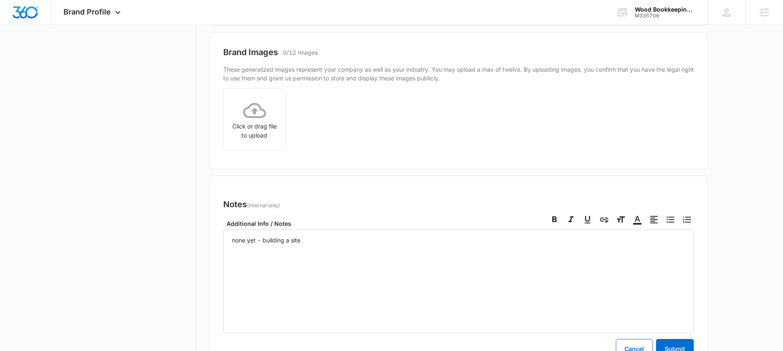
scroll to position [426, 0]
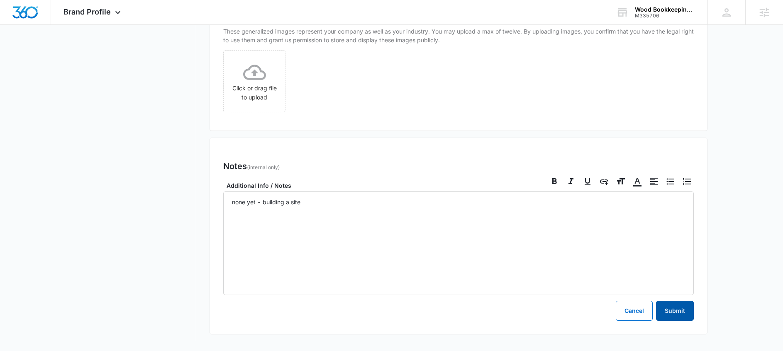
click at [673, 314] on button "Submit" at bounding box center [675, 311] width 38 height 20
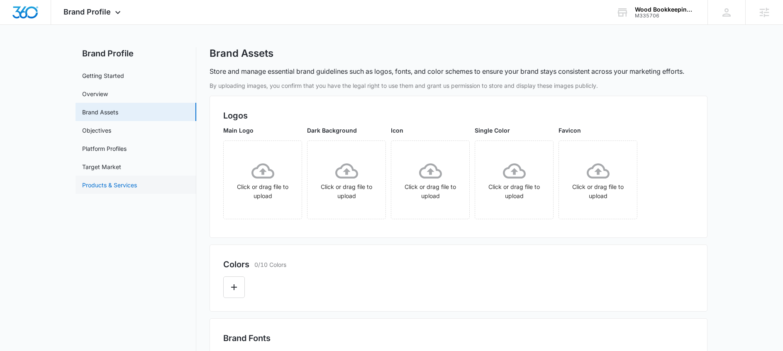
scroll to position [0, 0]
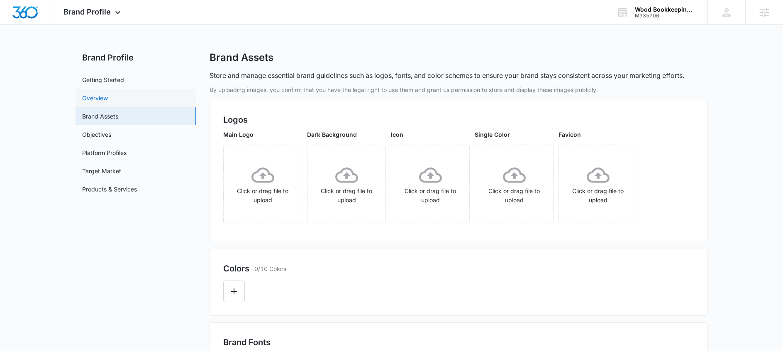
click at [108, 101] on link "Overview" at bounding box center [95, 98] width 26 height 9
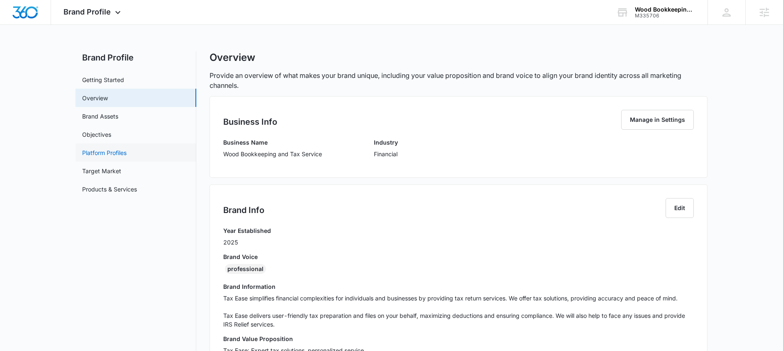
click at [122, 152] on link "Platform Profiles" at bounding box center [104, 153] width 44 height 9
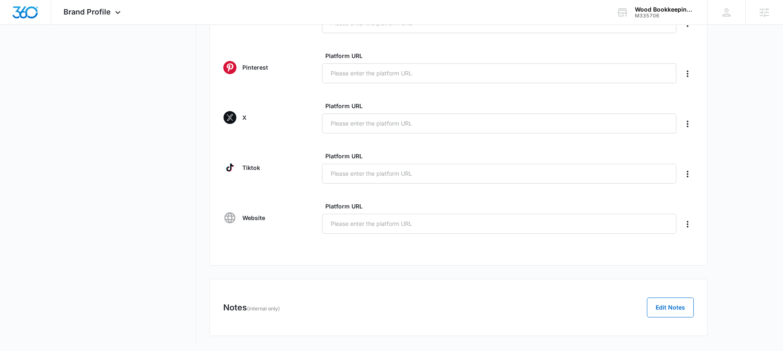
scroll to position [352, 0]
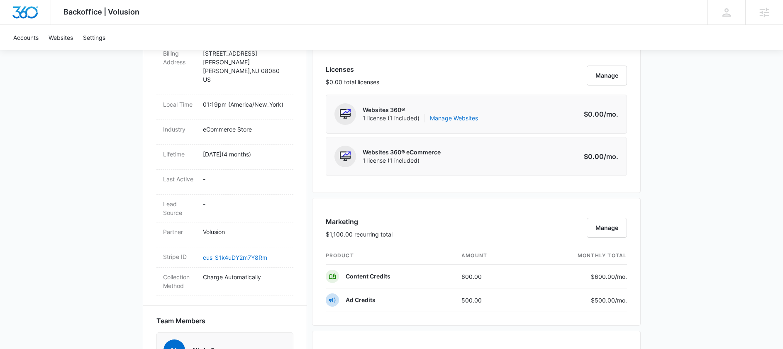
scroll to position [519, 0]
